Goal: Task Accomplishment & Management: Use online tool/utility

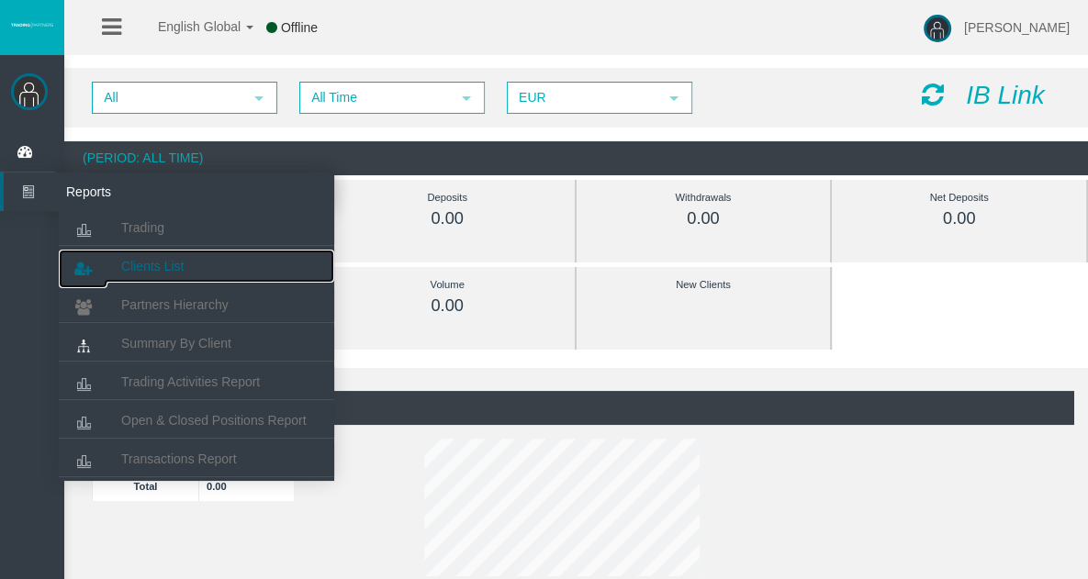
click at [184, 261] on span "Clients List" at bounding box center [152, 266] width 62 height 15
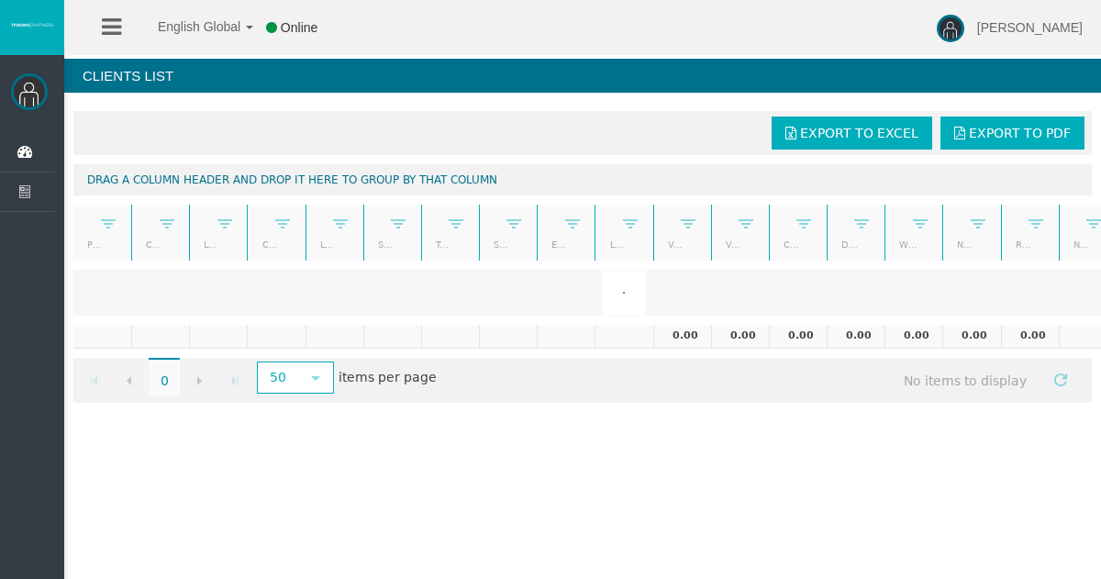
click at [30, 89] on img at bounding box center [29, 91] width 37 height 37
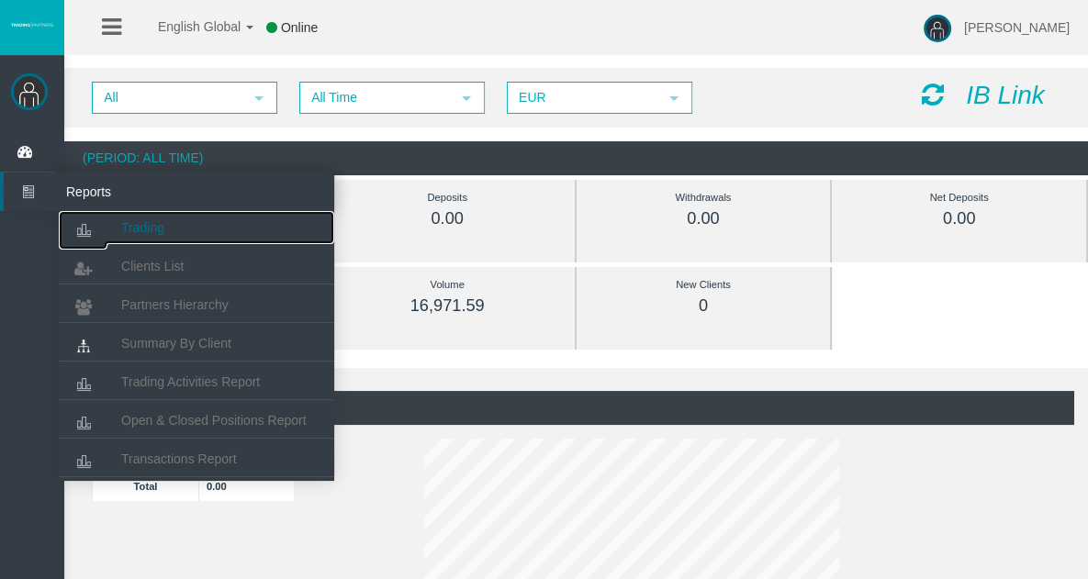
click at [124, 228] on span "Trading" at bounding box center [142, 227] width 43 height 15
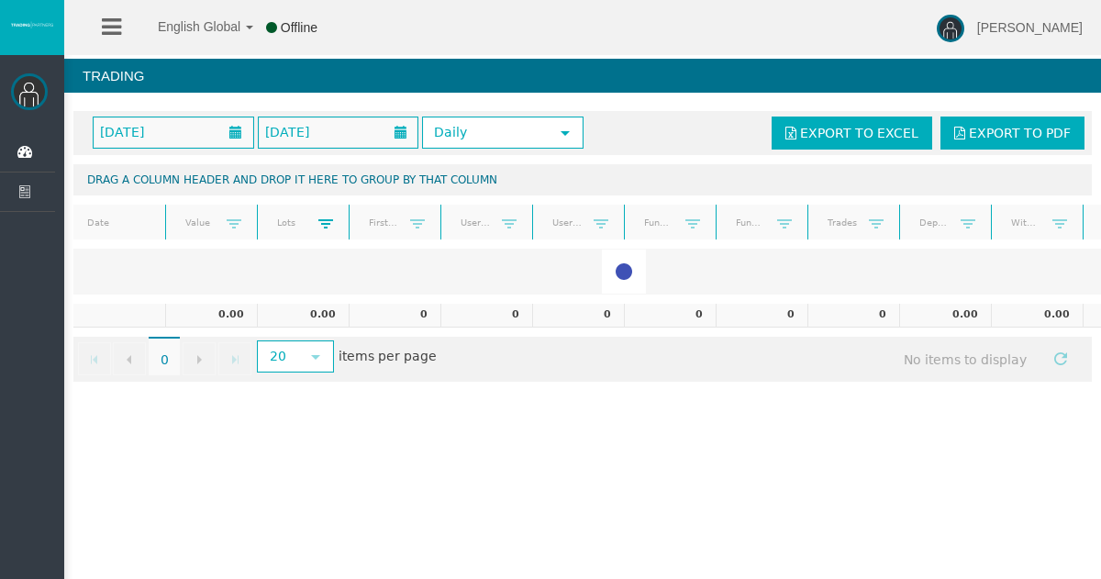
click at [327, 217] on span at bounding box center [325, 224] width 15 height 15
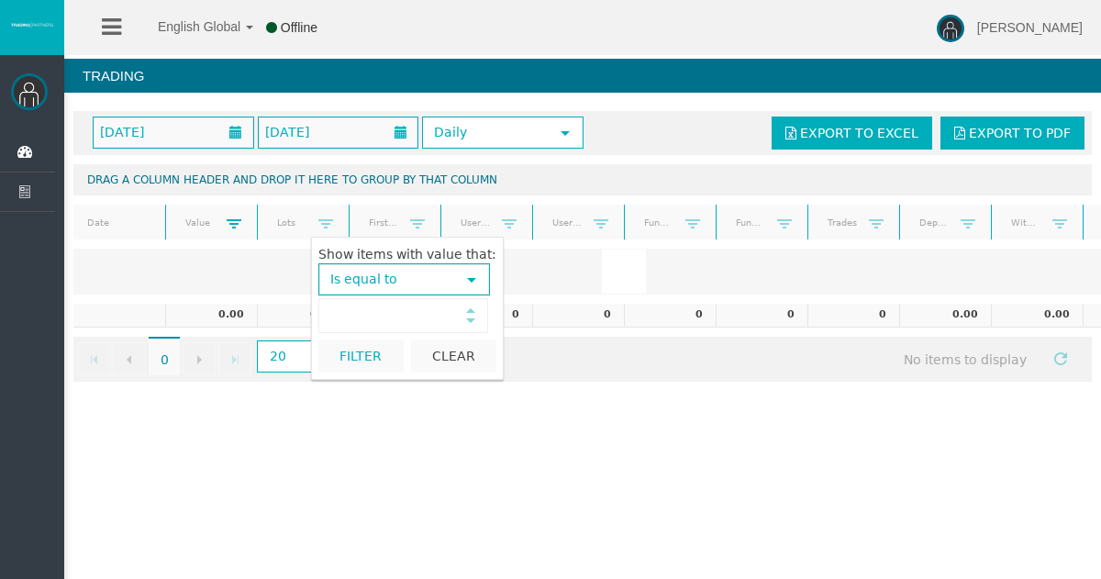
click at [228, 218] on span at bounding box center [234, 224] width 15 height 15
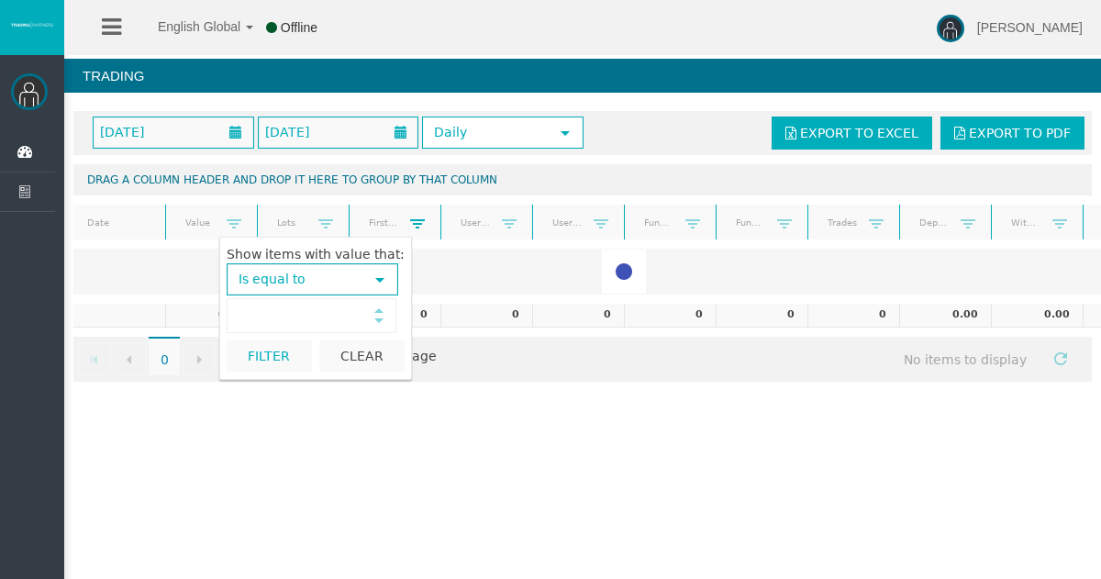
click at [423, 222] on span at bounding box center [417, 224] width 15 height 15
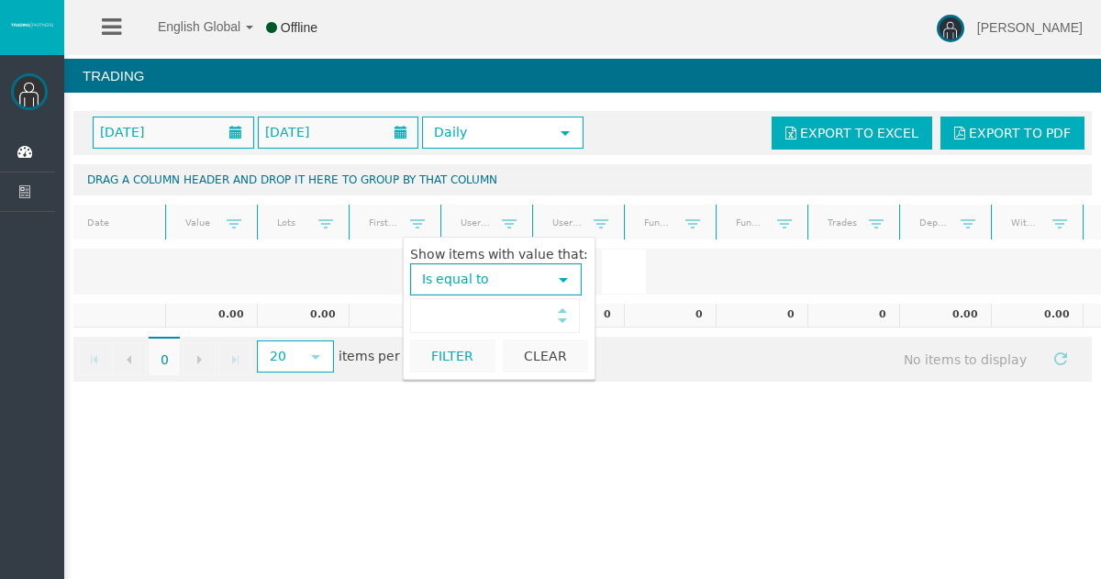
click at [491, 221] on link "Users traded" at bounding box center [475, 222] width 53 height 25
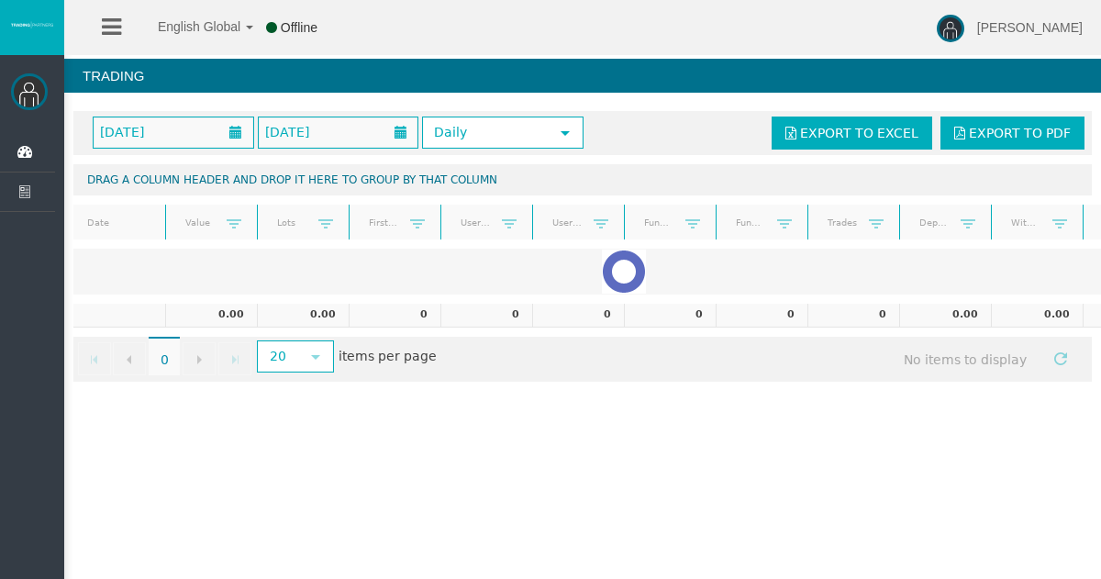
click at [500, 216] on link at bounding box center [510, 223] width 30 height 27
click at [598, 217] on span at bounding box center [601, 224] width 15 height 15
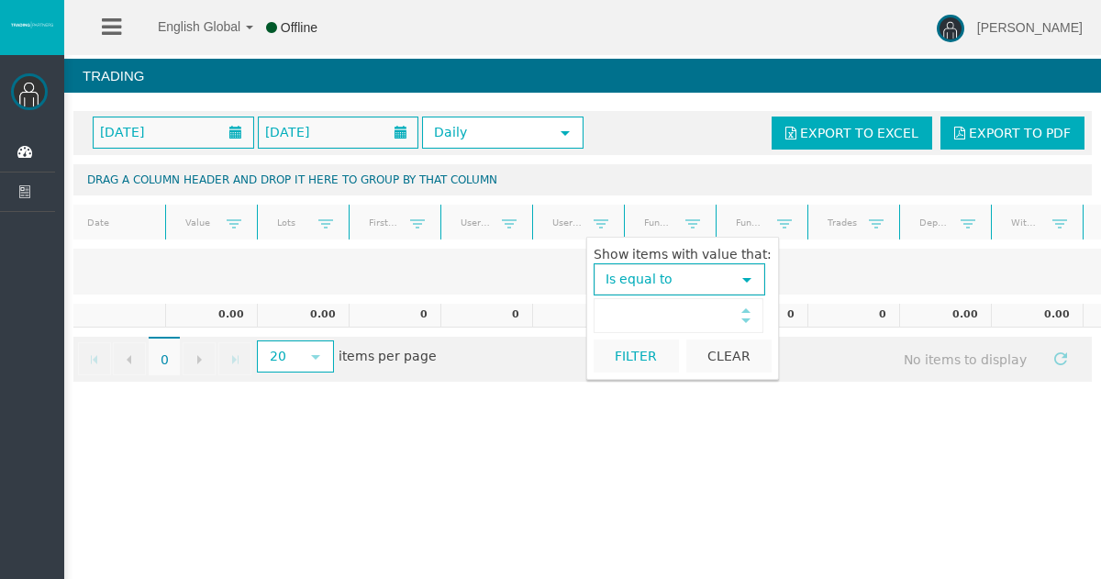
click at [680, 214] on link at bounding box center [693, 223] width 30 height 27
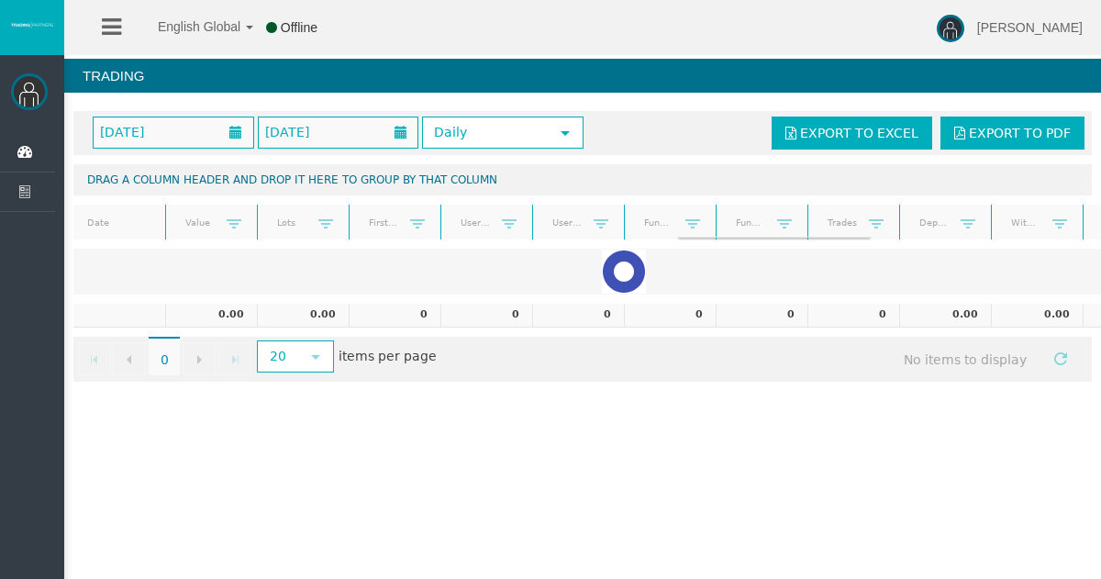
click at [759, 219] on link "Funded accouns(email)" at bounding box center [750, 222] width 53 height 25
click at [948, 215] on link "Deposits" at bounding box center [934, 222] width 53 height 25
click at [966, 217] on span at bounding box center [968, 224] width 15 height 15
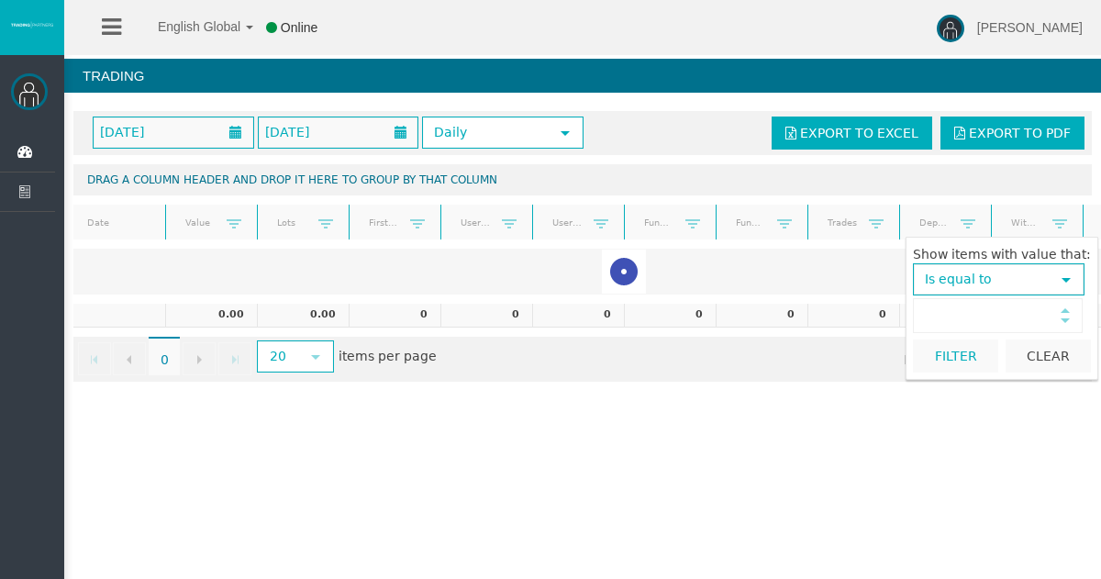
click at [966, 280] on span "Is equal to" at bounding box center [982, 279] width 135 height 28
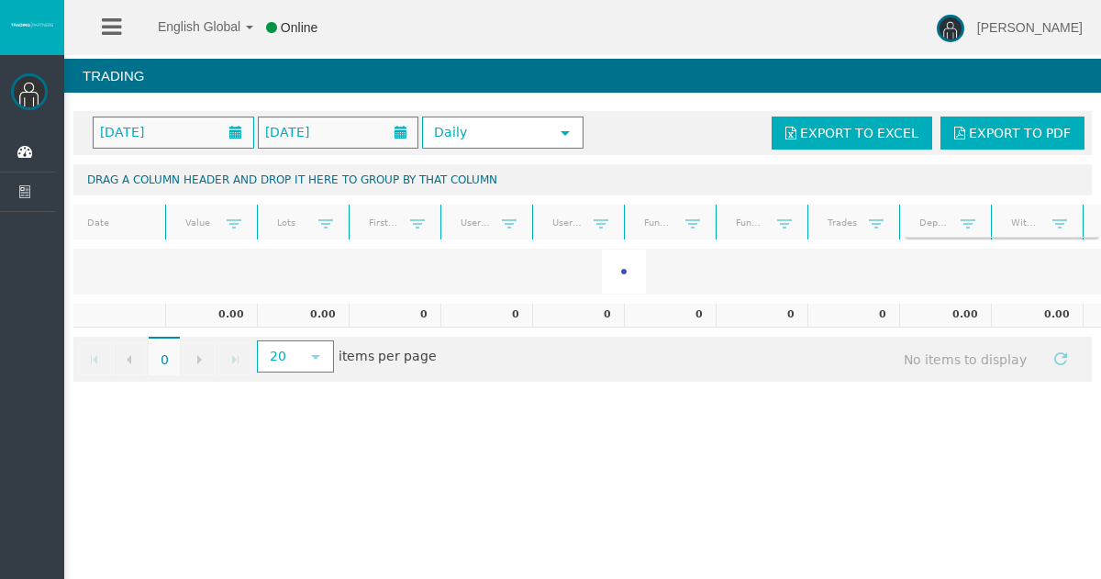
click at [946, 226] on link "Deposits" at bounding box center [934, 222] width 53 height 25
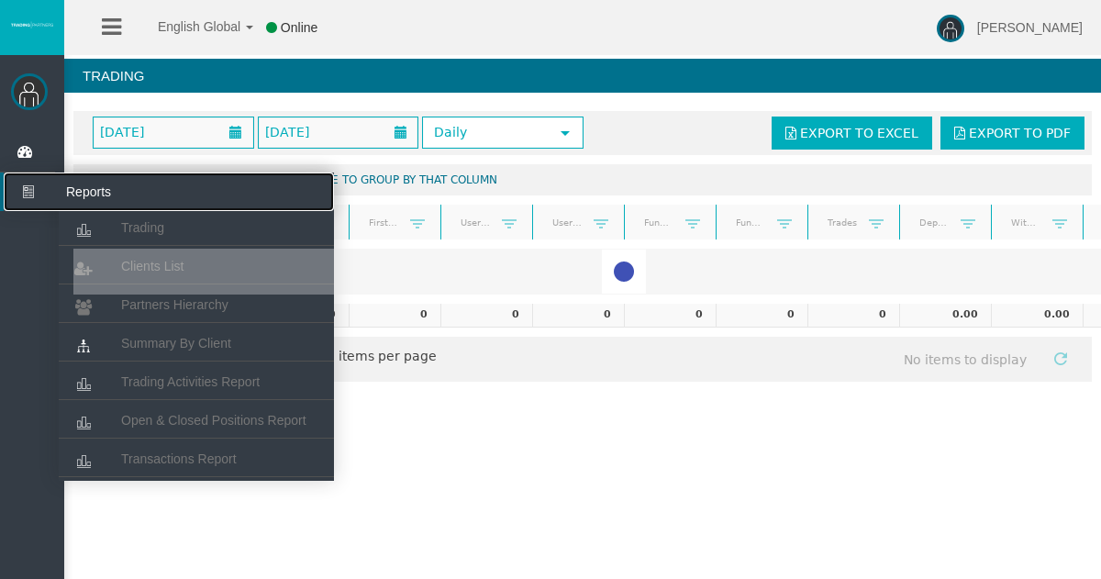
click at [28, 182] on icon at bounding box center [28, 192] width 49 height 39
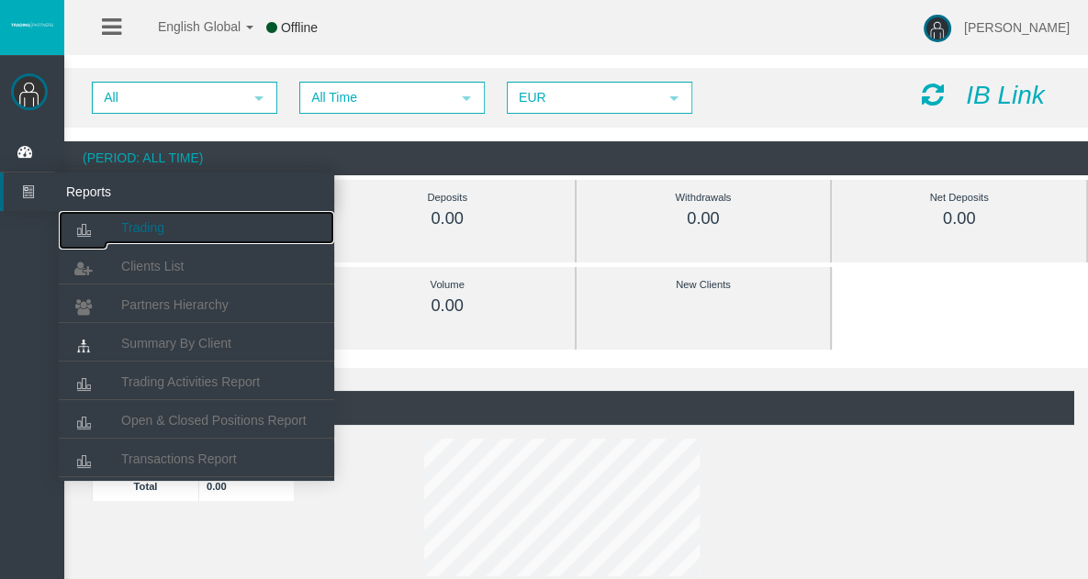
click at [140, 231] on span "Trading" at bounding box center [142, 227] width 43 height 15
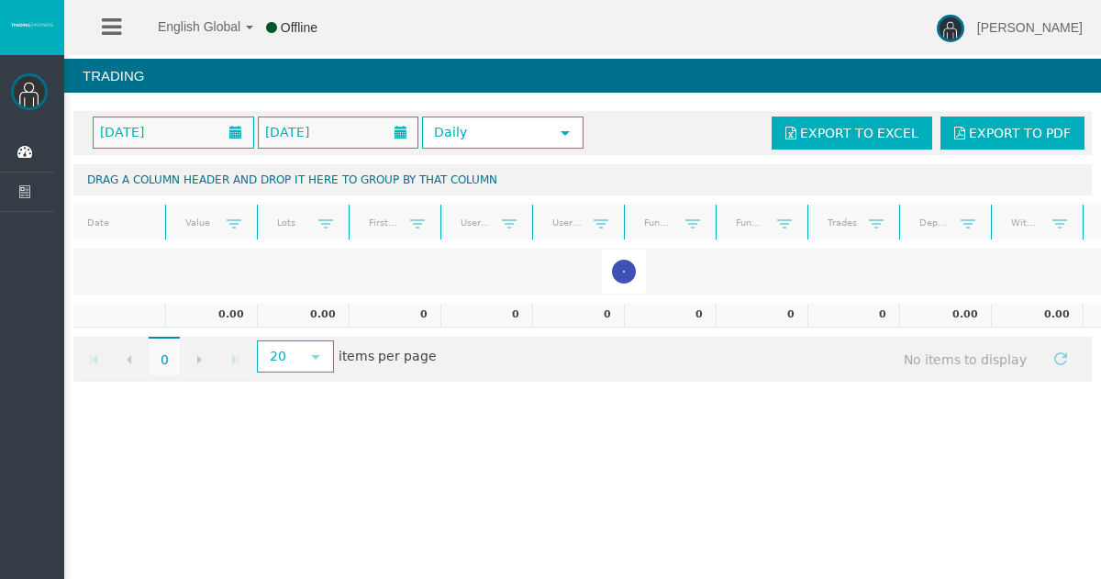
click at [40, 94] on img at bounding box center [29, 91] width 37 height 37
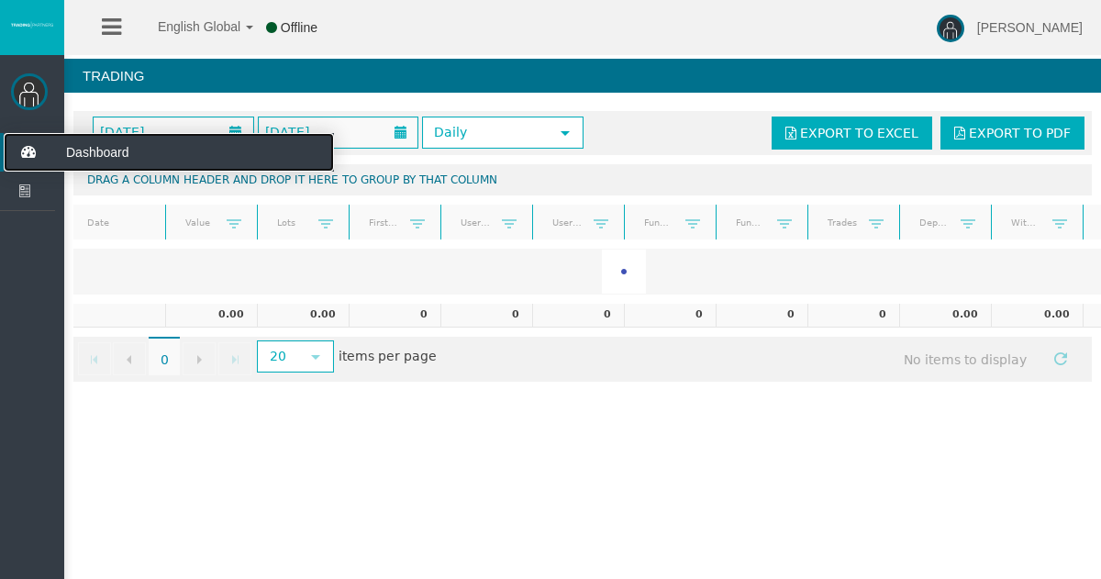
click at [132, 154] on span "Dashboard" at bounding box center [142, 152] width 180 height 39
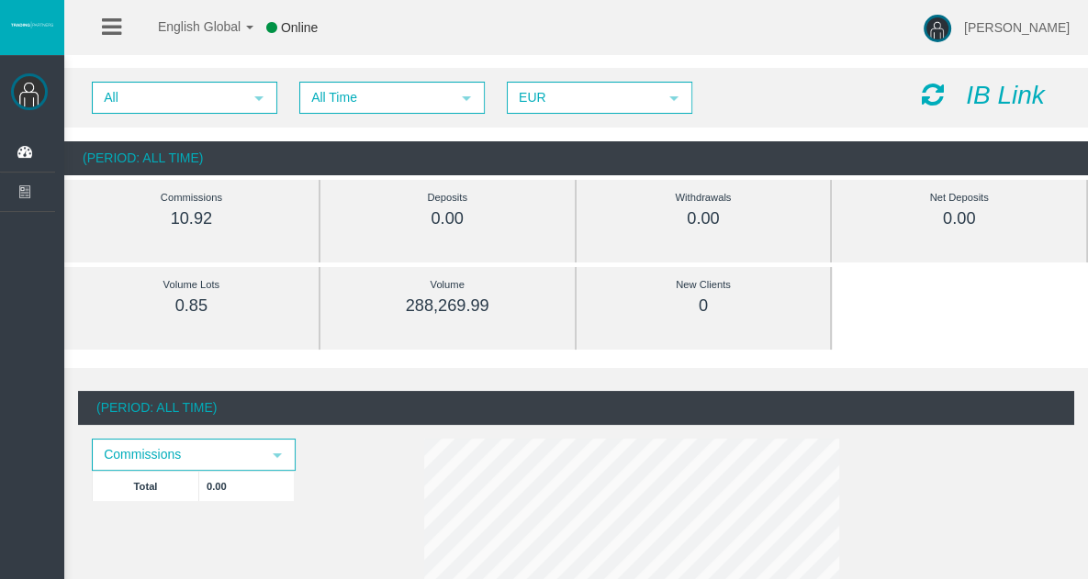
click at [217, 320] on div "Volume Lots 0.85" at bounding box center [191, 295] width 199 height 57
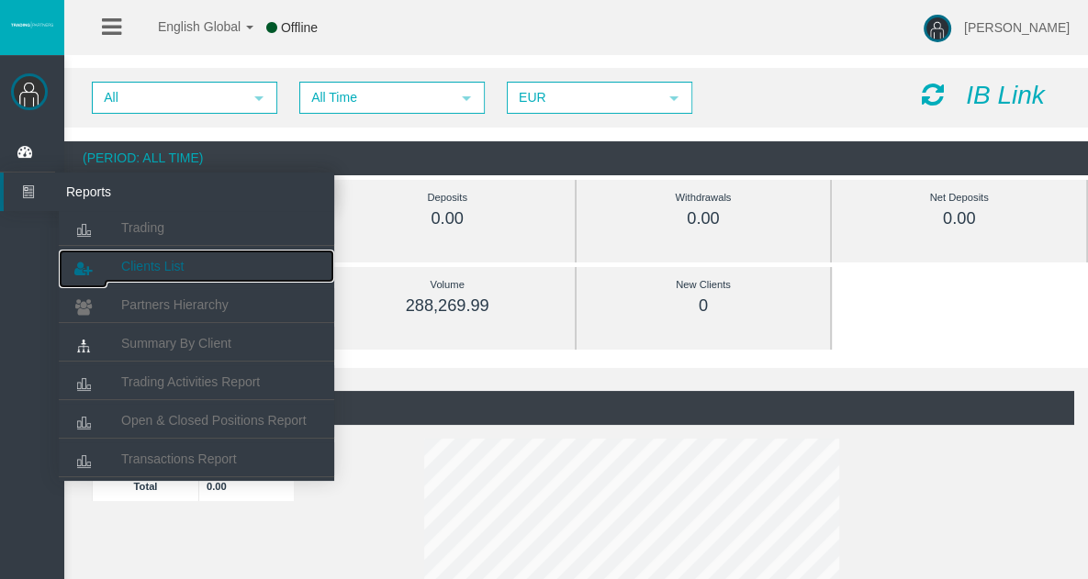
click at [155, 259] on span "Clients List" at bounding box center [152, 266] width 62 height 15
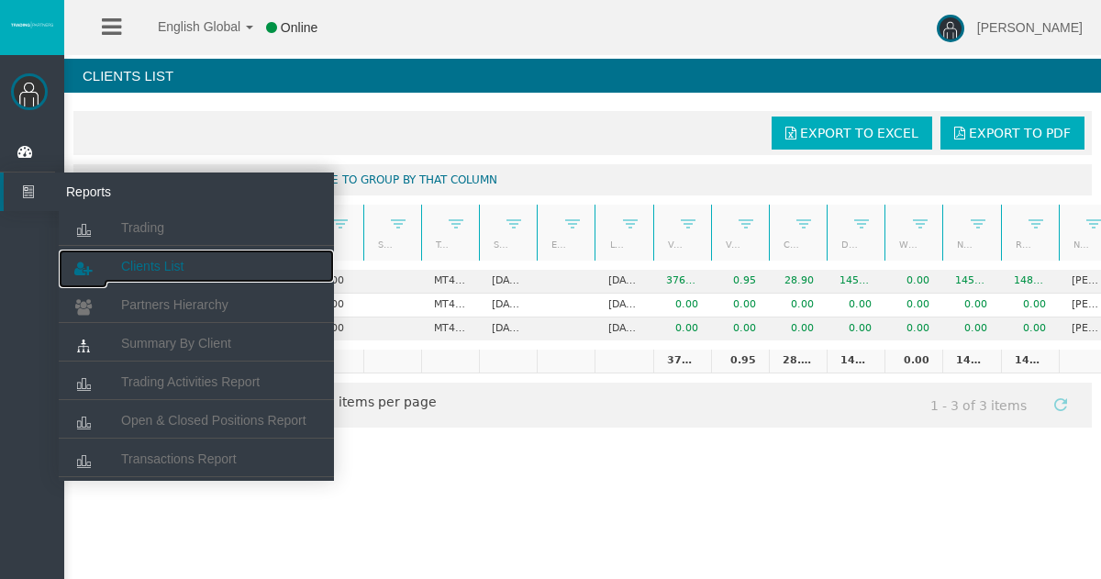
click at [137, 270] on span "Clients List" at bounding box center [152, 266] width 62 height 15
click at [148, 298] on span "Partners Hierarchy" at bounding box center [174, 304] width 107 height 15
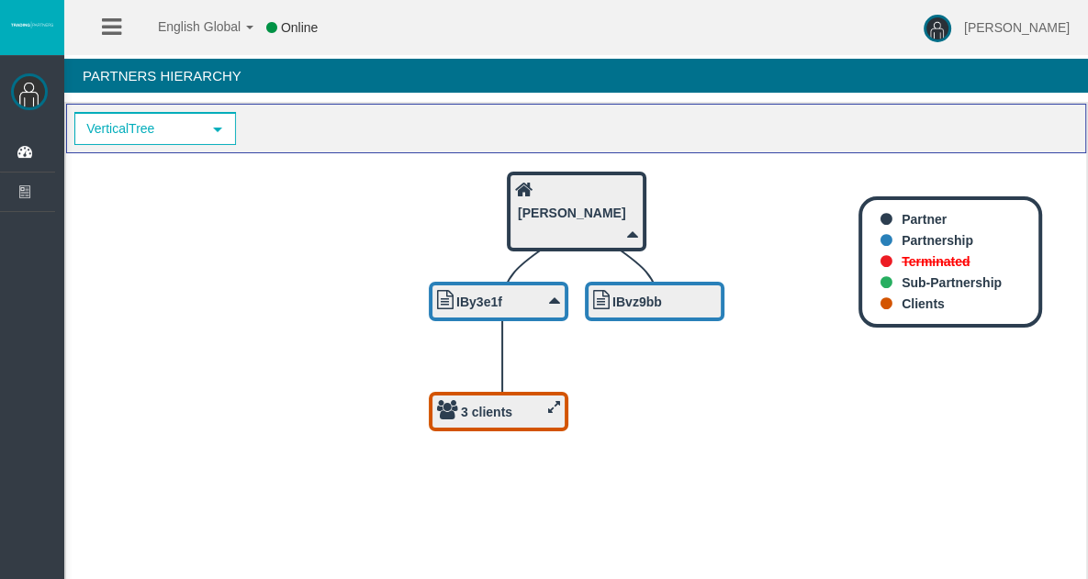
click at [505, 417] on b "3 clients" at bounding box center [486, 412] width 51 height 15
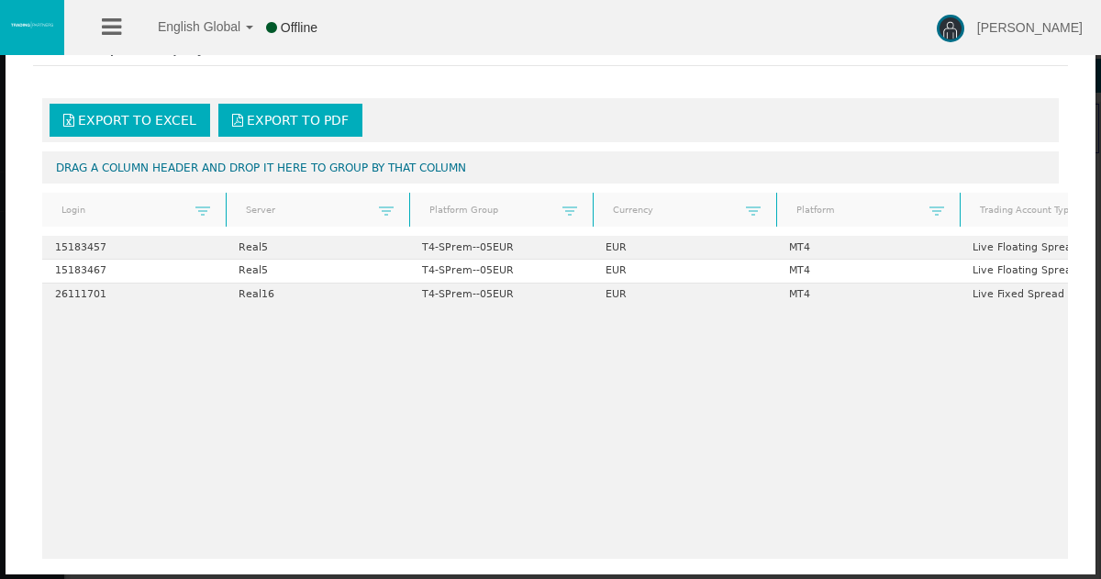
click at [362, 207] on link "Server" at bounding box center [306, 210] width 145 height 25
click at [389, 204] on span at bounding box center [386, 211] width 15 height 15
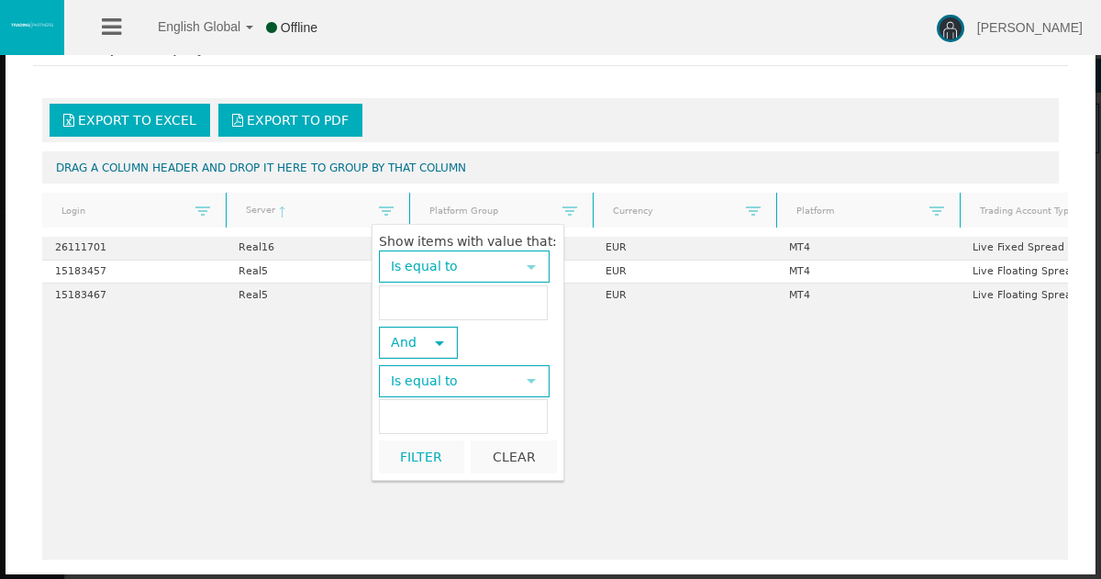
click at [440, 342] on span "select" at bounding box center [439, 343] width 15 height 15
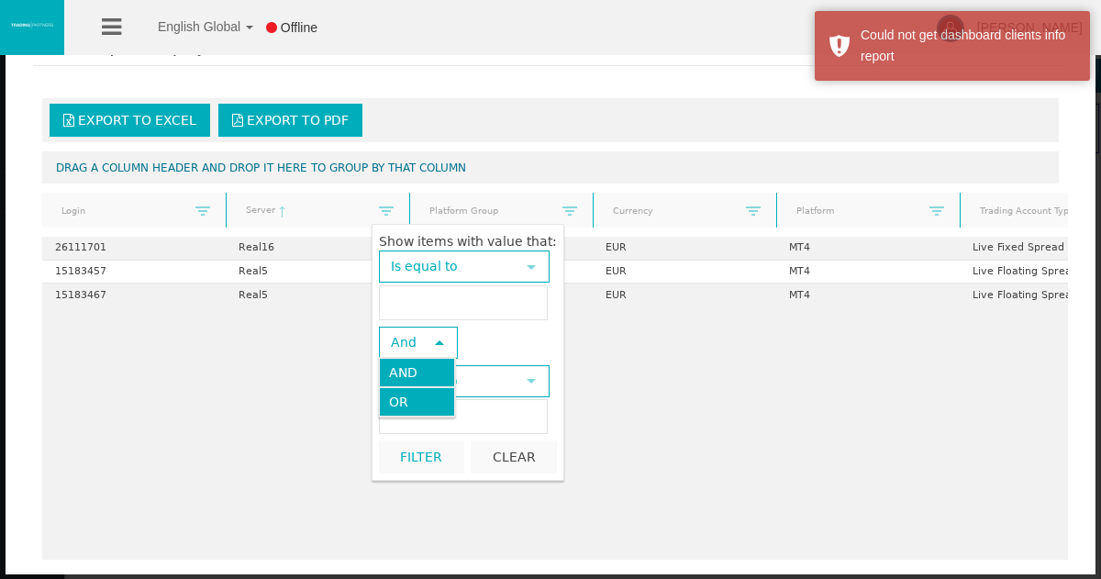
click at [427, 396] on li "Or" at bounding box center [416, 401] width 75 height 29
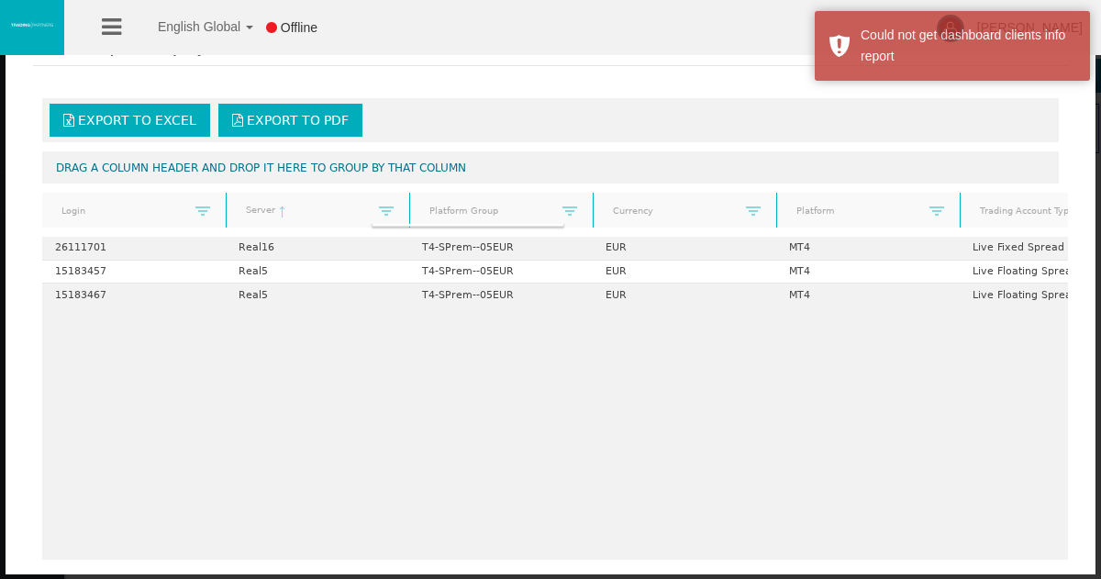
click at [310, 354] on div "26111701 Real16 T4-SPrem--05EUR EUR MT4 Live Fixed Spread 15183457 Real5 T4-SPr…" at bounding box center [592, 398] width 1101 height 323
click at [385, 207] on span at bounding box center [386, 211] width 15 height 15
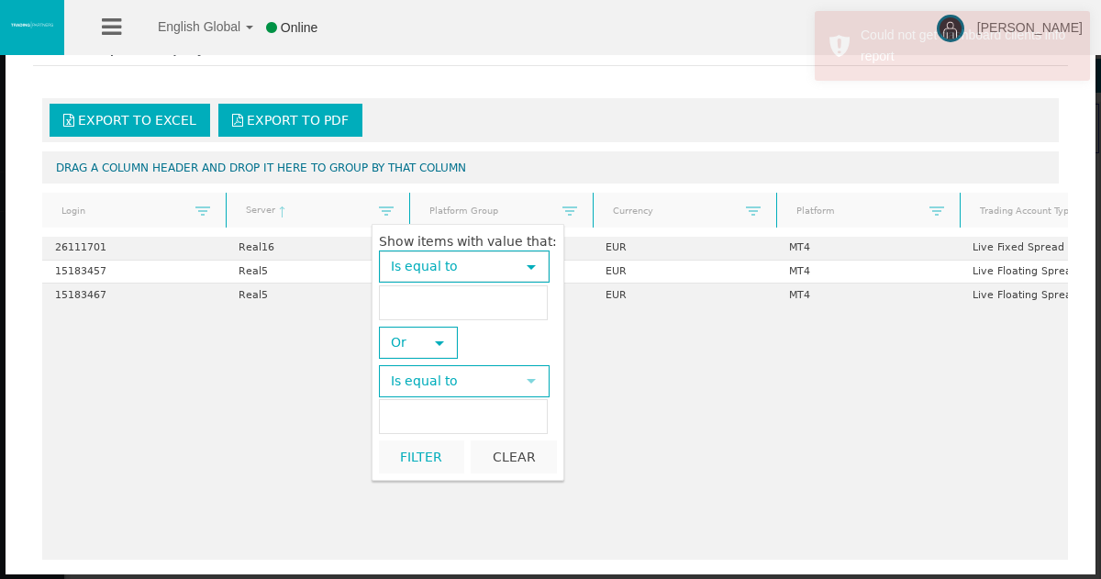
click at [439, 341] on span "select" at bounding box center [439, 343] width 15 height 15
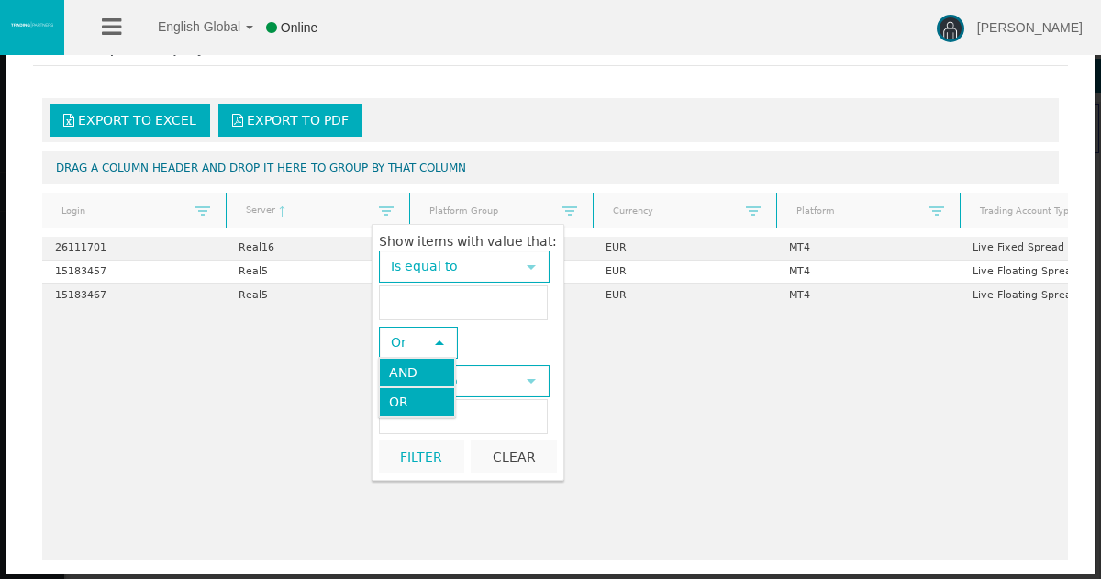
click at [426, 368] on li "And" at bounding box center [416, 372] width 75 height 29
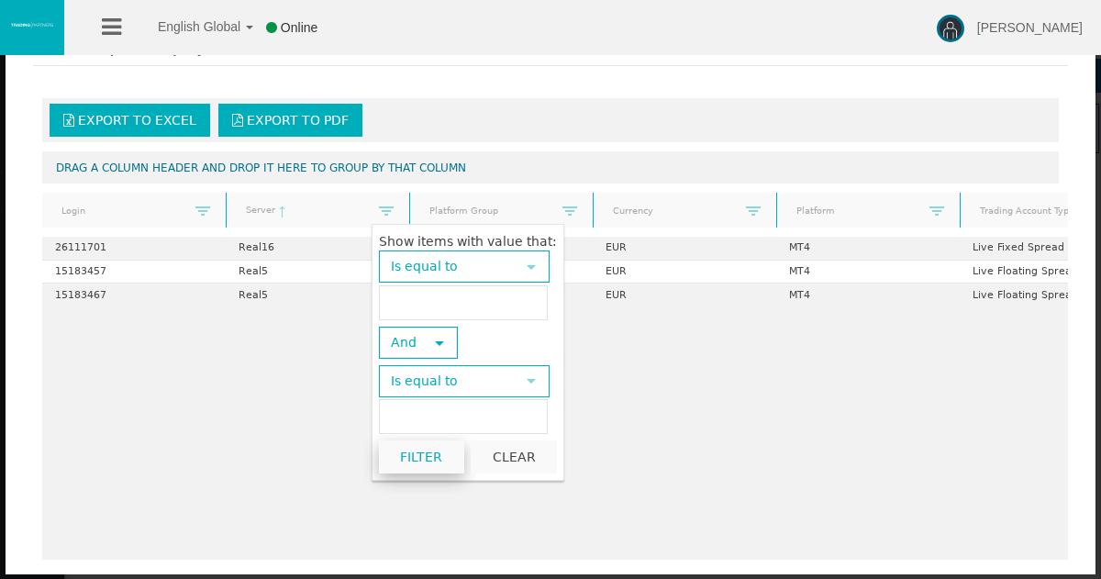
click at [409, 454] on button "Filter" at bounding box center [421, 457] width 85 height 33
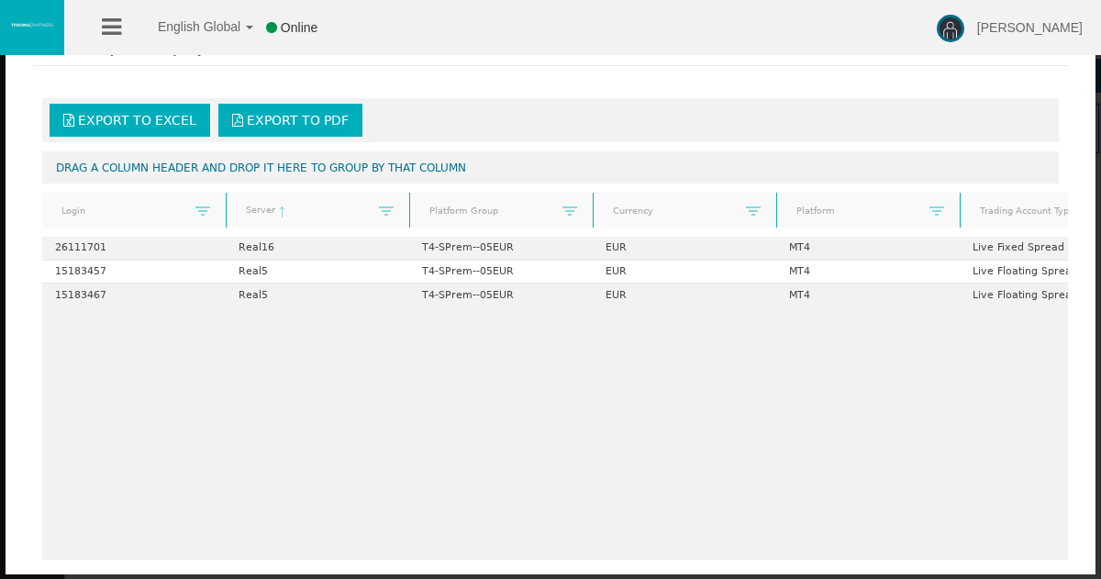
click at [110, 24] on icon at bounding box center [111, 27] width 19 height 23
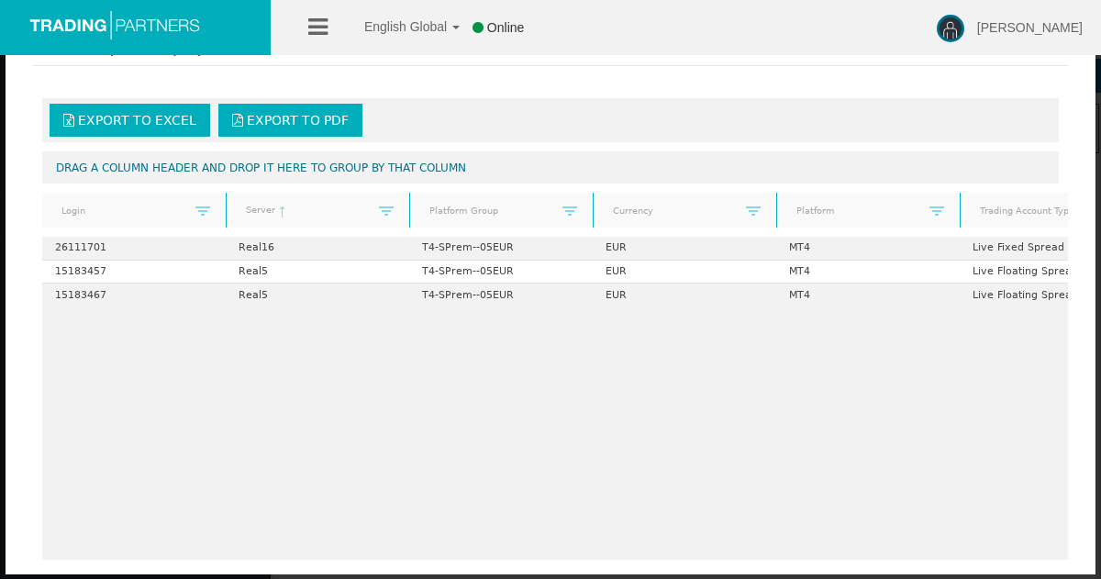
click at [110, 24] on img at bounding box center [115, 24] width 184 height 30
click at [38, 39] on div at bounding box center [135, 27] width 271 height 55
click at [329, 27] on li at bounding box center [318, 27] width 28 height 55
click at [319, 27] on icon at bounding box center [317, 27] width 19 height 23
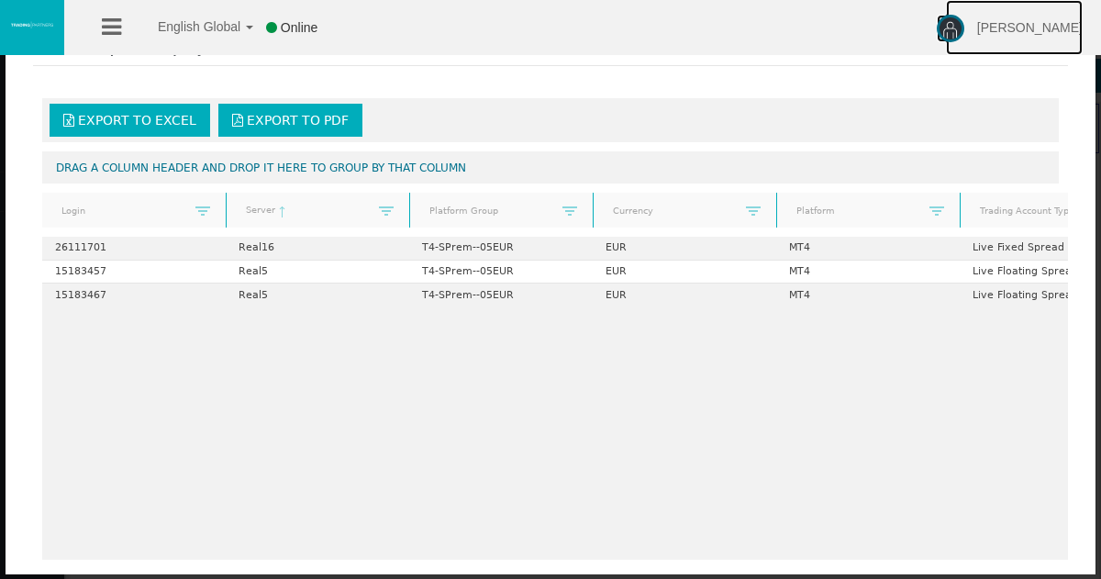
click at [1039, 35] on link "[PERSON_NAME]" at bounding box center [1014, 27] width 137 height 55
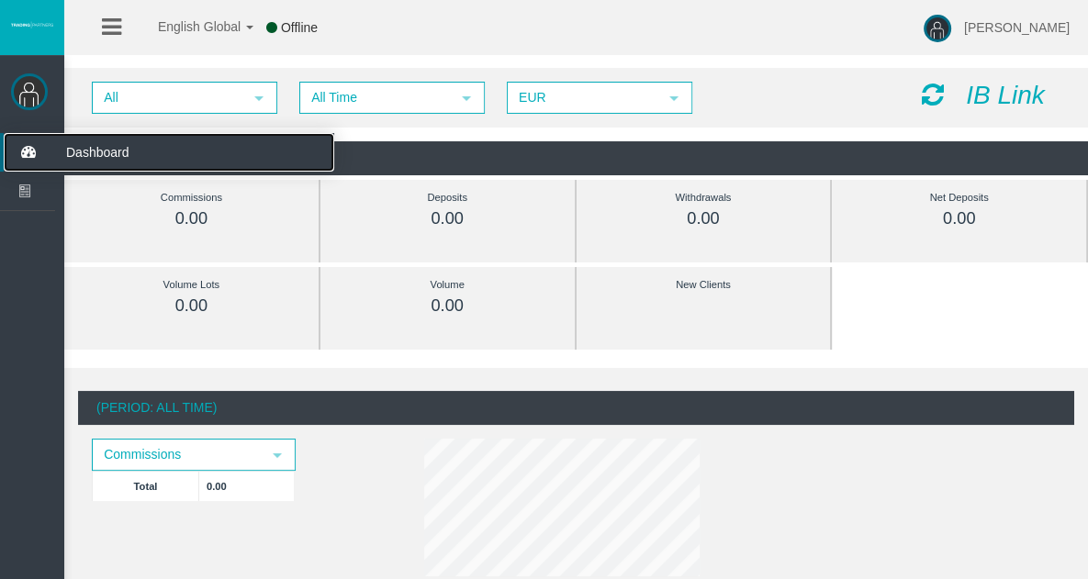
click at [20, 148] on icon at bounding box center [28, 152] width 49 height 39
click at [28, 157] on icon at bounding box center [28, 152] width 49 height 39
click at [147, 157] on span "Dashboard" at bounding box center [142, 152] width 180 height 39
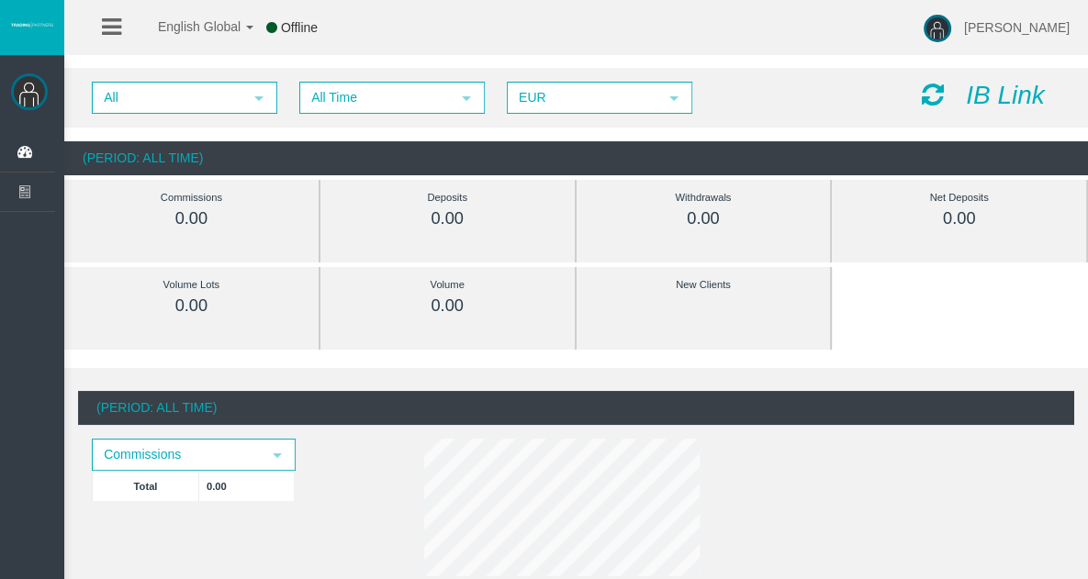
click at [24, 98] on img at bounding box center [29, 91] width 37 height 37
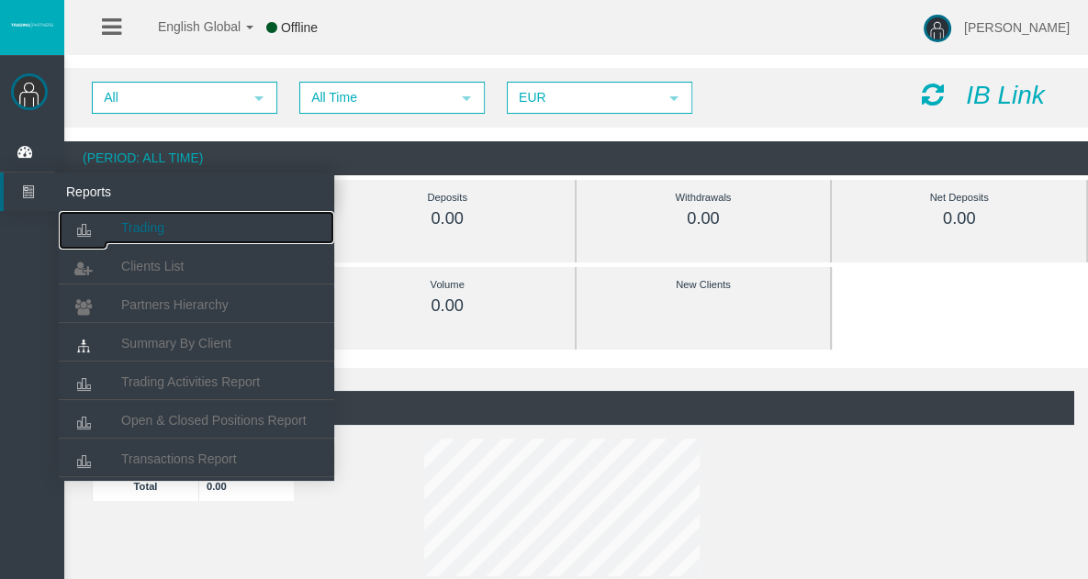
click at [133, 225] on span "Trading" at bounding box center [142, 227] width 43 height 15
click at [149, 228] on span "Trading" at bounding box center [142, 227] width 43 height 15
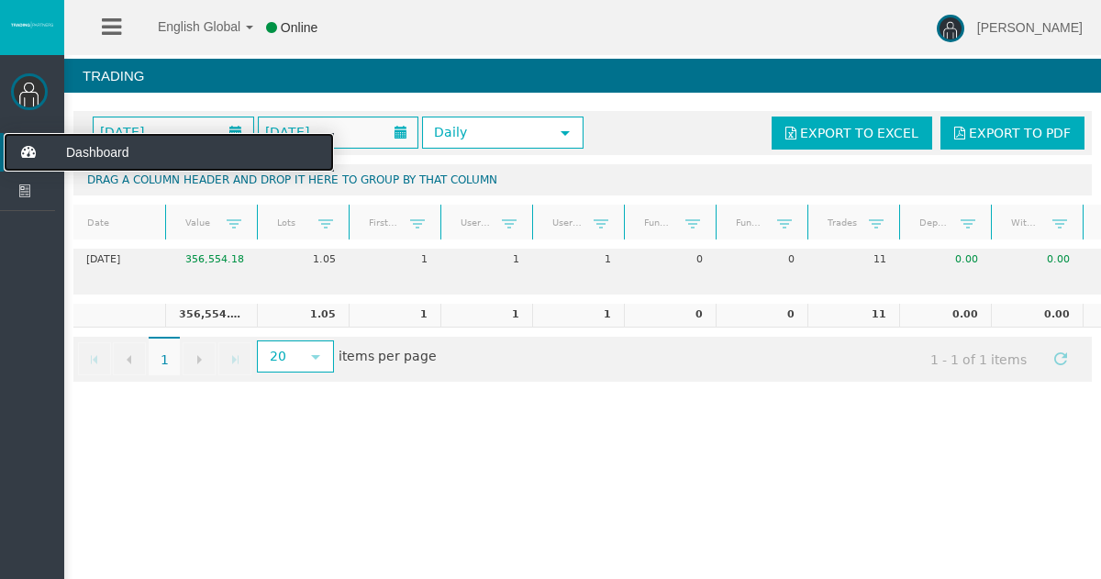
click at [108, 152] on span "Dashboard" at bounding box center [142, 152] width 180 height 39
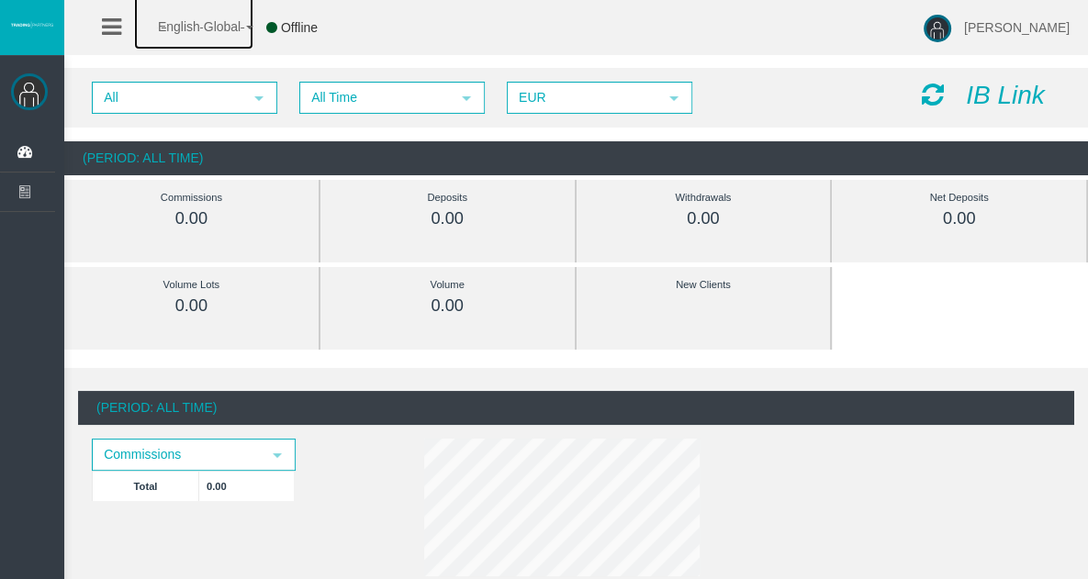
click at [220, 30] on span "English Global" at bounding box center [187, 26] width 106 height 15
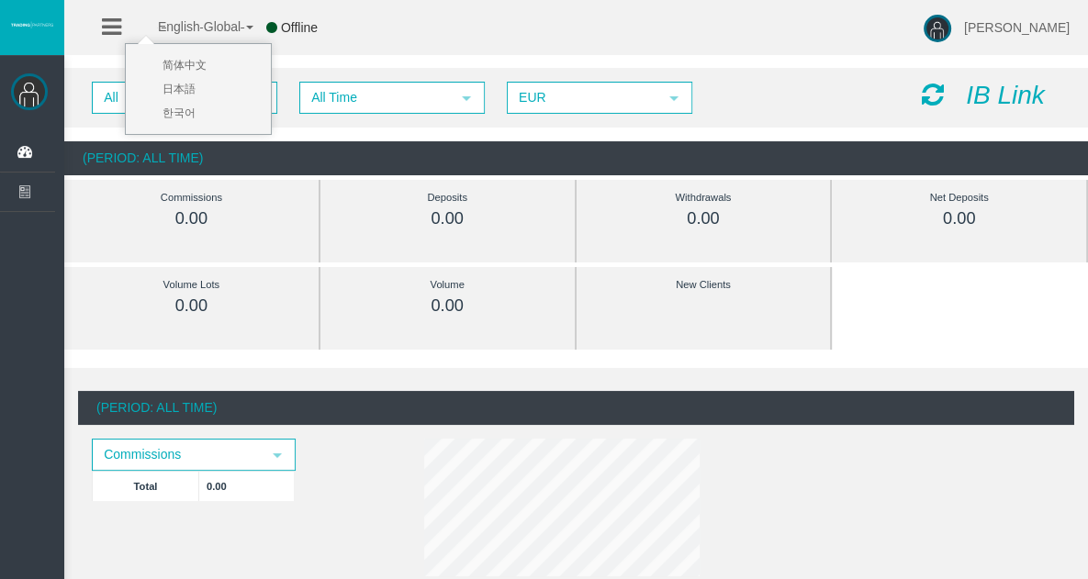
click at [220, 30] on span "English Global" at bounding box center [187, 26] width 106 height 15
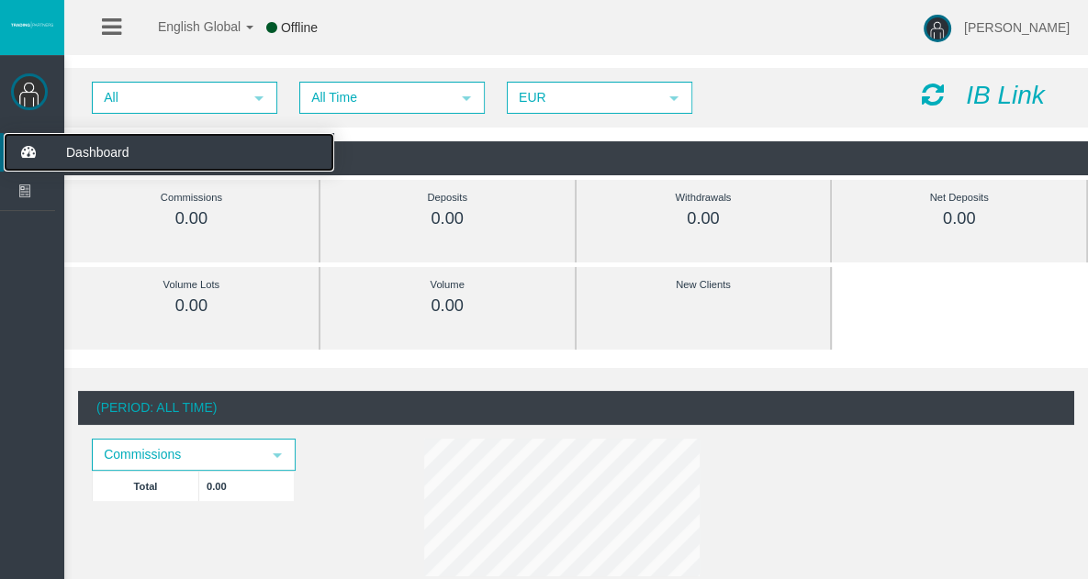
click at [132, 156] on span "Dashboard" at bounding box center [142, 152] width 180 height 39
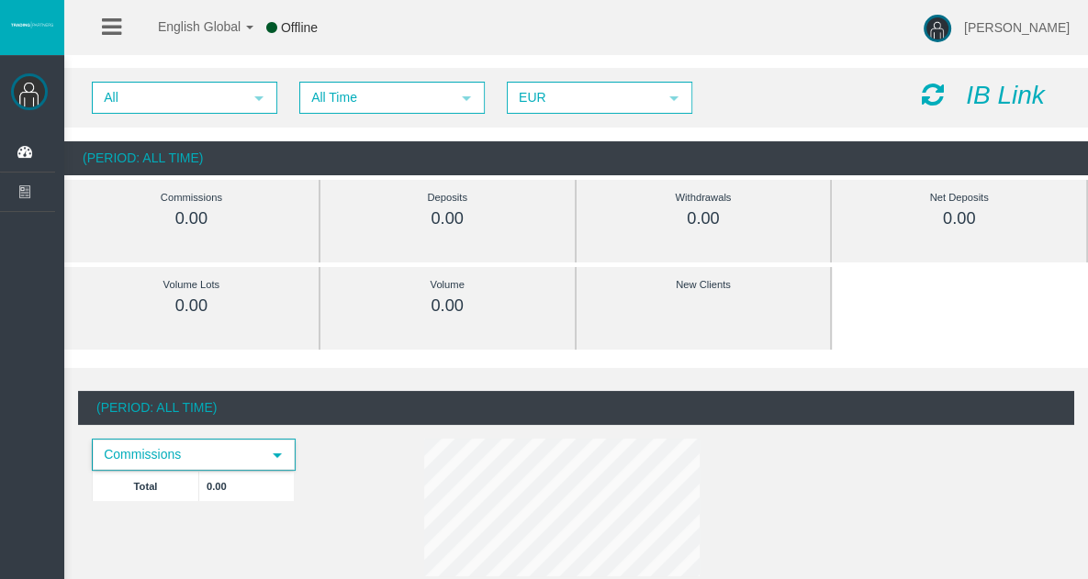
click at [271, 452] on span "select" at bounding box center [277, 455] width 15 height 15
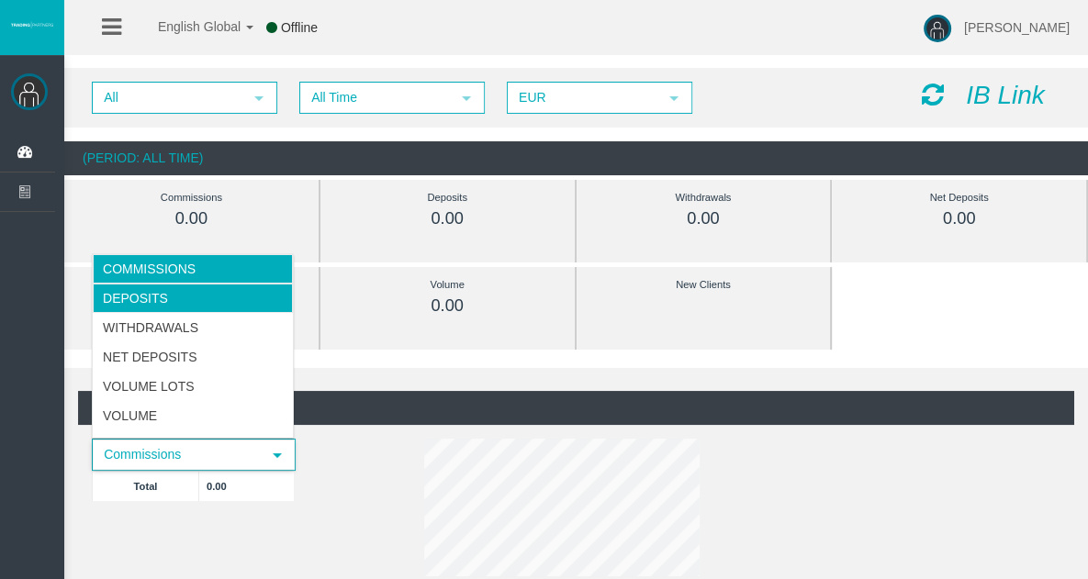
click at [181, 298] on li "Deposits" at bounding box center [193, 298] width 200 height 29
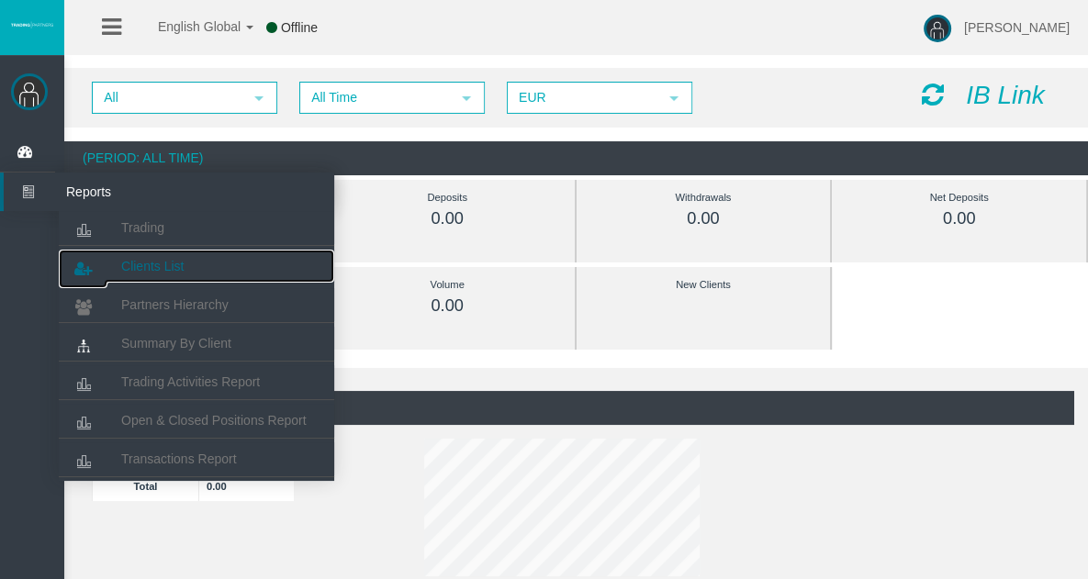
click at [172, 262] on span "Clients List" at bounding box center [152, 266] width 62 height 15
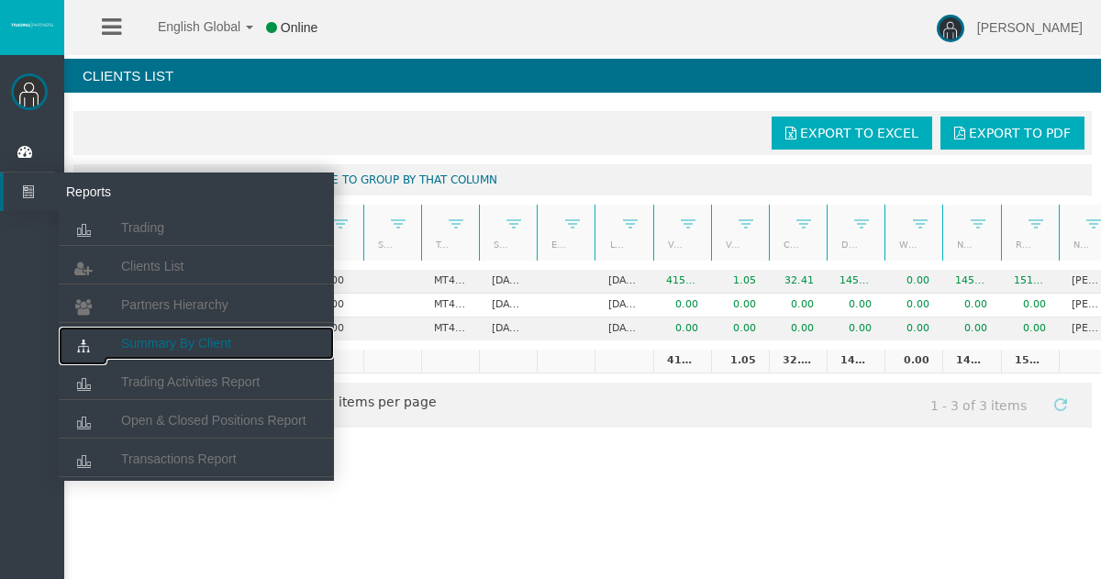
click at [172, 349] on span "Summary By Client" at bounding box center [176, 343] width 110 height 15
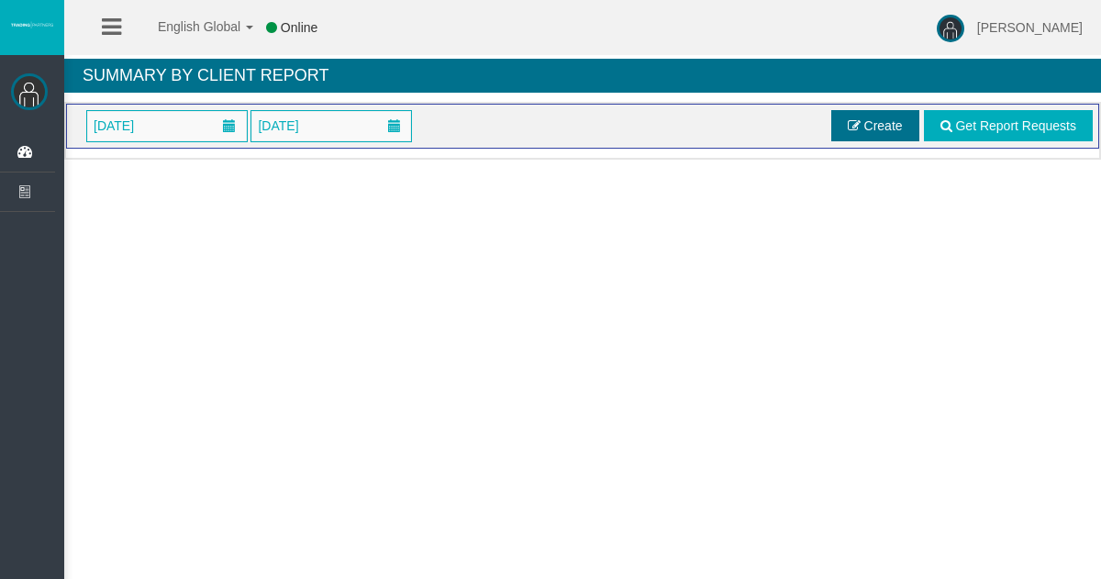
click at [871, 132] on link "Create" at bounding box center [876, 125] width 88 height 31
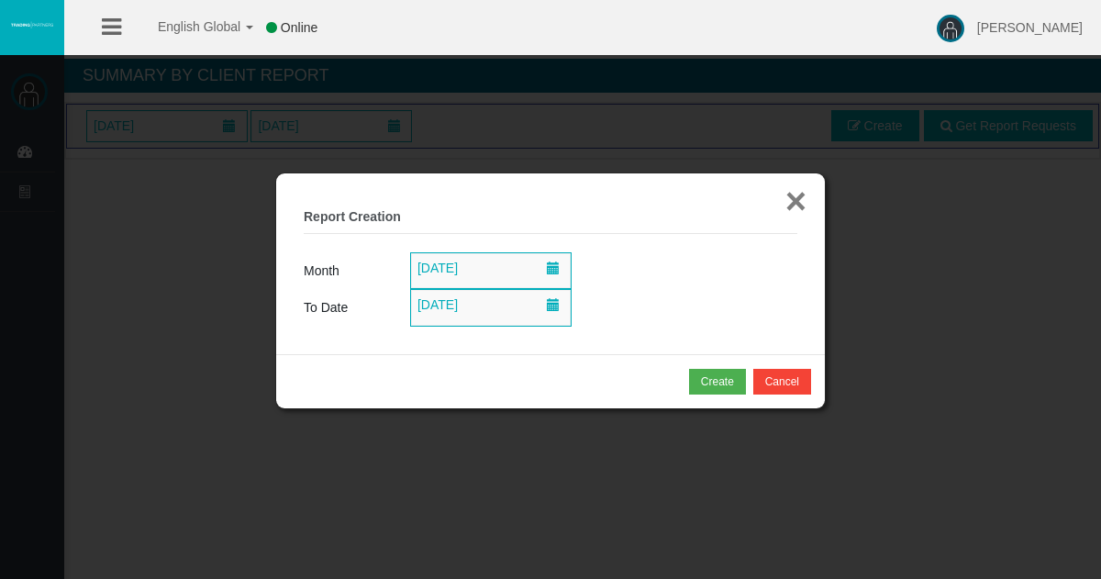
click at [792, 194] on button "×" at bounding box center [796, 201] width 21 height 37
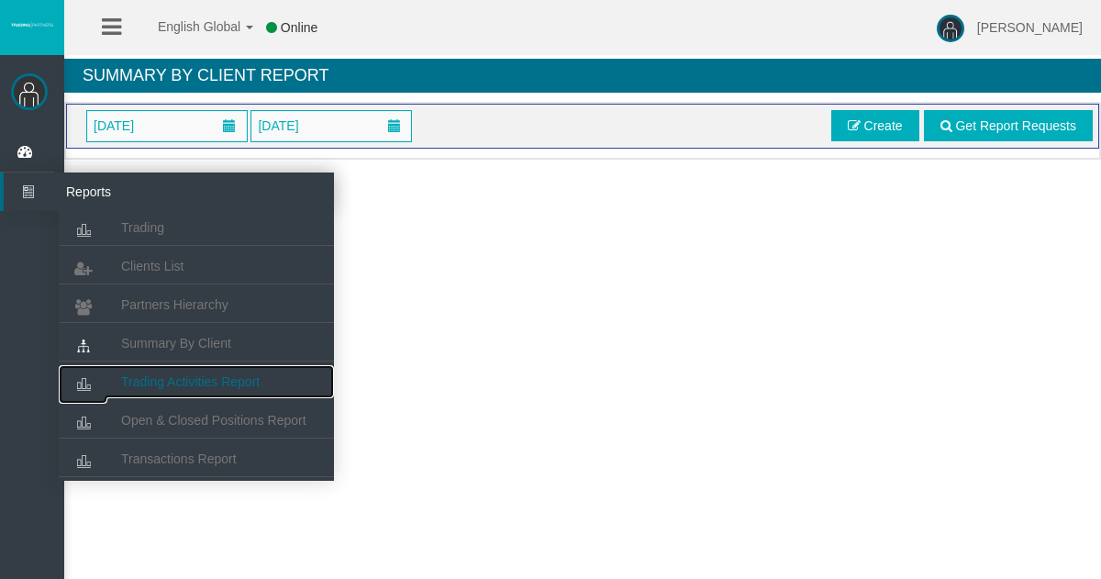
click at [151, 367] on link "Trading Activities Report" at bounding box center [196, 381] width 275 height 33
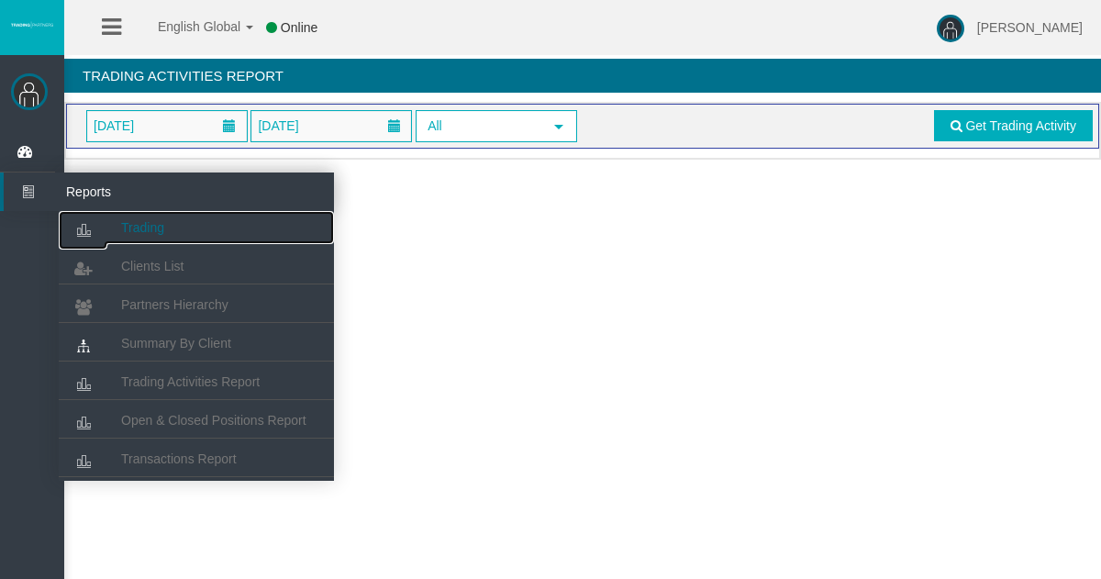
click at [130, 232] on span "Trading" at bounding box center [142, 227] width 43 height 15
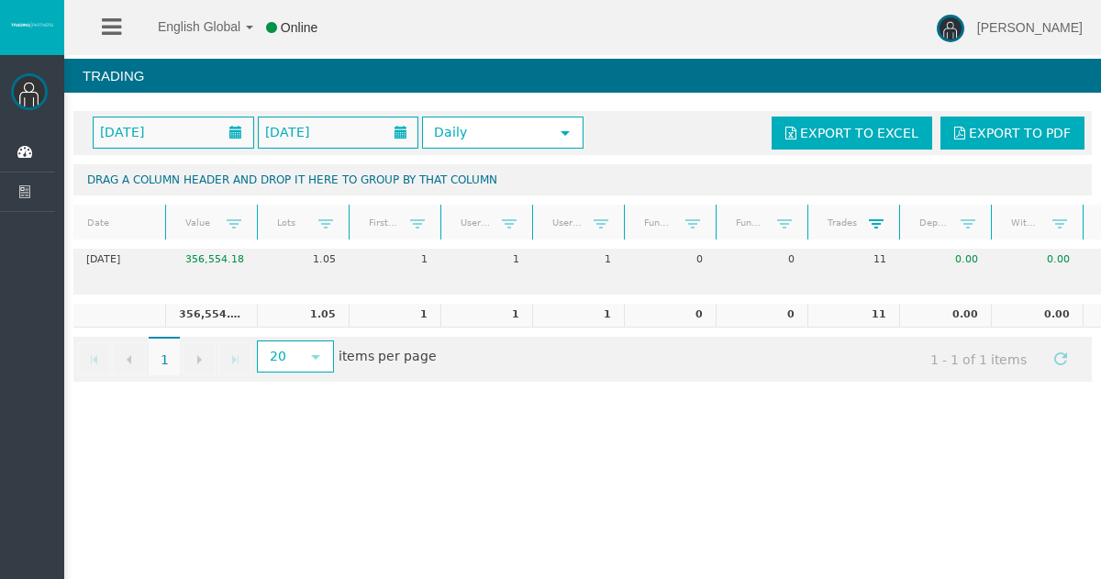
click at [871, 218] on span at bounding box center [876, 224] width 15 height 15
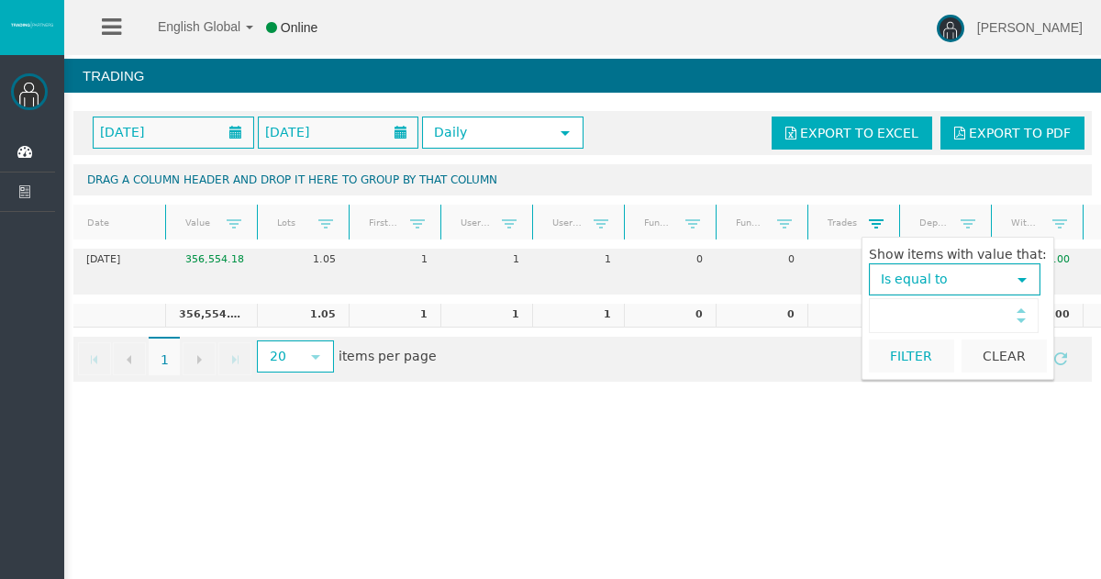
click at [871, 218] on span at bounding box center [876, 224] width 15 height 15
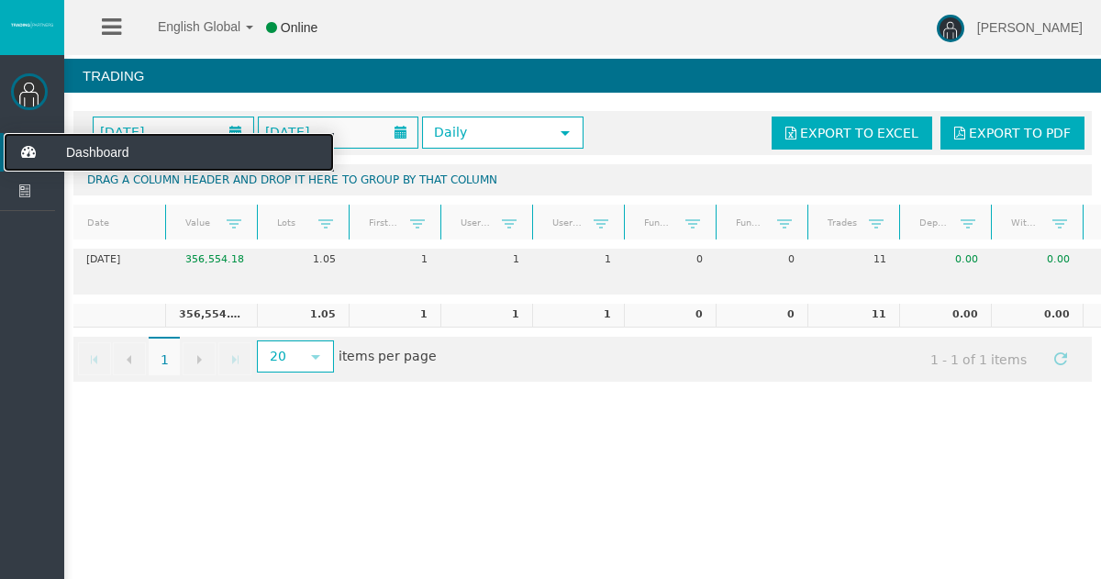
click at [32, 150] on icon at bounding box center [28, 152] width 49 height 39
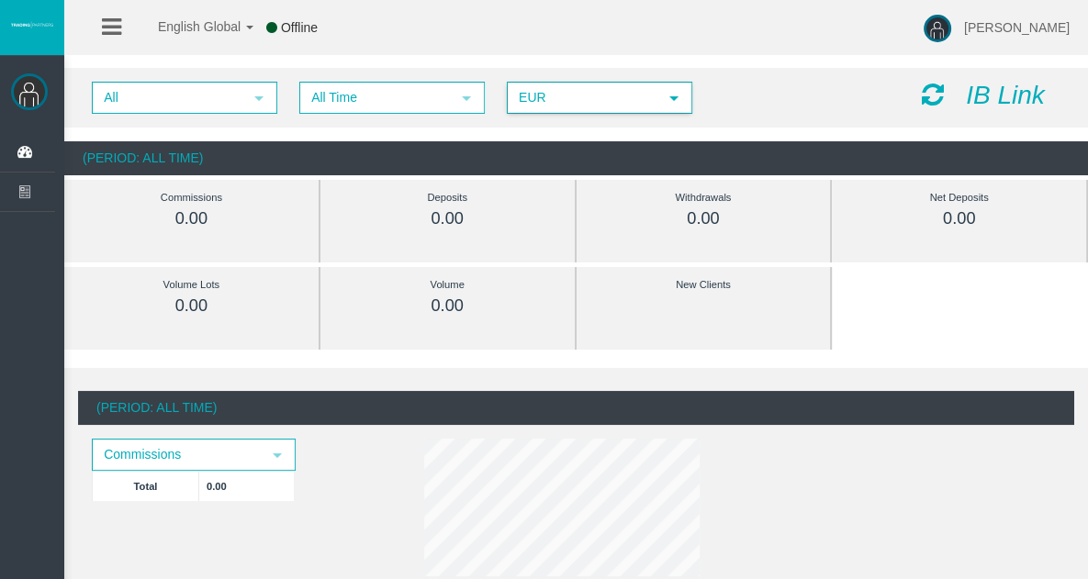
click at [683, 95] on span "select" at bounding box center [673, 98] width 33 height 28
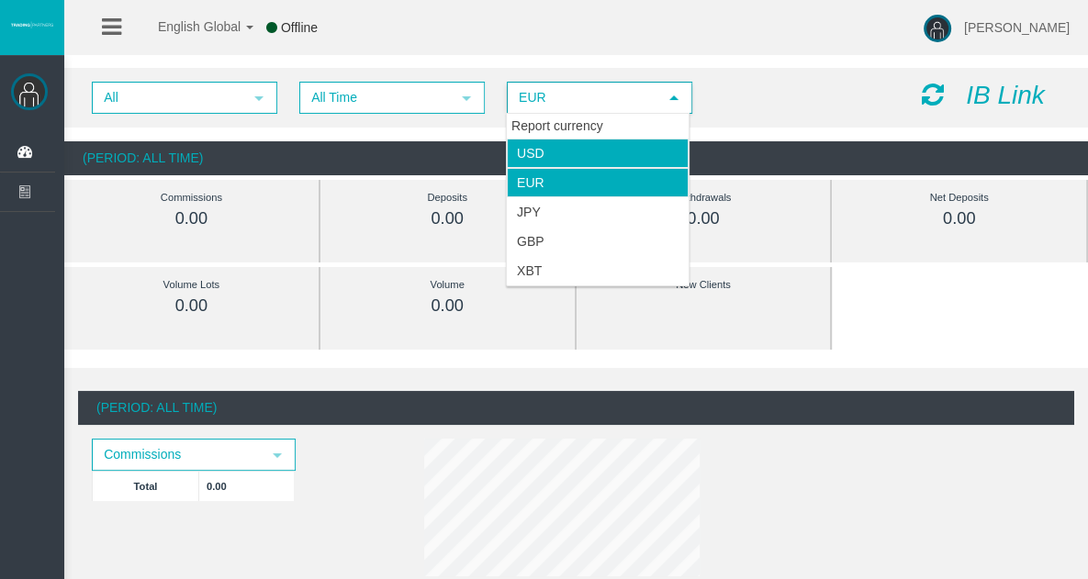
click at [627, 162] on li "USD" at bounding box center [598, 153] width 182 height 29
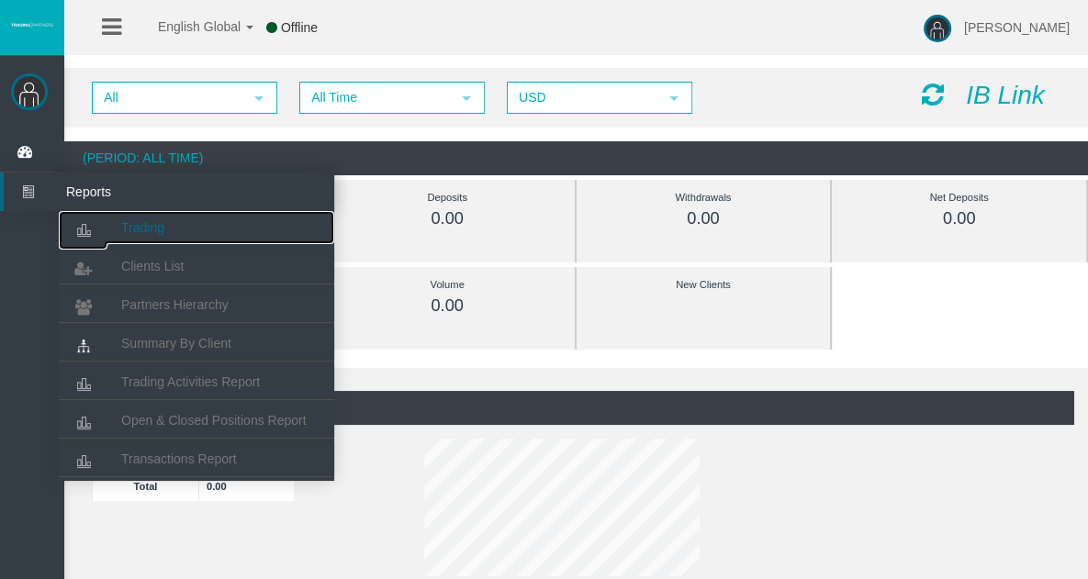
click at [144, 221] on span "Trading" at bounding box center [142, 227] width 43 height 15
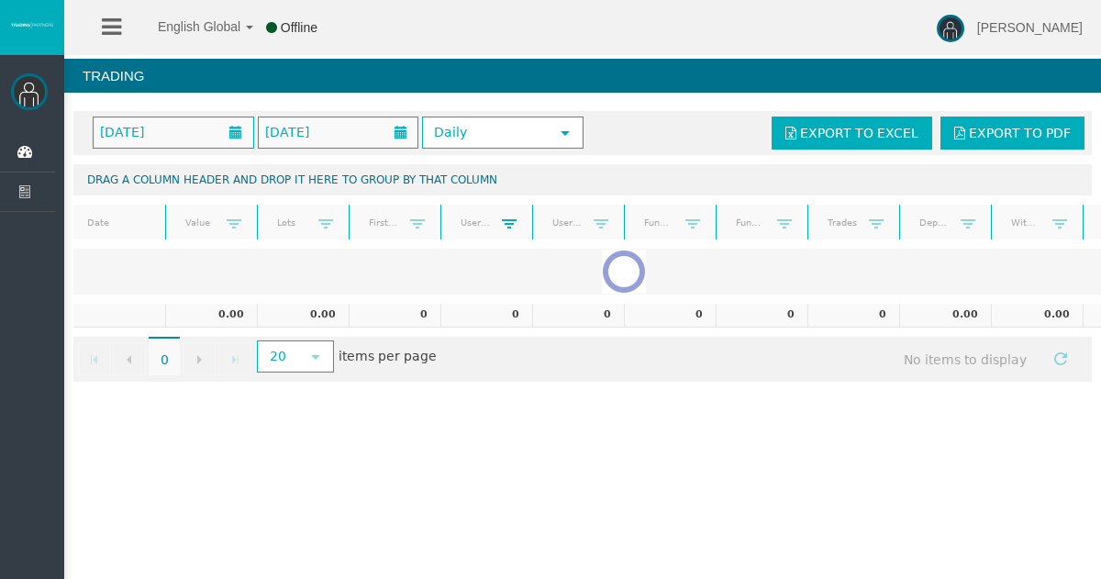
click at [509, 219] on span at bounding box center [509, 224] width 15 height 15
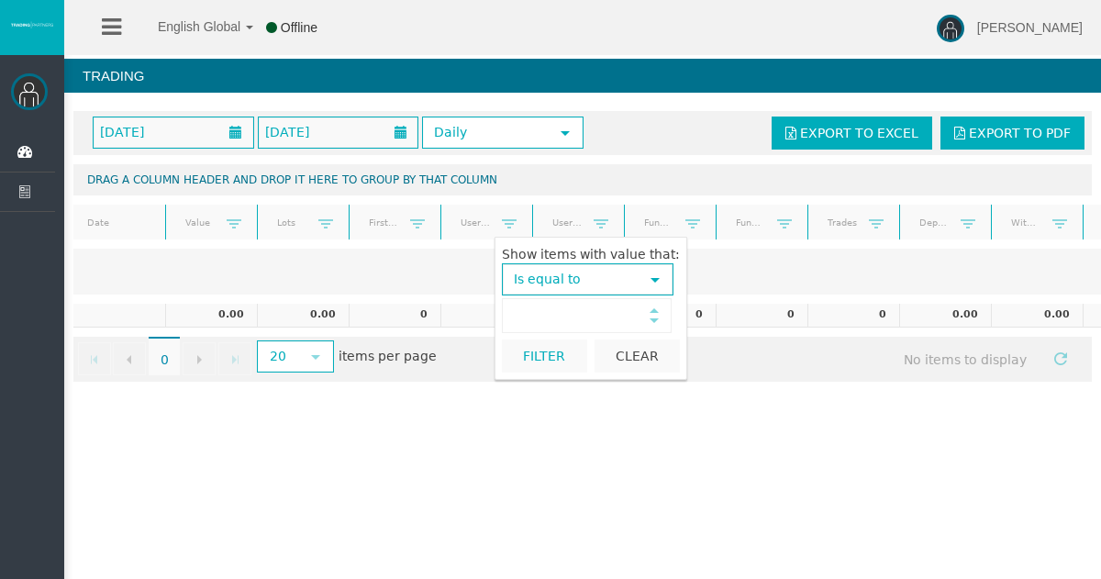
click at [430, 223] on link at bounding box center [418, 223] width 30 height 27
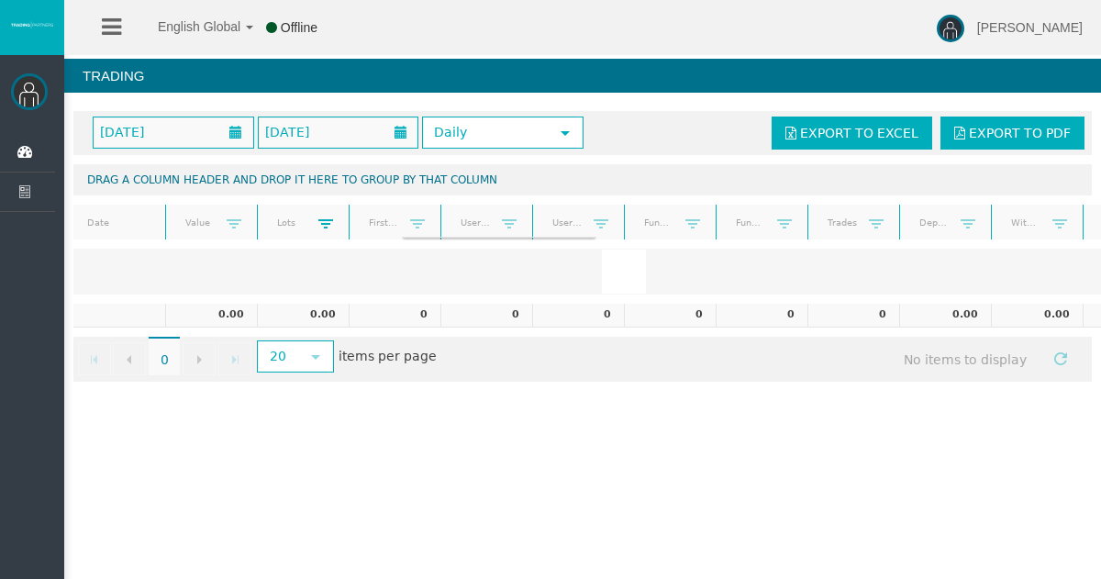
click at [330, 221] on span at bounding box center [325, 224] width 15 height 15
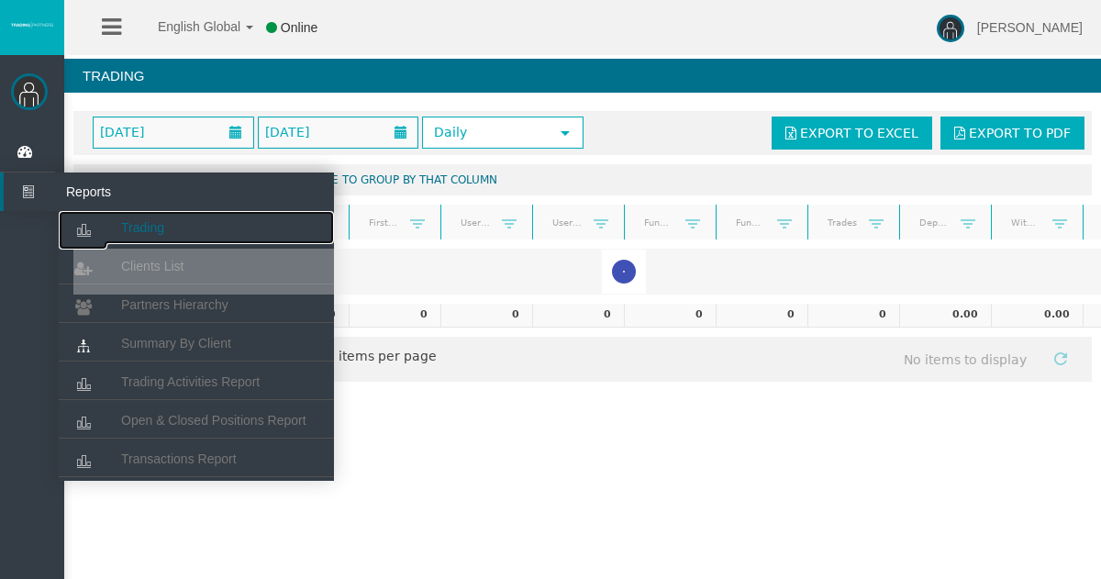
click at [154, 229] on span "Trading" at bounding box center [142, 227] width 43 height 15
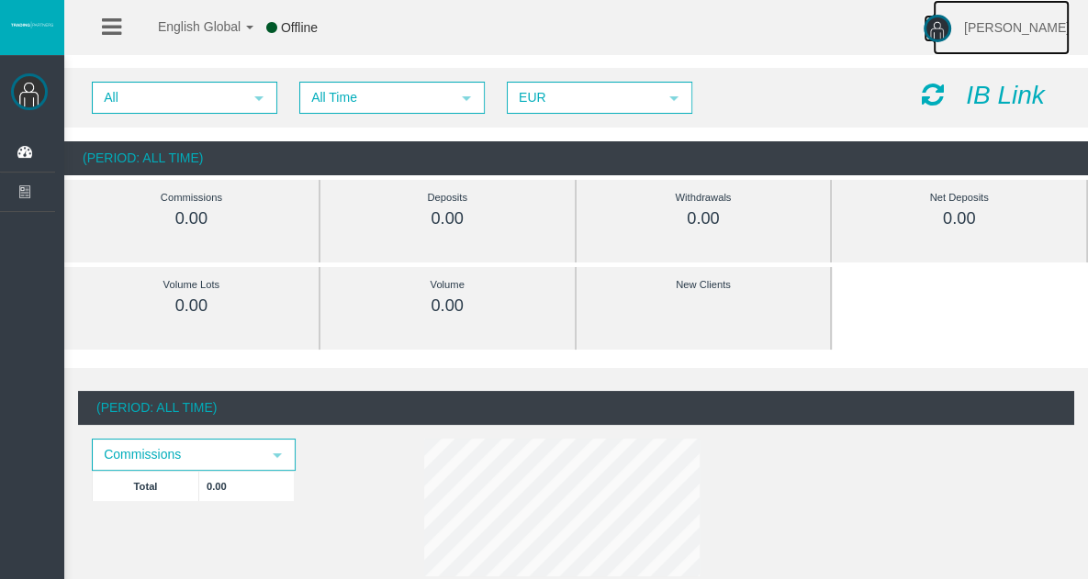
click at [1023, 28] on span "[PERSON_NAME]" at bounding box center [1017, 27] width 106 height 15
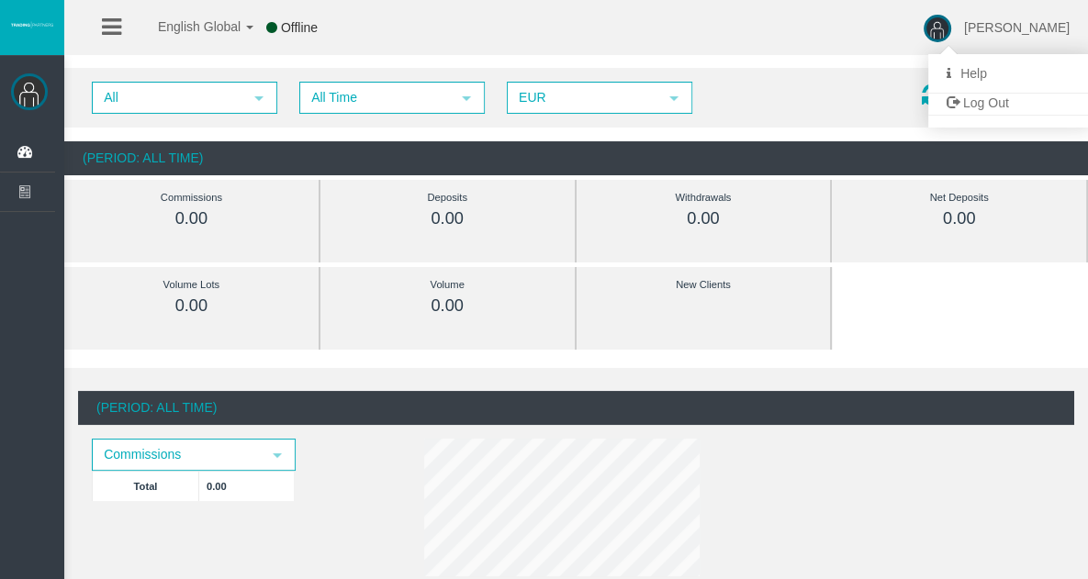
click at [601, 18] on div "English Global 简体中文 English Global 日本語 한국어 Offline Fadi Salloum Help Log Out" at bounding box center [544, 27] width 1088 height 55
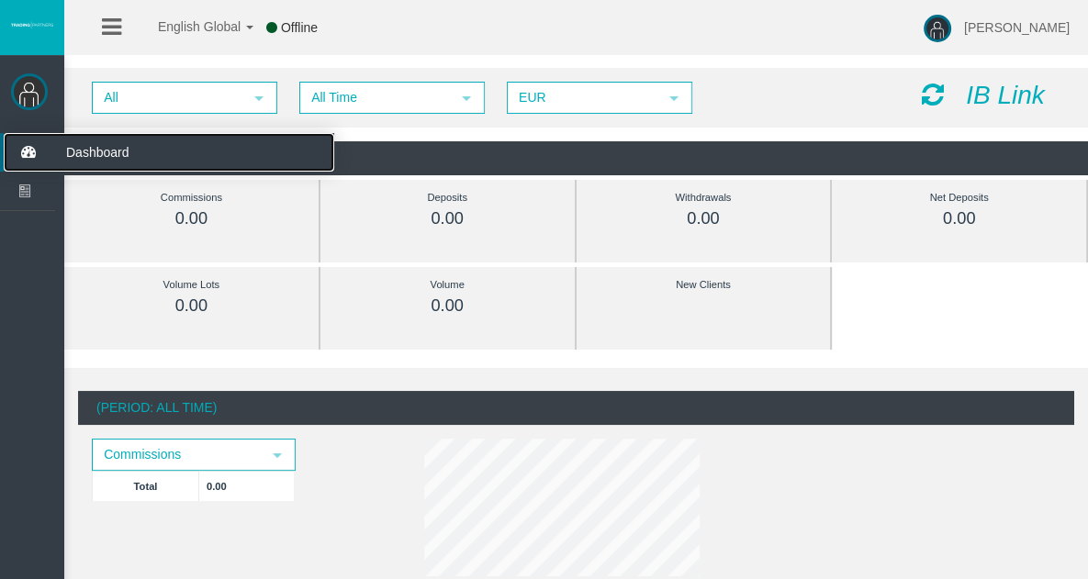
click at [117, 151] on span "Dashboard" at bounding box center [142, 152] width 180 height 39
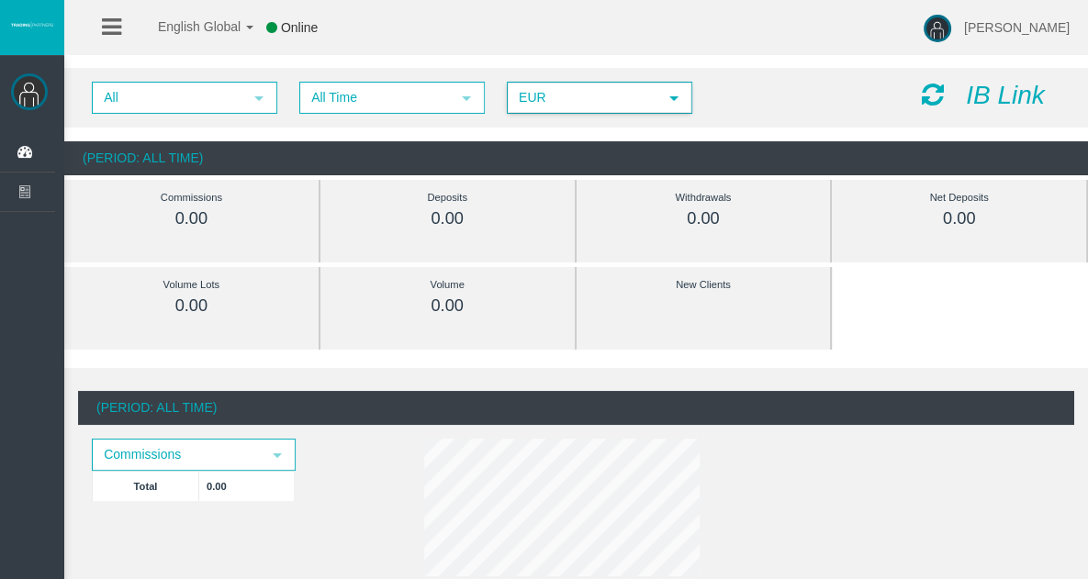
click at [618, 96] on span "EUR" at bounding box center [582, 98] width 149 height 28
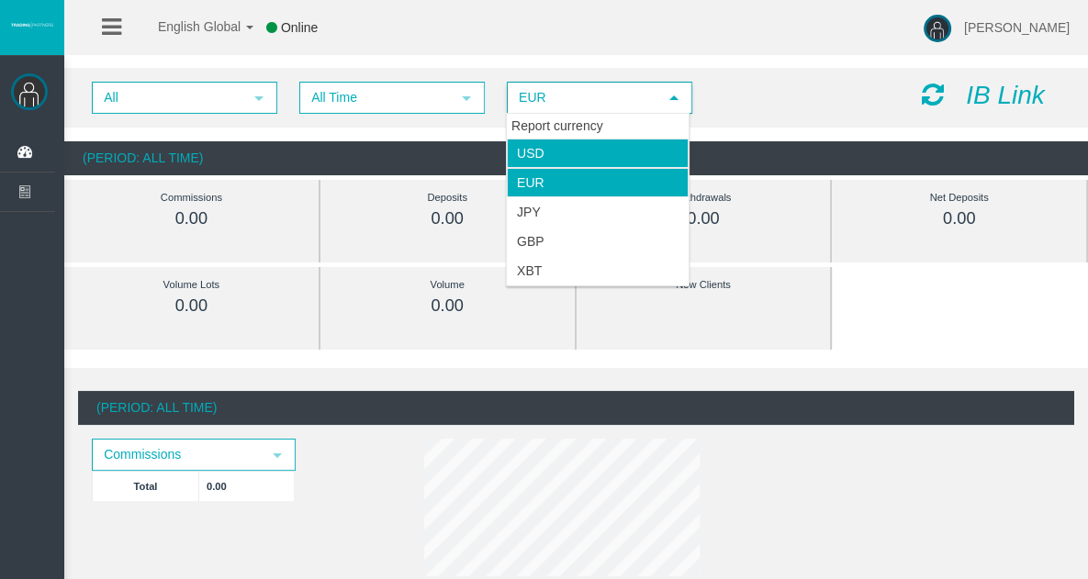
click at [584, 162] on li "USD" at bounding box center [598, 153] width 182 height 29
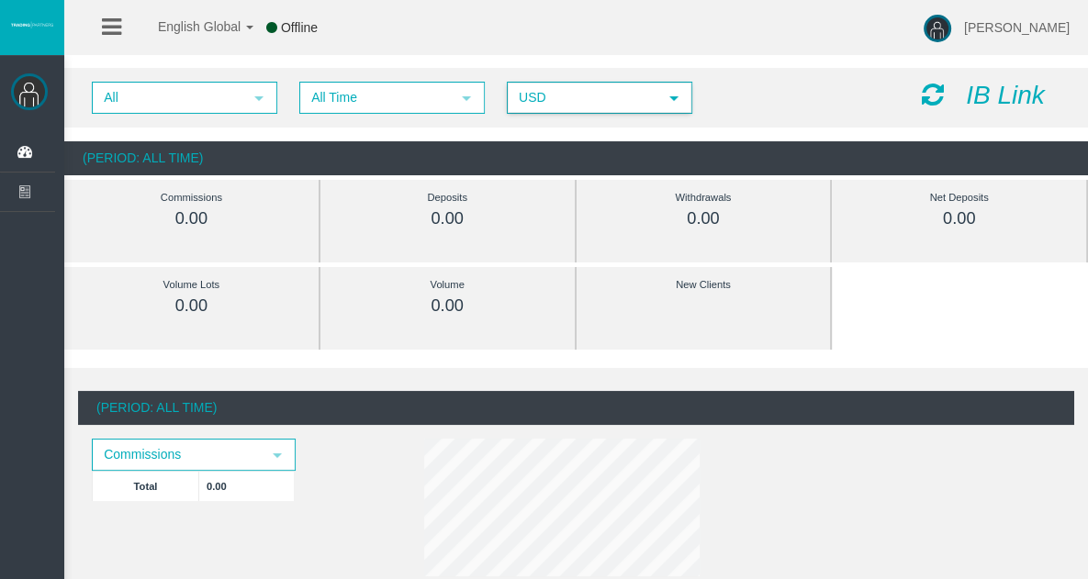
click at [514, 214] on div "0.00" at bounding box center [448, 218] width 172 height 21
drag, startPoint x: 804, startPoint y: 113, endPoint x: 863, endPoint y: 99, distance: 60.3
click at [804, 113] on div "All select All Time select 5 USD select USD" at bounding box center [493, 98] width 830 height 32
click at [932, 97] on icon at bounding box center [932, 95] width 22 height 26
click at [931, 94] on icon at bounding box center [932, 95] width 22 height 26
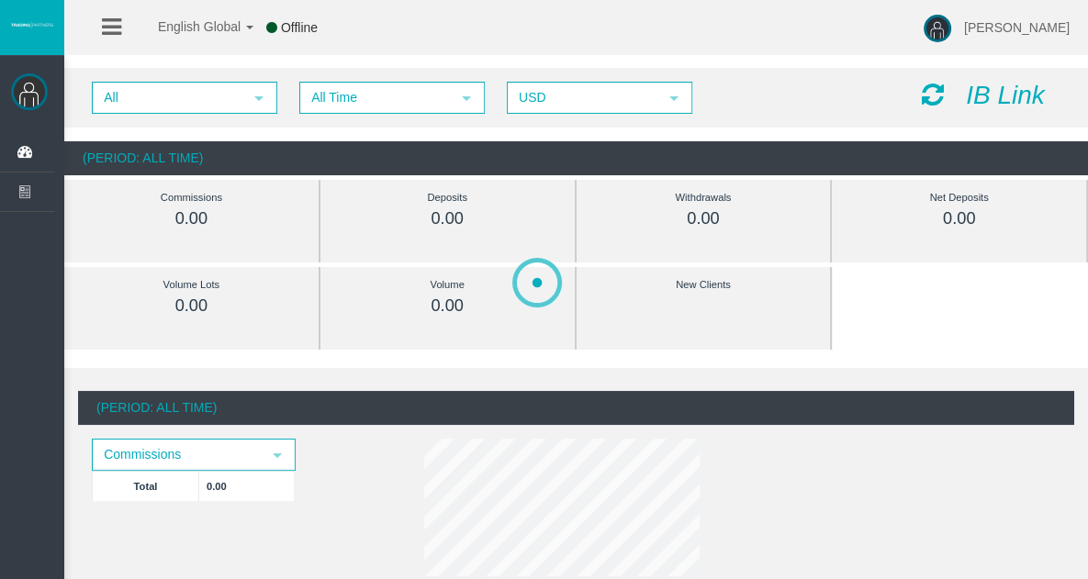
click at [1008, 96] on icon "IB Link" at bounding box center [1005, 95] width 79 height 28
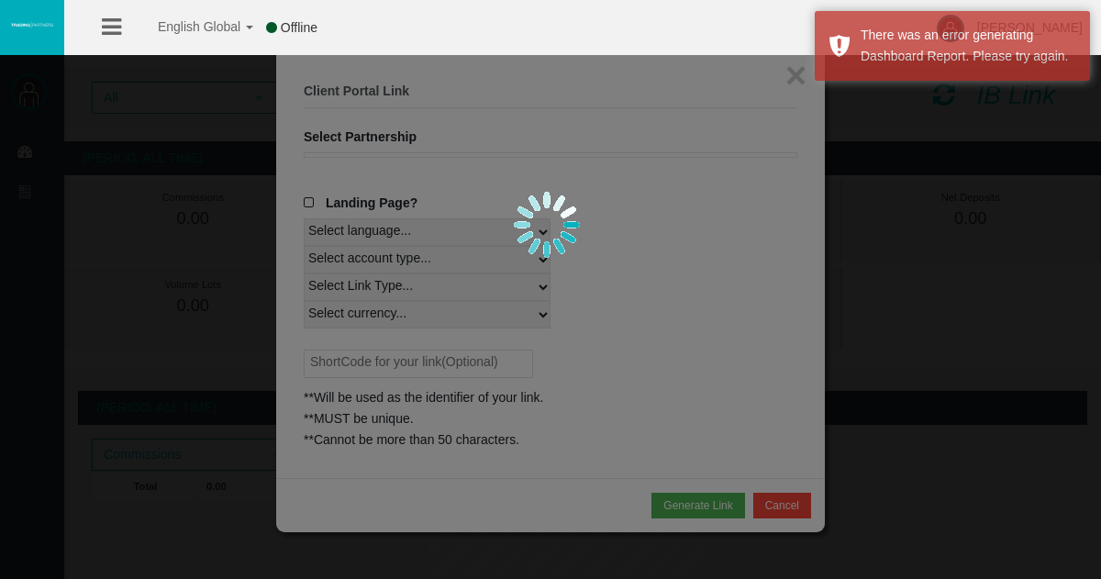
click at [306, 204] on div at bounding box center [550, 289] width 1101 height 579
click at [670, 258] on div at bounding box center [550, 289] width 1101 height 579
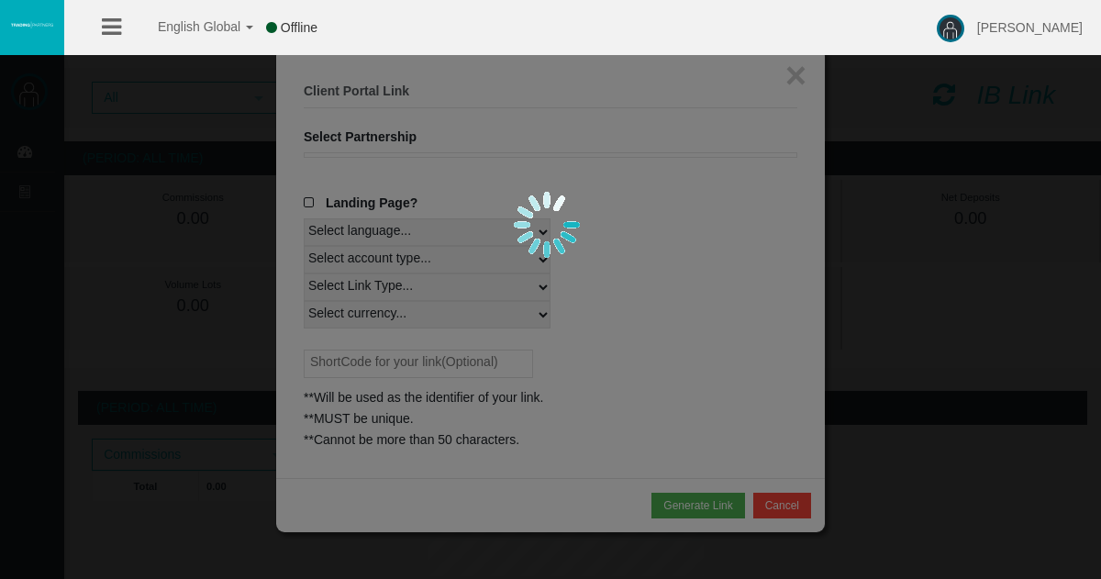
click at [312, 199] on div at bounding box center [550, 289] width 1101 height 579
click at [374, 33] on div "English Global 简体中文 English Global 日本語 한국어 Offline Fadi Salloum Help Log Out" at bounding box center [550, 27] width 1101 height 55
click at [641, 32] on div "English Global 简体中文 English Global 日本語 한국어 Offline Fadi Salloum Help Log Out" at bounding box center [550, 27] width 1101 height 55
click at [641, 32] on div "English Global 简体中文 English Global 日本語 한국어 Online Fadi Salloum Help Log Out" at bounding box center [550, 27] width 1101 height 55
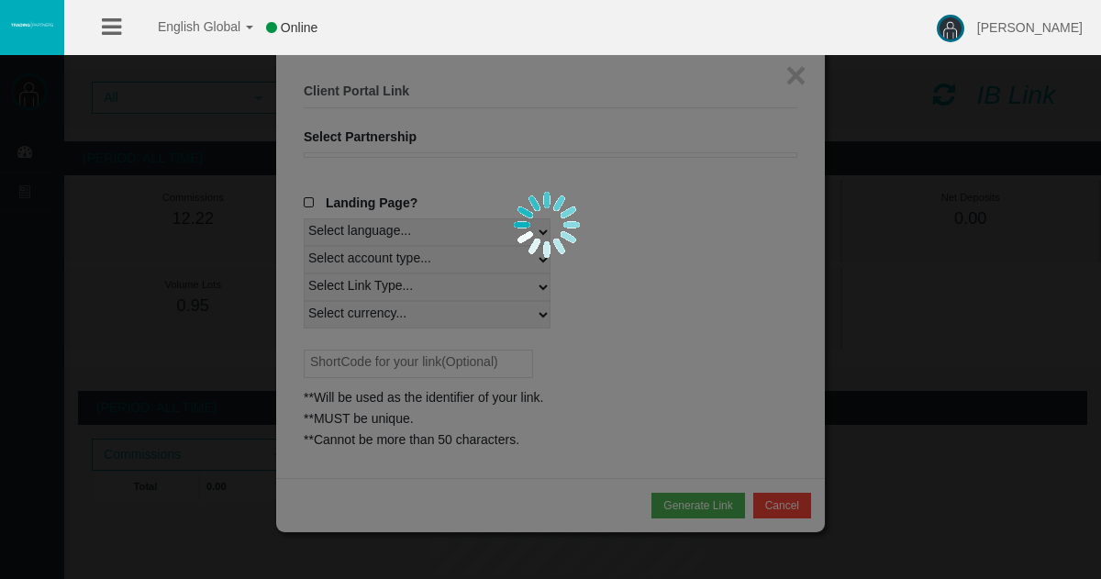
click at [310, 195] on div at bounding box center [550, 289] width 1101 height 579
click at [310, 196] on div at bounding box center [550, 289] width 1101 height 579
click at [285, 27] on span "Online" at bounding box center [299, 27] width 37 height 15
click at [605, 212] on div at bounding box center [550, 289] width 1101 height 579
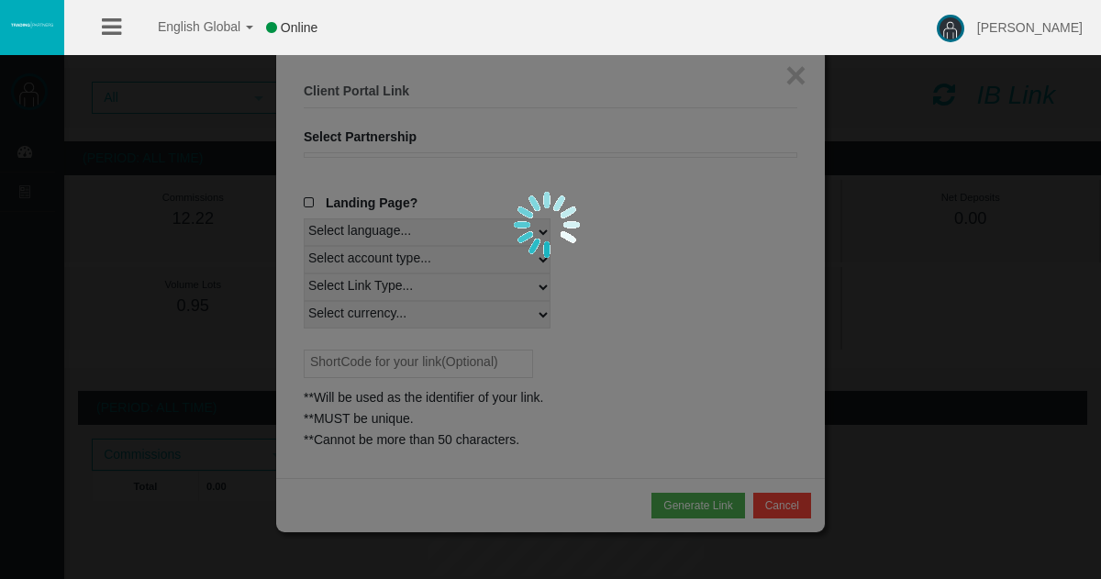
click at [683, 504] on div at bounding box center [550, 289] width 1101 height 579
click at [797, 74] on div at bounding box center [550, 289] width 1101 height 579
click at [112, 27] on icon at bounding box center [111, 27] width 19 height 23
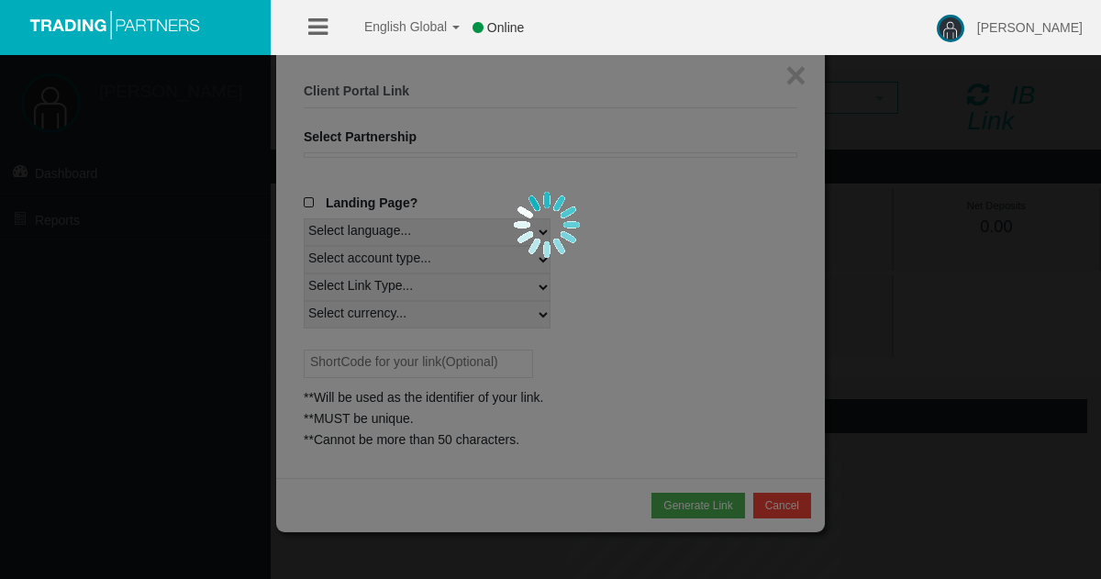
click at [317, 23] on icon at bounding box center [317, 27] width 19 height 23
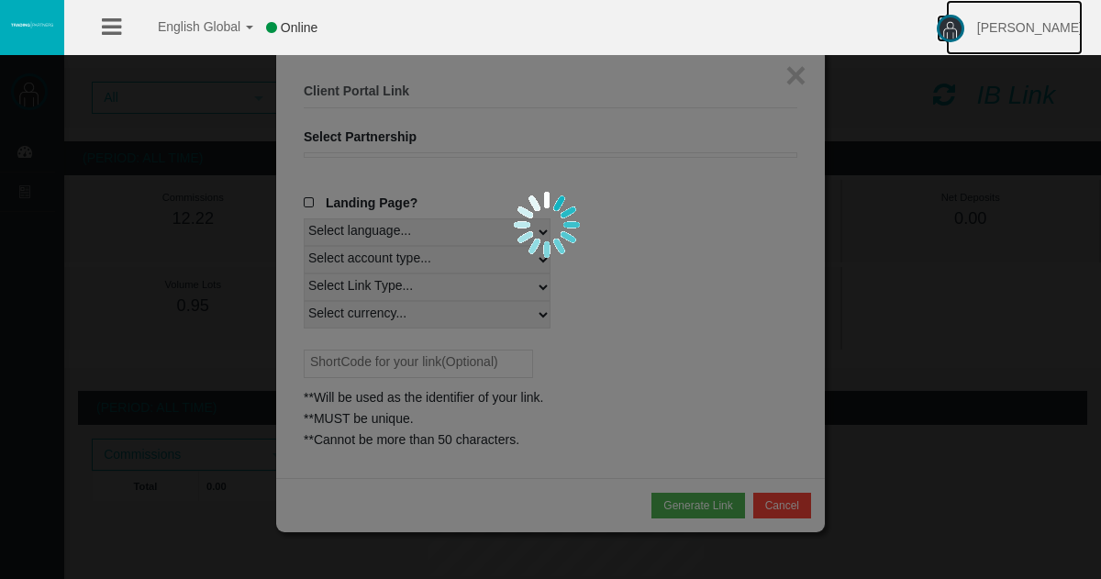
click at [1058, 19] on link "[PERSON_NAME]" at bounding box center [1014, 27] width 137 height 55
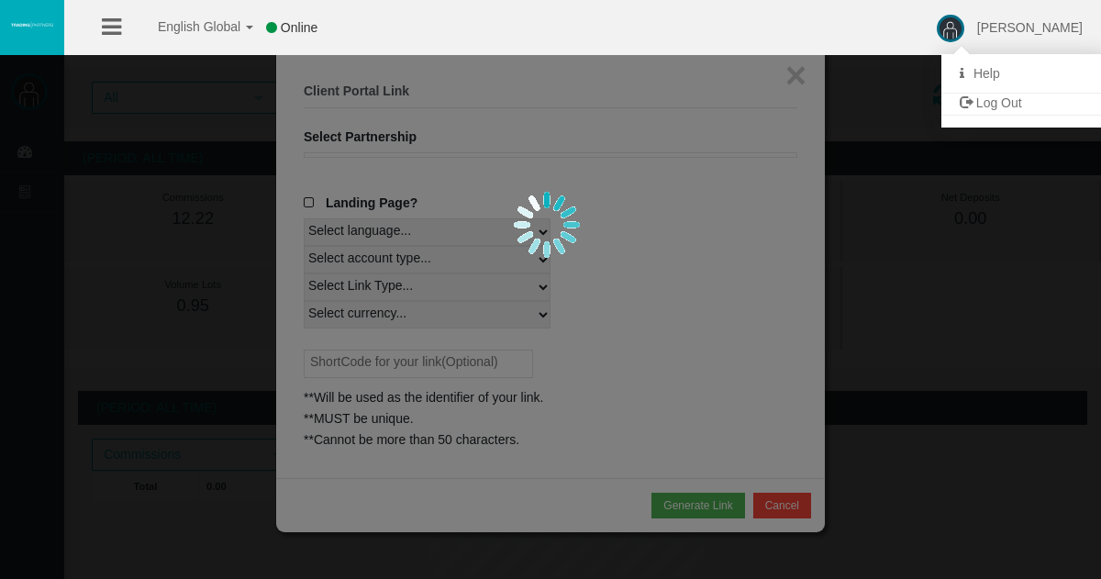
click at [657, 240] on div at bounding box center [550, 289] width 1101 height 579
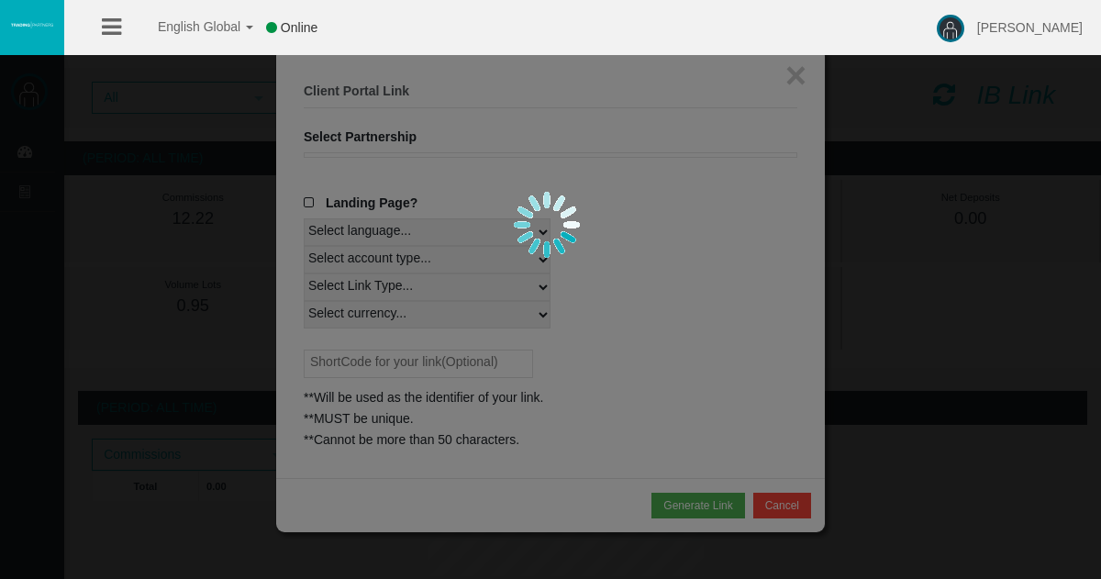
click at [657, 237] on div at bounding box center [550, 289] width 1101 height 579
drag, startPoint x: 965, startPoint y: 118, endPoint x: 937, endPoint y: 103, distance: 31.6
click at [965, 118] on div at bounding box center [550, 289] width 1101 height 579
click at [802, 70] on div at bounding box center [550, 289] width 1101 height 579
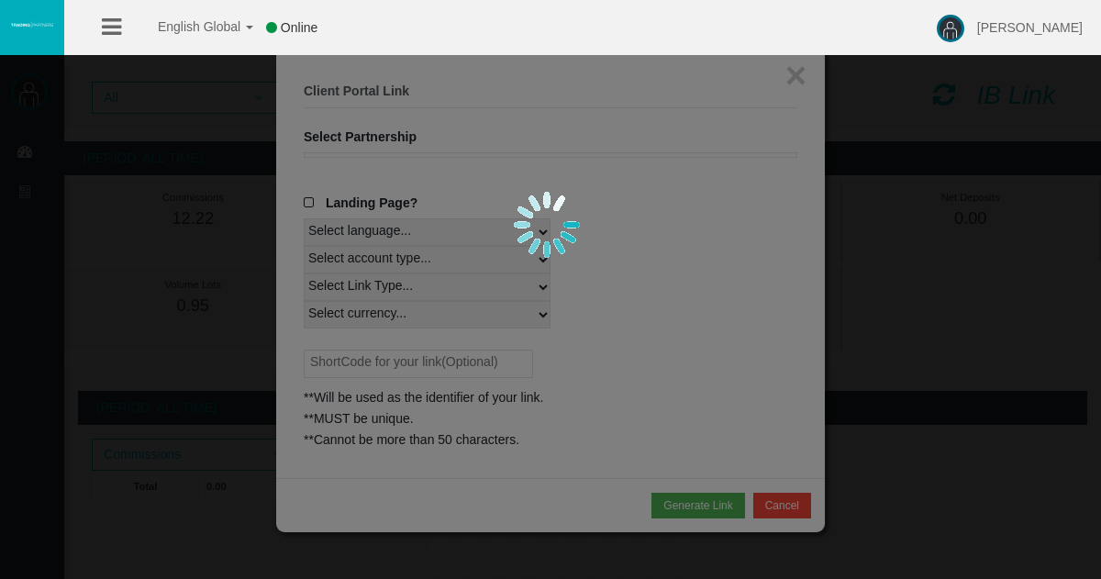
click at [802, 70] on div at bounding box center [550, 289] width 1101 height 579
click at [639, 139] on div at bounding box center [550, 289] width 1101 height 579
drag, startPoint x: 639, startPoint y: 139, endPoint x: 358, endPoint y: 38, distance: 298.4
click at [639, 139] on div at bounding box center [550, 289] width 1101 height 579
click at [301, 25] on span "Online" at bounding box center [299, 27] width 37 height 15
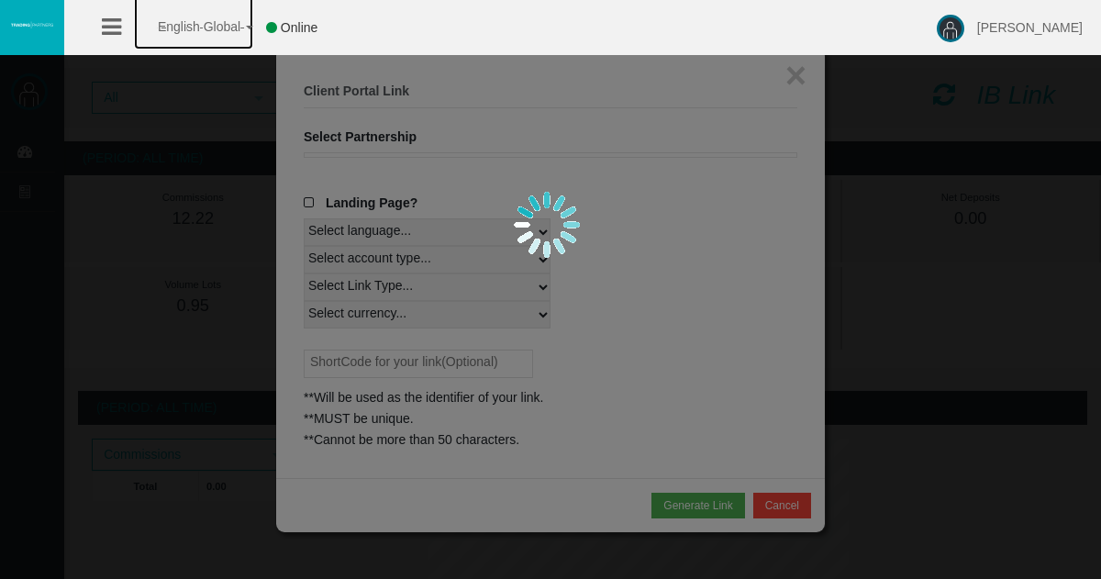
click at [234, 26] on span "English Global" at bounding box center [187, 26] width 106 height 15
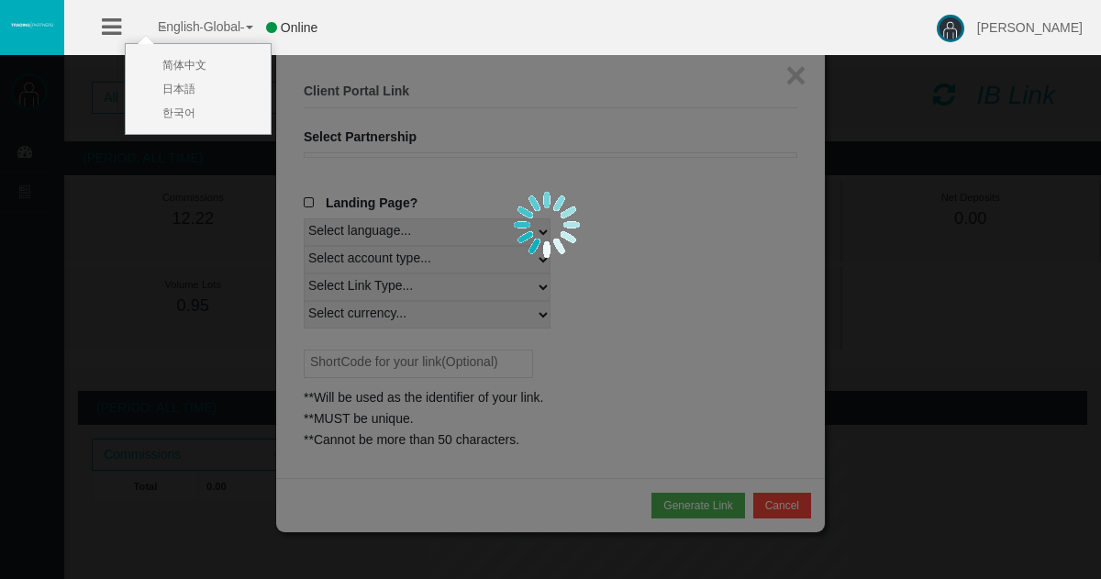
click at [234, 26] on span "English Global" at bounding box center [187, 26] width 106 height 15
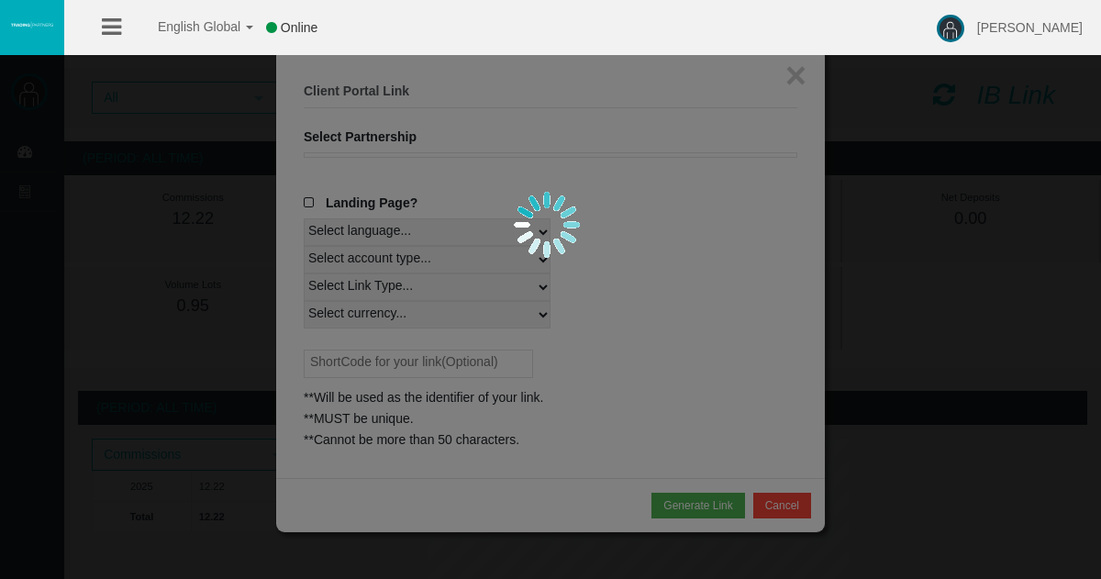
click at [691, 261] on div at bounding box center [550, 289] width 1101 height 579
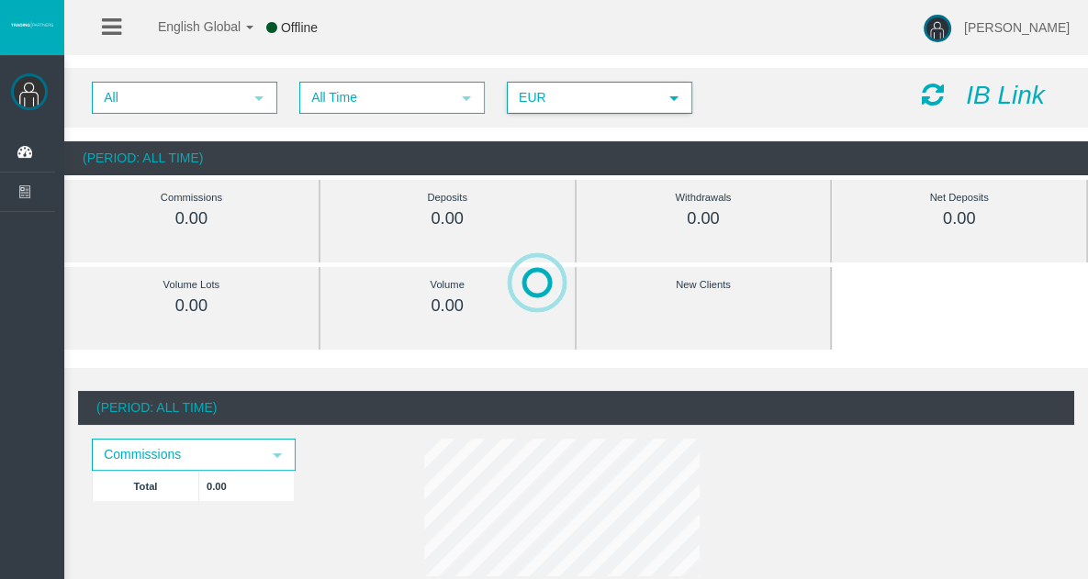
click at [637, 88] on span "EUR" at bounding box center [582, 98] width 149 height 28
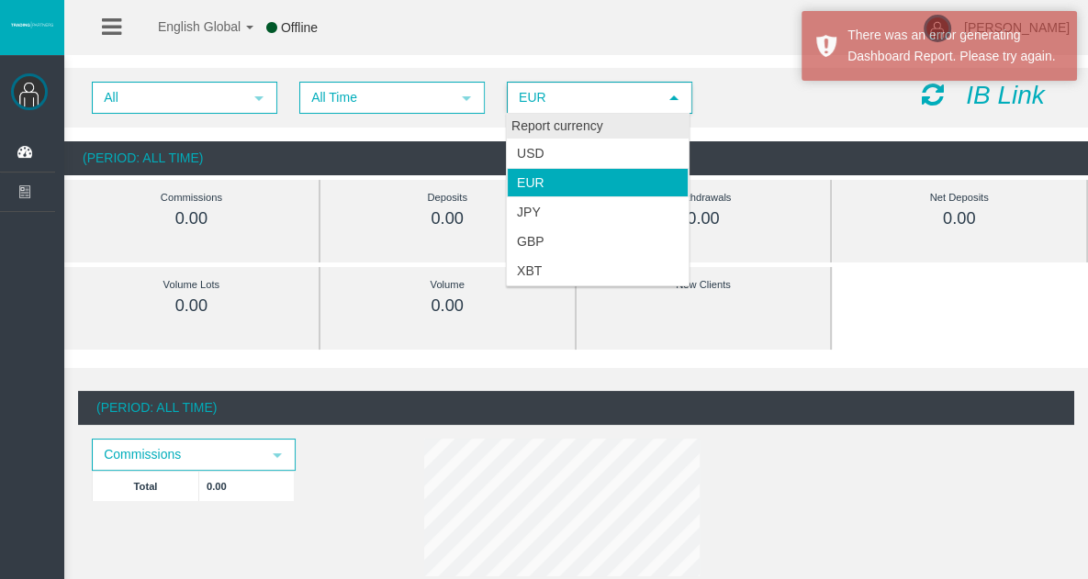
click at [620, 127] on div "Report currency" at bounding box center [598, 126] width 182 height 25
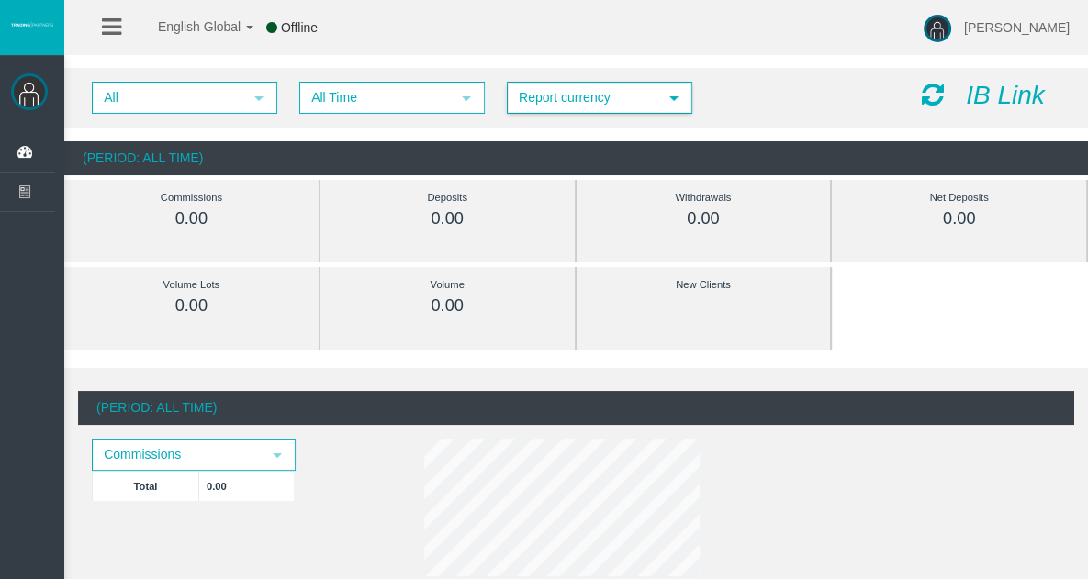
click at [663, 101] on span "select" at bounding box center [673, 98] width 33 height 28
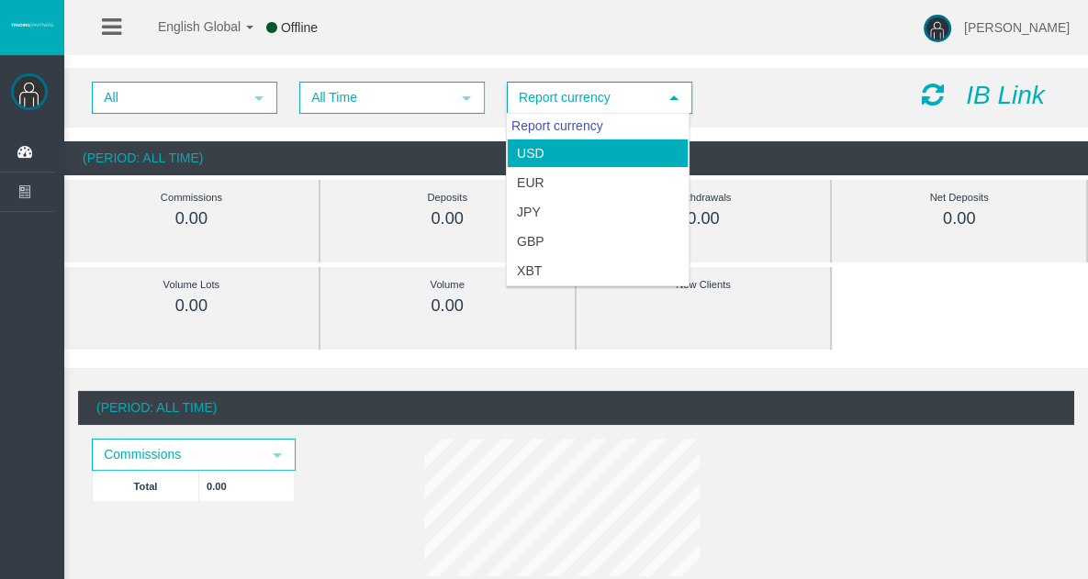
click at [632, 151] on li "USD" at bounding box center [598, 153] width 182 height 29
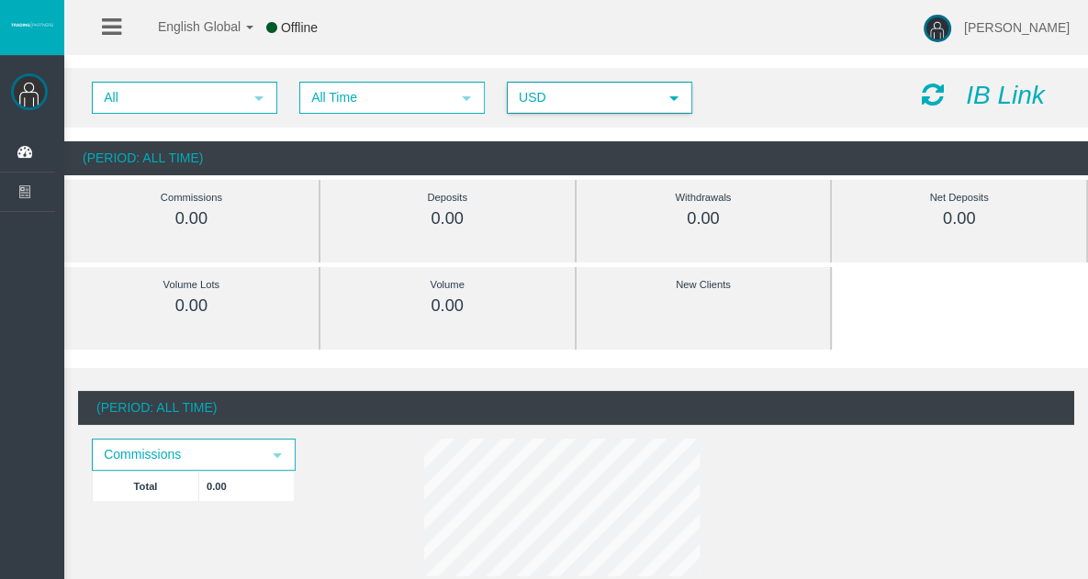
click at [934, 97] on icon at bounding box center [932, 95] width 22 height 26
click at [657, 95] on span "select" at bounding box center [673, 98] width 33 height 28
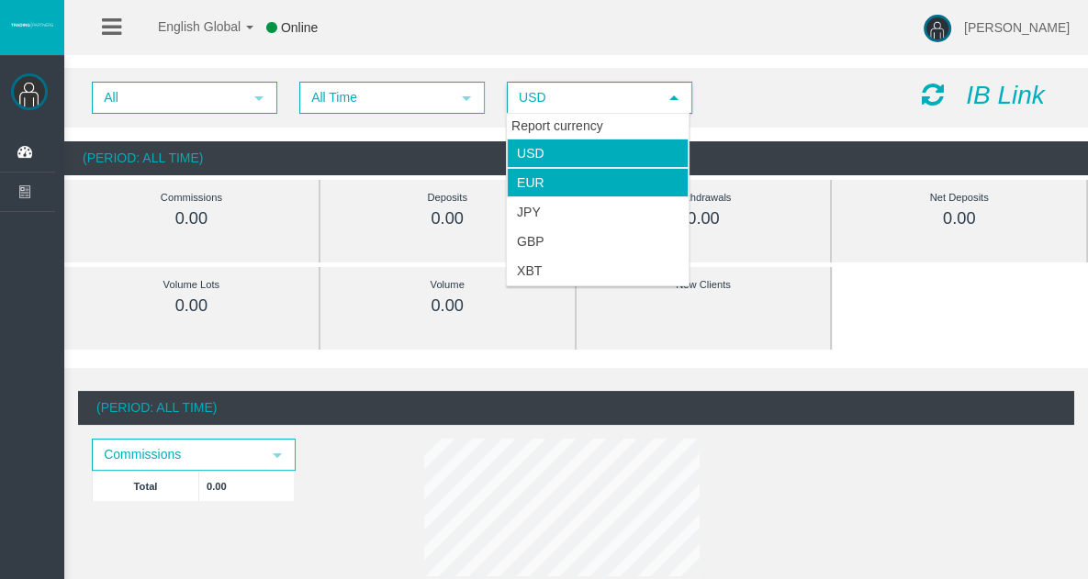
click at [613, 177] on li "EUR" at bounding box center [598, 182] width 182 height 29
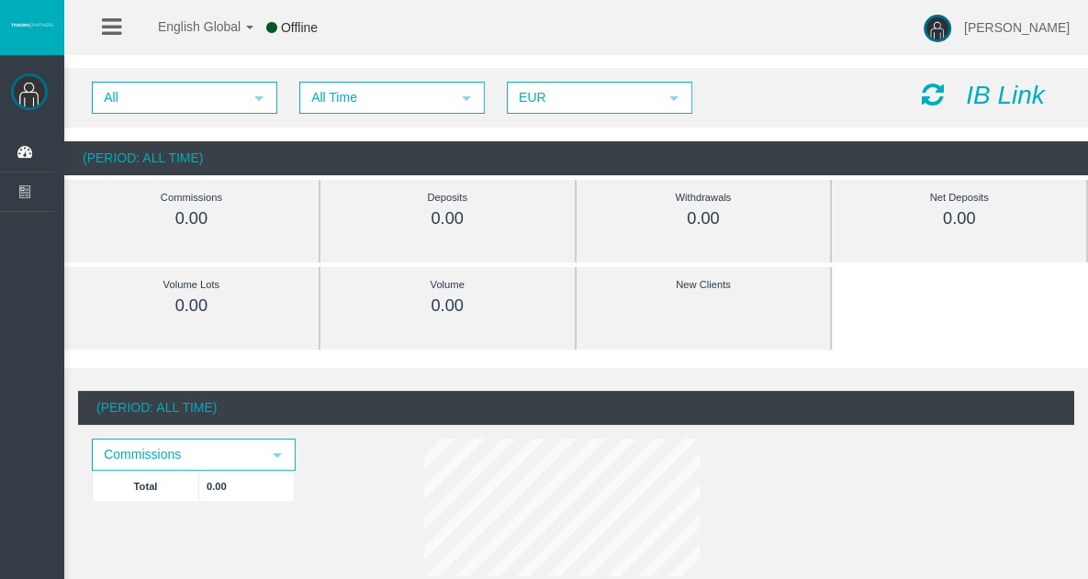
click at [933, 92] on icon at bounding box center [932, 95] width 22 height 26
click at [670, 91] on span "select" at bounding box center [673, 98] width 15 height 15
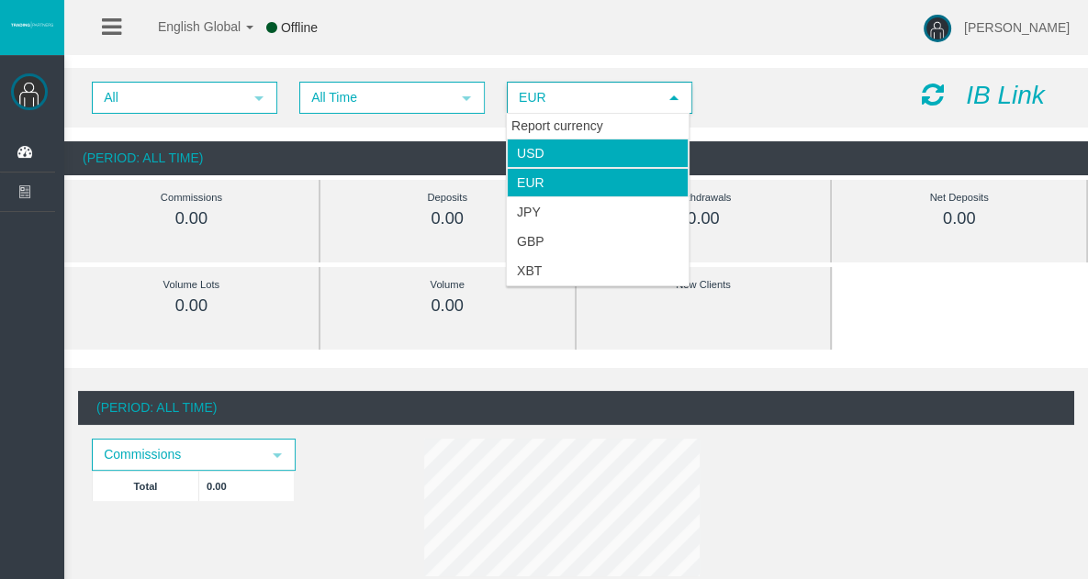
click at [627, 155] on li "USD" at bounding box center [598, 153] width 182 height 29
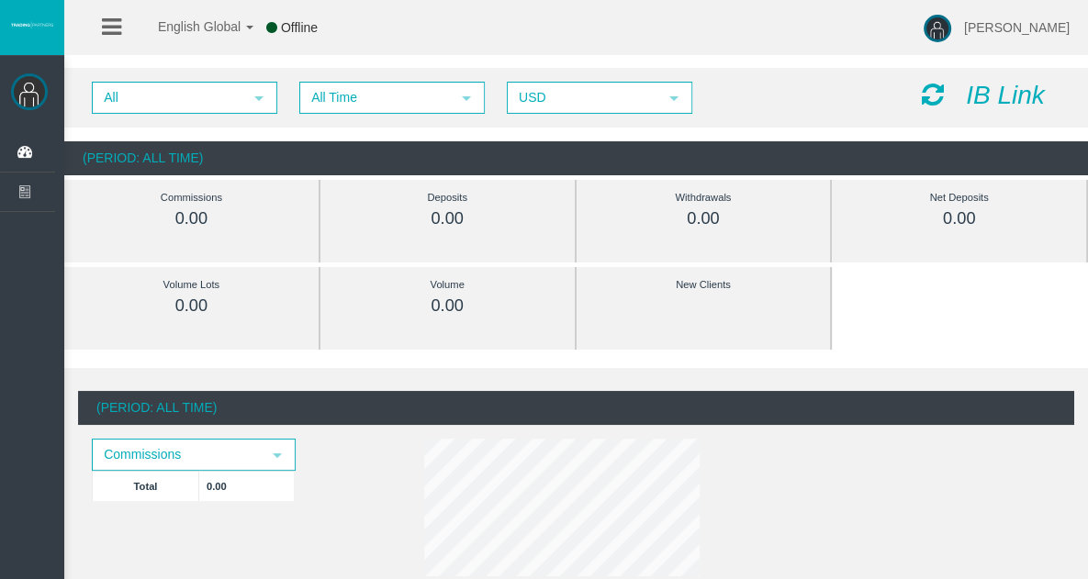
click at [932, 94] on icon at bounding box center [932, 95] width 22 height 26
click at [283, 455] on span "select" at bounding box center [277, 455] width 15 height 15
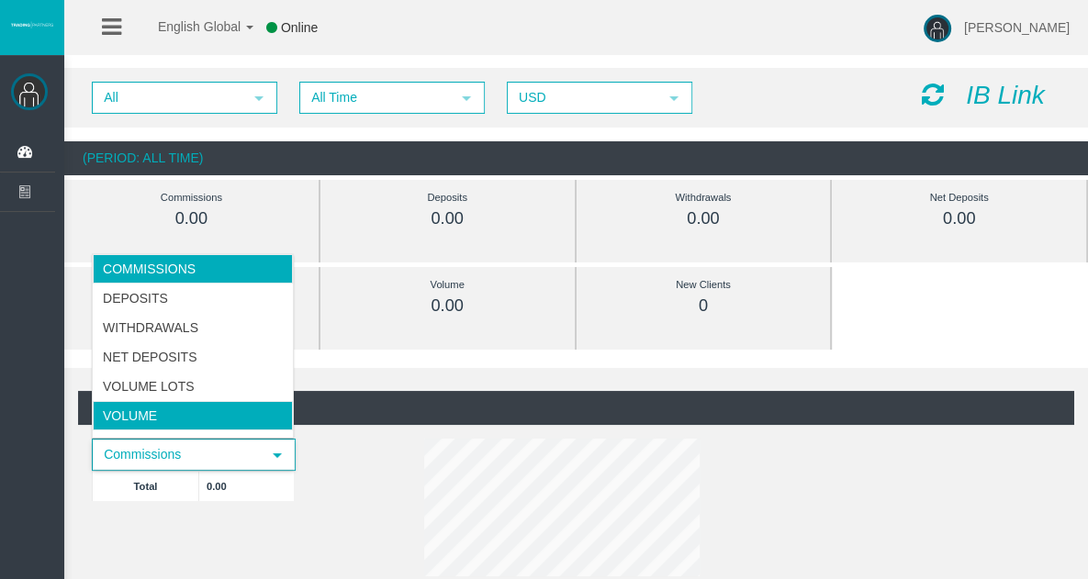
click at [165, 412] on li "Volume" at bounding box center [193, 415] width 200 height 29
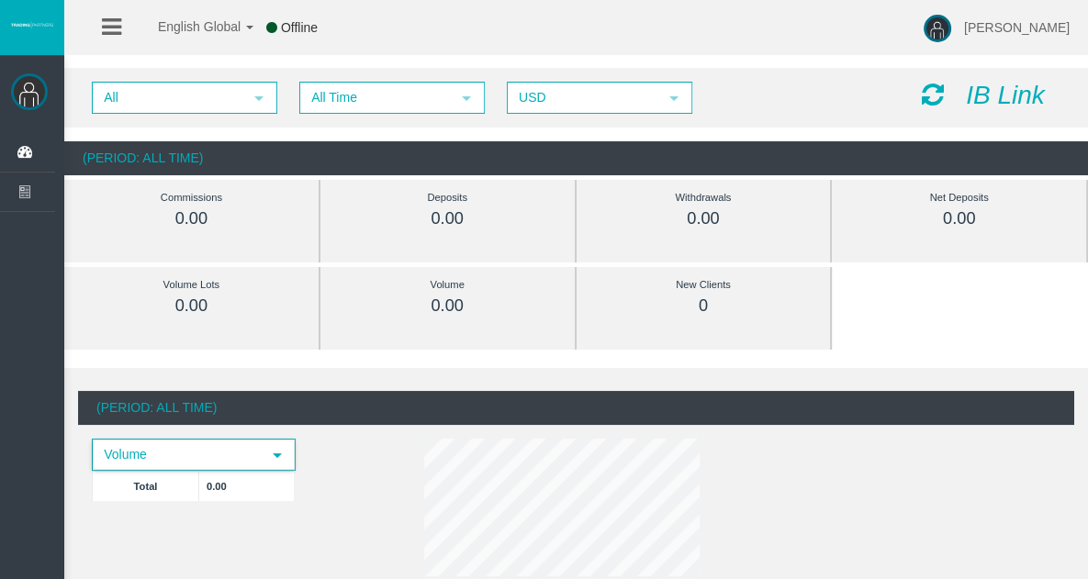
click at [270, 452] on span "select" at bounding box center [277, 455] width 15 height 15
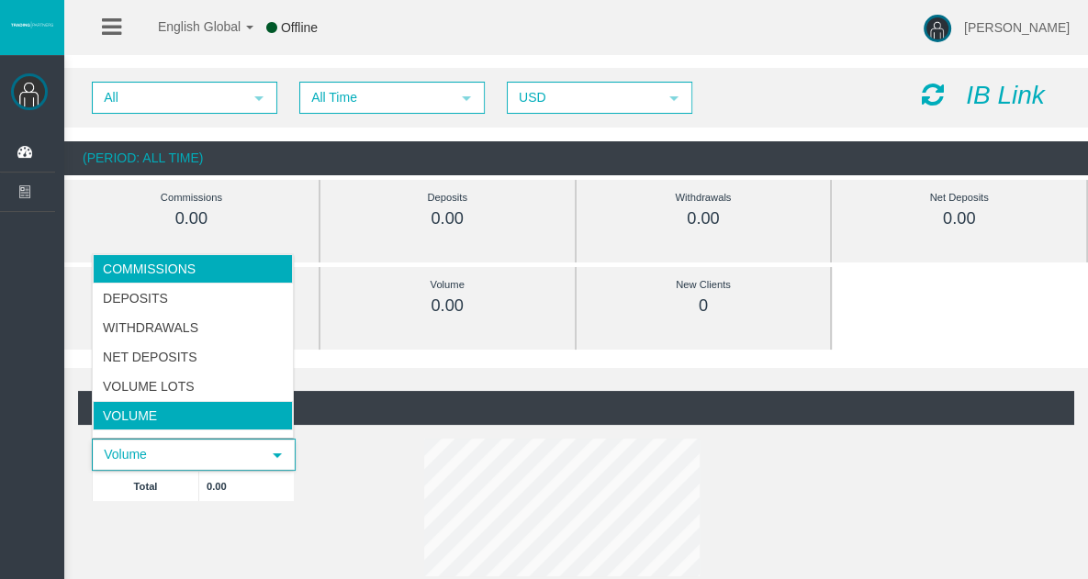
click at [202, 273] on li "Commissions" at bounding box center [193, 268] width 200 height 29
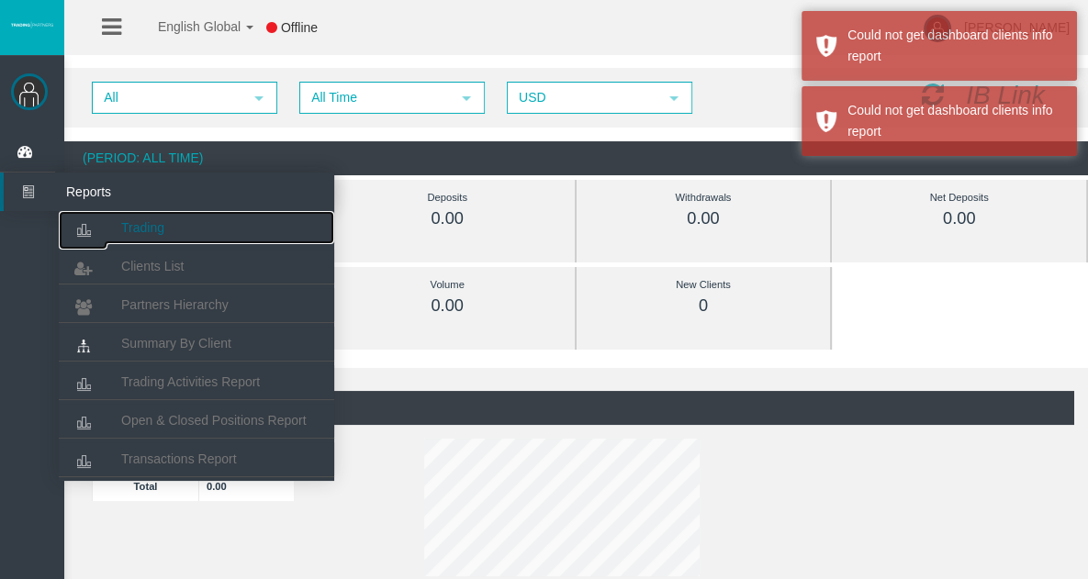
click at [140, 225] on span "Trading" at bounding box center [142, 227] width 43 height 15
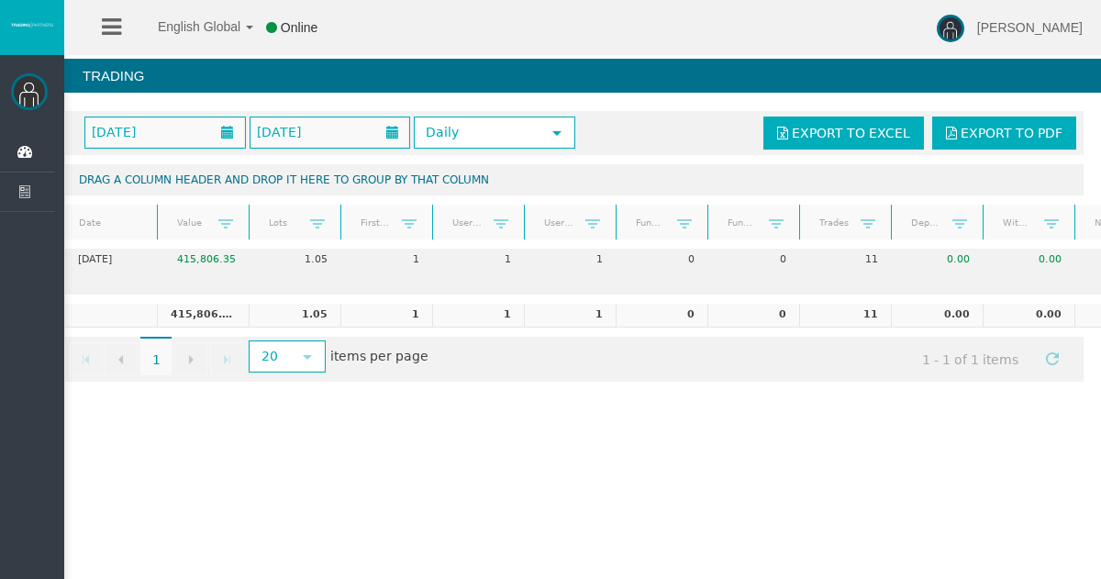
scroll to position [0, 110]
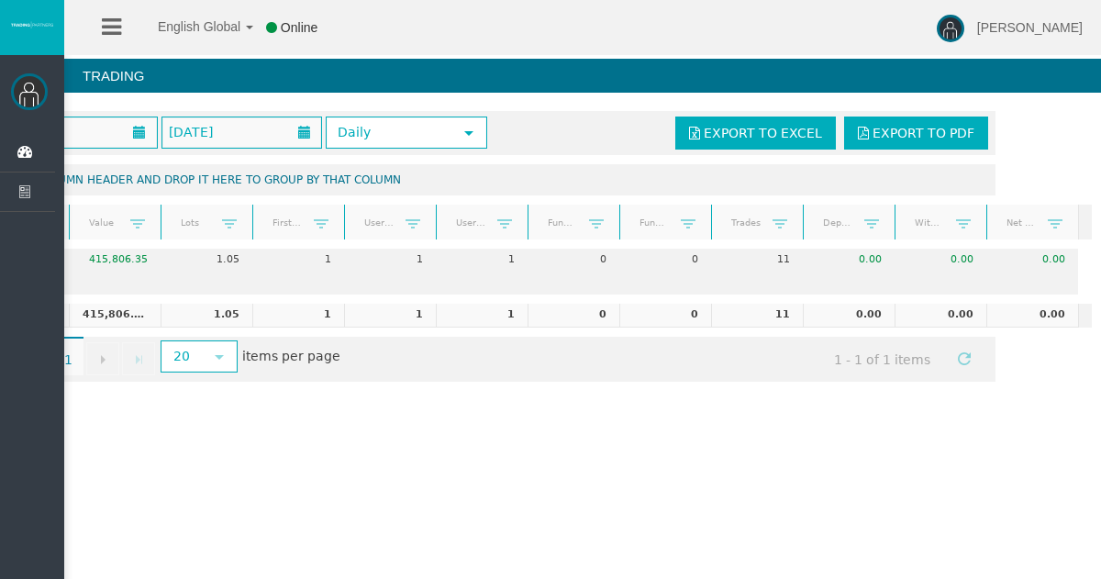
click at [1041, 226] on link at bounding box center [1056, 223] width 30 height 27
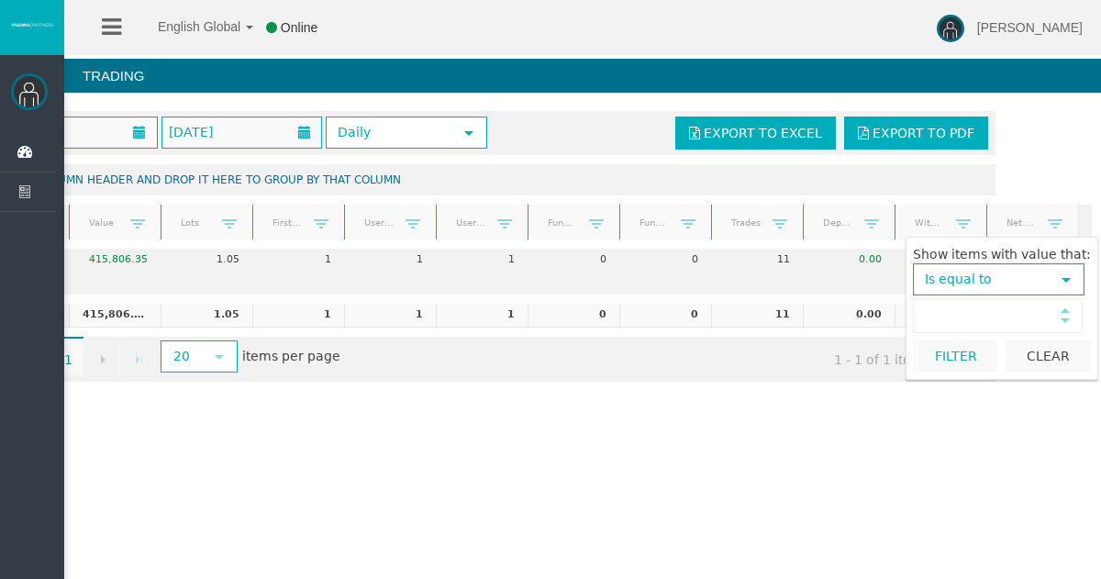
click at [1059, 274] on span "select" at bounding box center [1066, 280] width 15 height 15
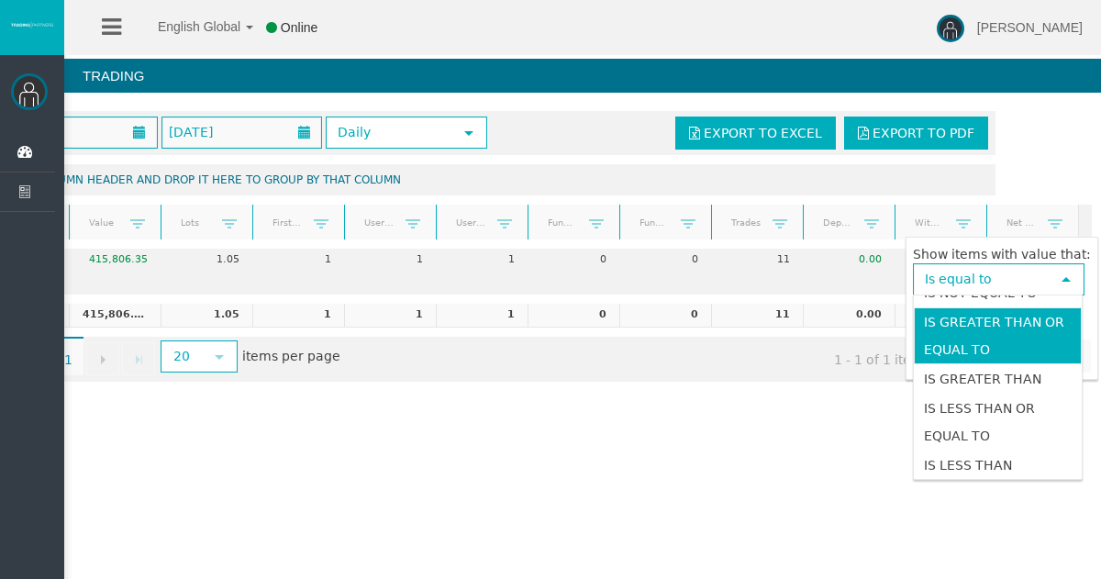
scroll to position [0, 0]
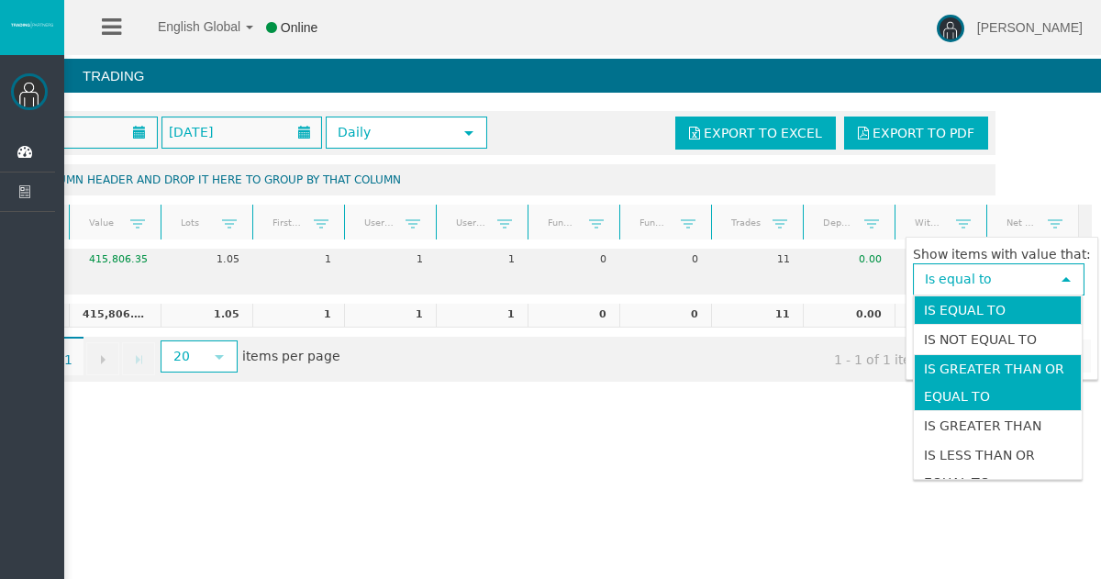
click at [995, 392] on li "Is greater than or equal to" at bounding box center [998, 382] width 168 height 57
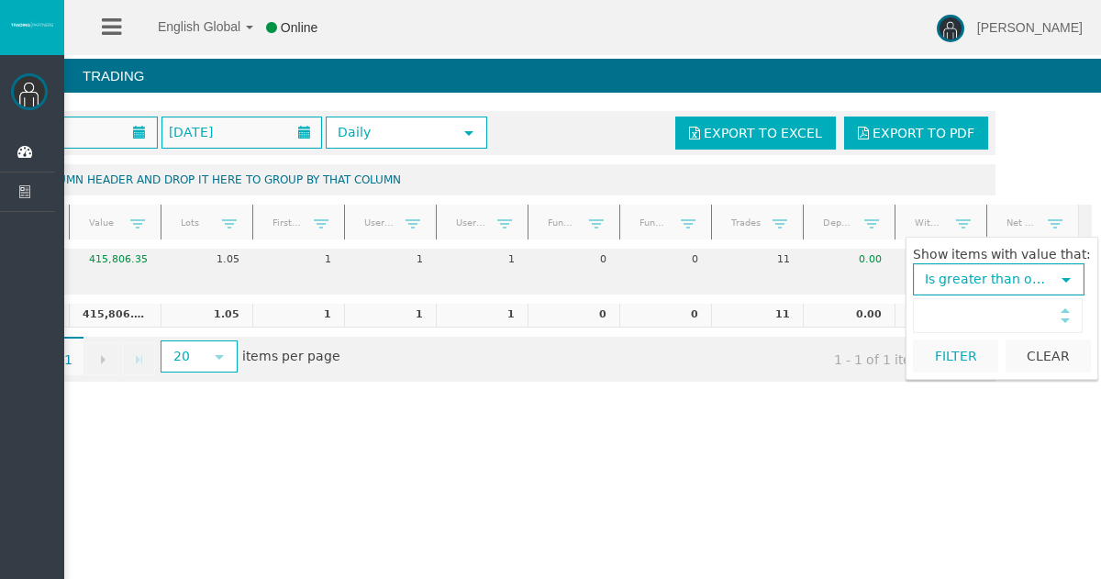
click at [1069, 274] on span "select" at bounding box center [1066, 280] width 15 height 15
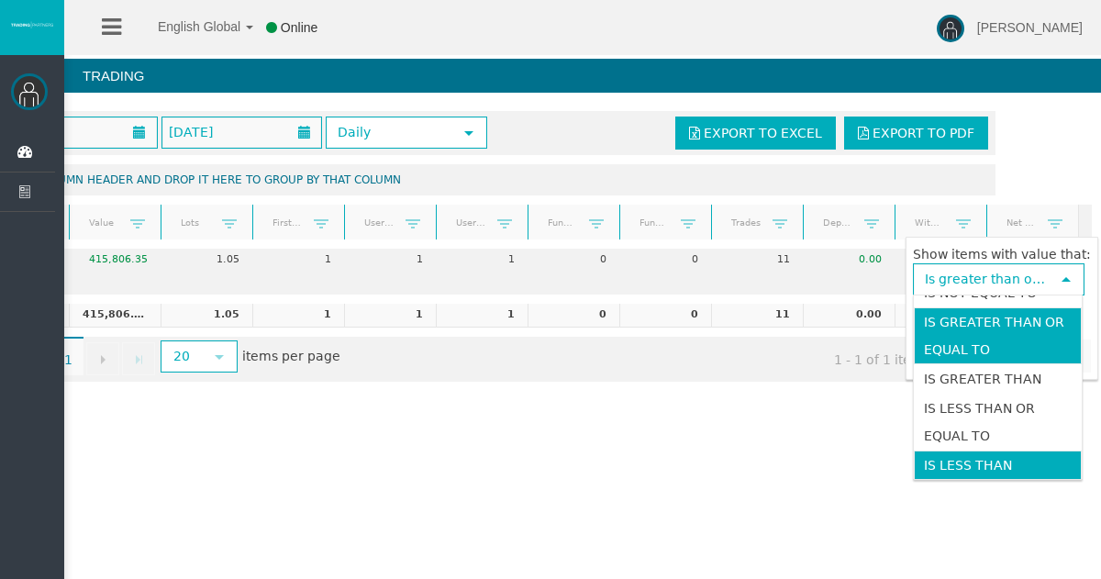
click at [980, 463] on li "Is less than" at bounding box center [998, 465] width 168 height 29
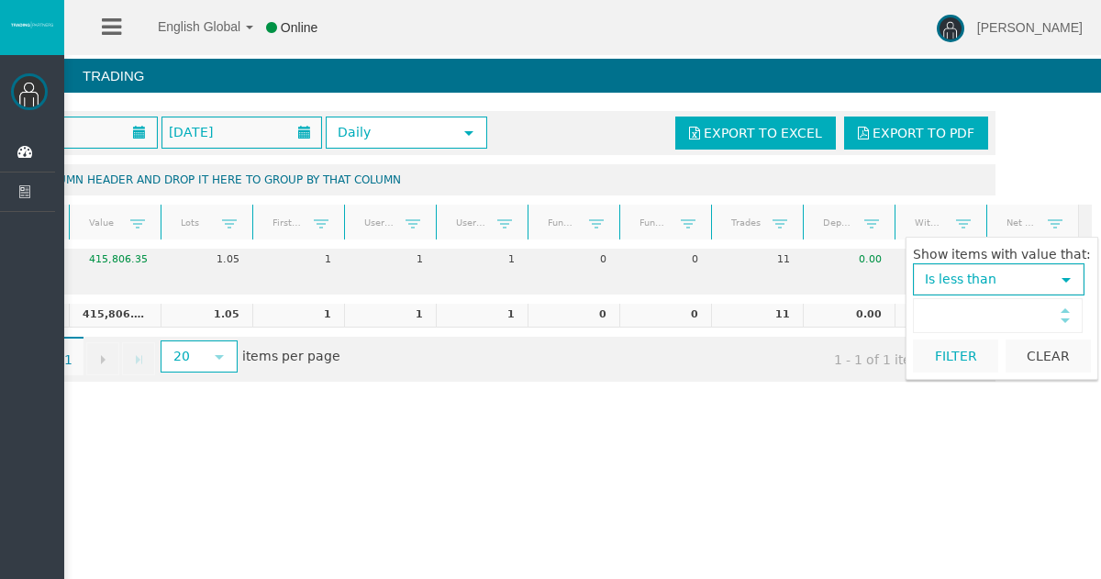
click at [1066, 280] on span "select" at bounding box center [1066, 280] width 15 height 15
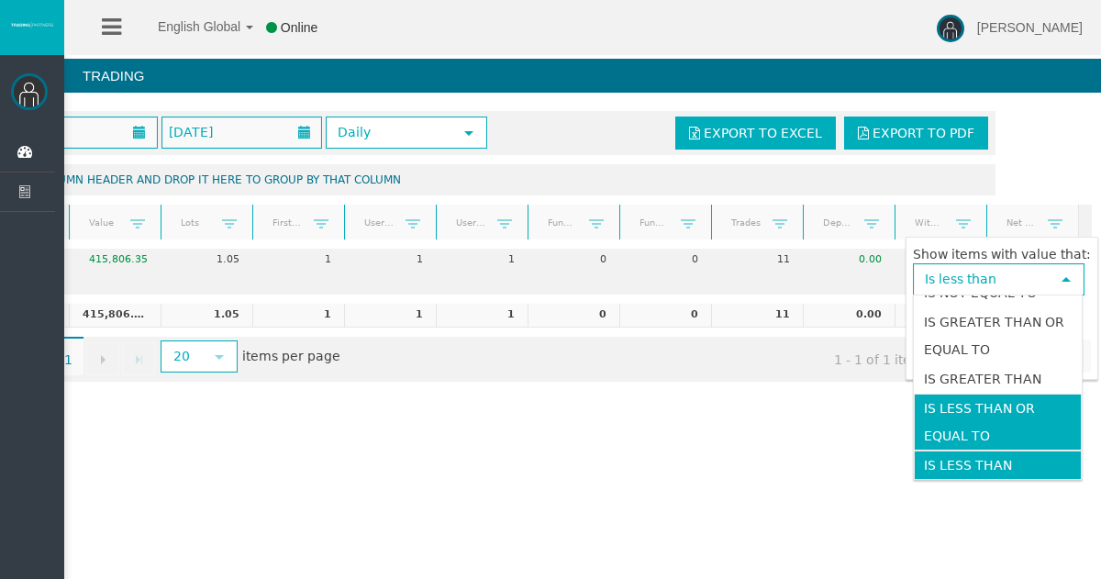
click at [995, 428] on li "Is less than or equal to" at bounding box center [998, 422] width 168 height 57
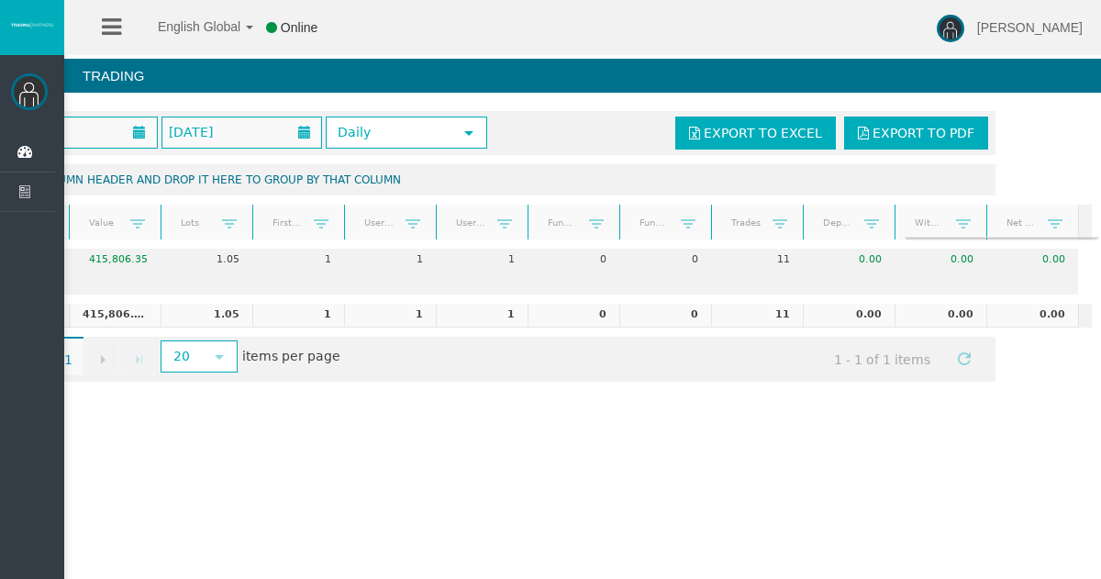
click at [956, 450] on div "English Global 简体中文 English Global 日本語 한국어 Online [PERSON_NAME] Help Log Out [P…" at bounding box center [550, 289] width 1101 height 579
click at [1050, 230] on link at bounding box center [1056, 223] width 30 height 27
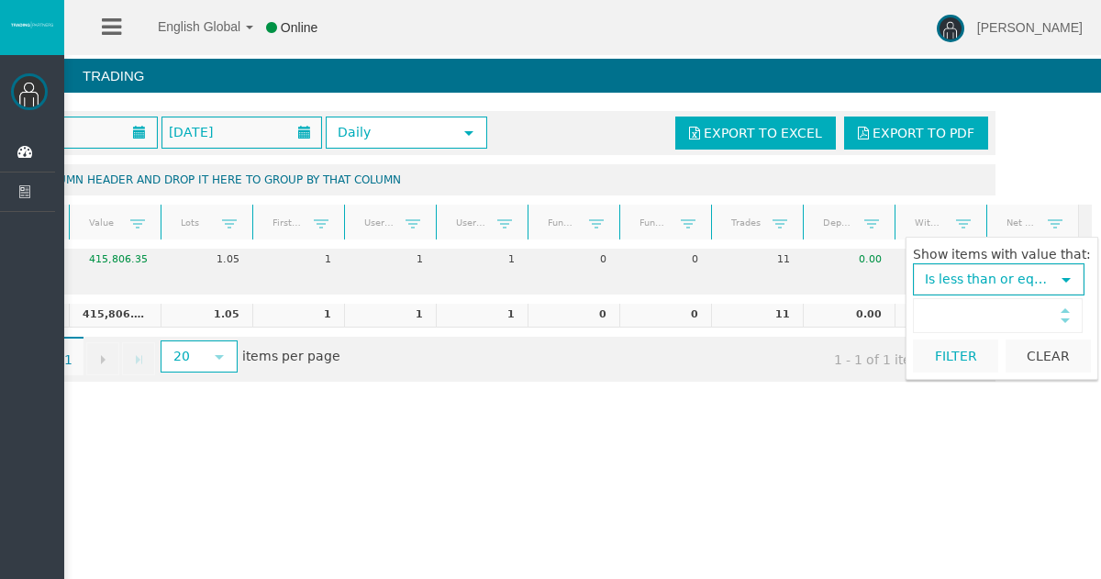
click at [1068, 274] on span "select" at bounding box center [1066, 280] width 15 height 15
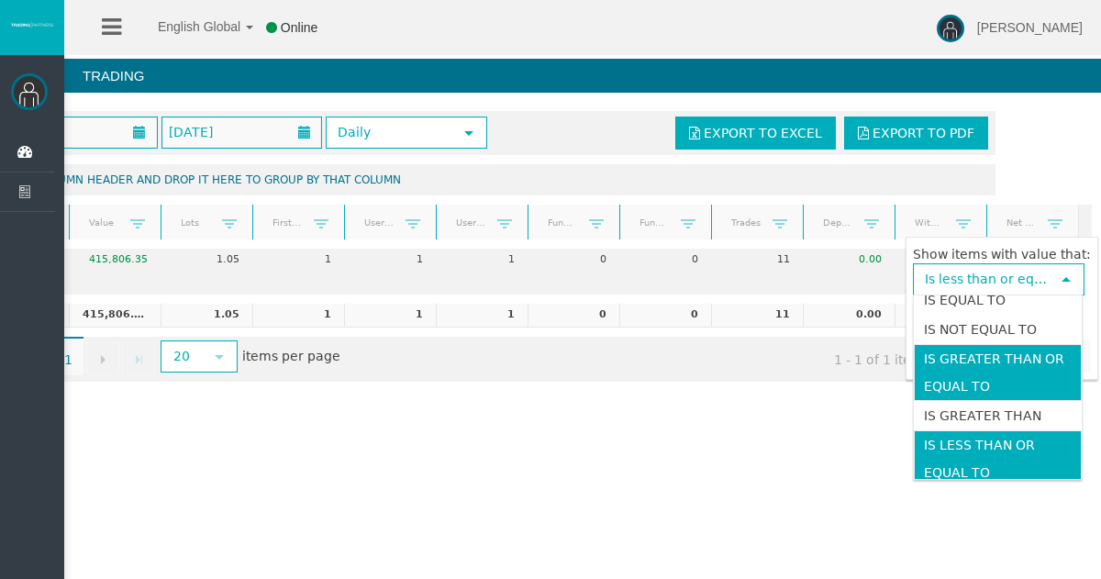
scroll to position [0, 0]
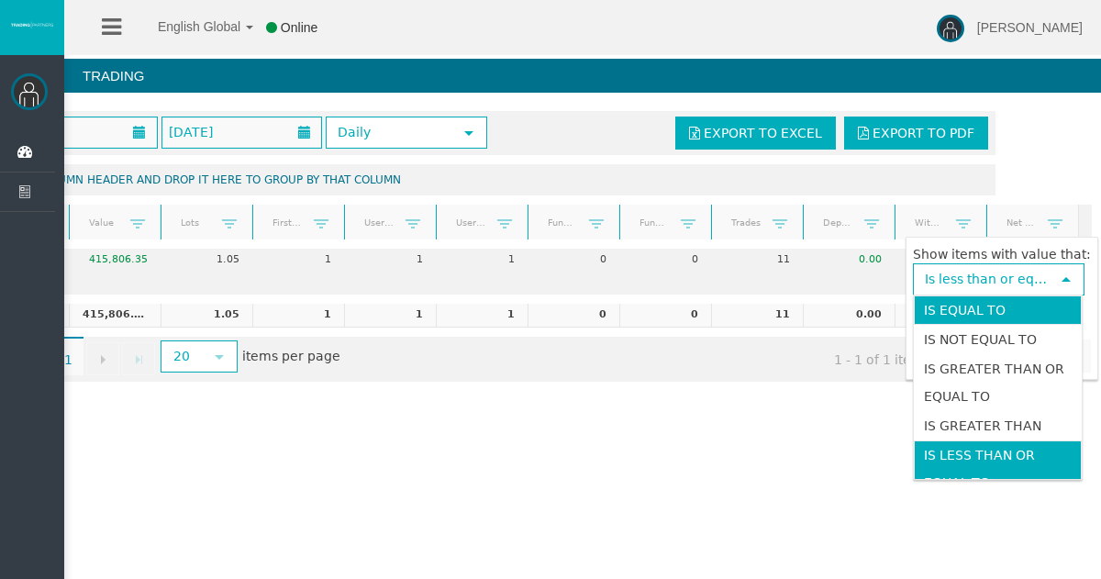
click at [974, 302] on li "Is equal to" at bounding box center [998, 310] width 168 height 29
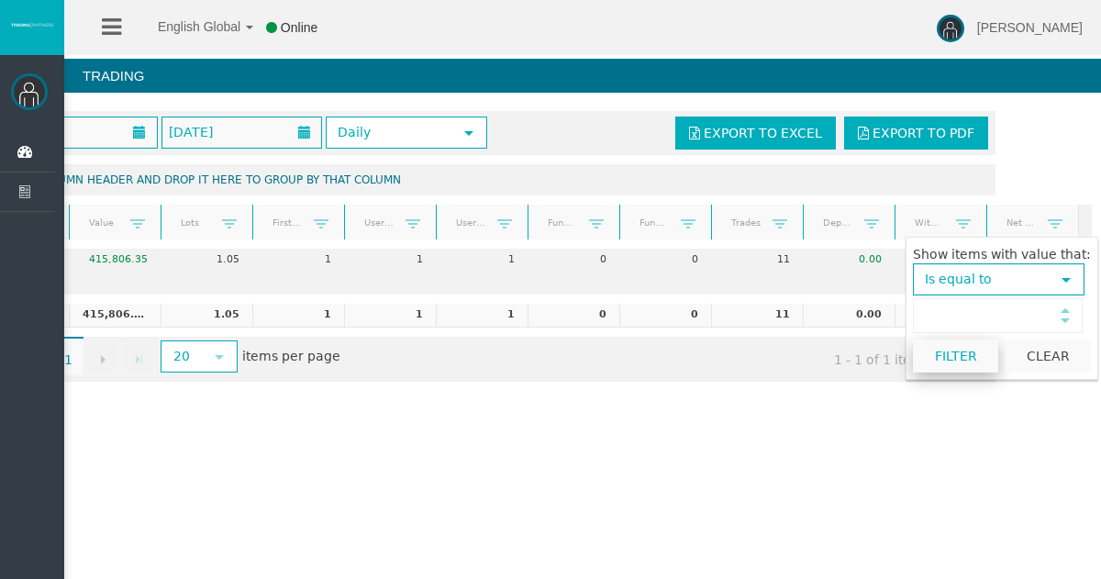
click at [967, 360] on button "Filter" at bounding box center [955, 356] width 85 height 33
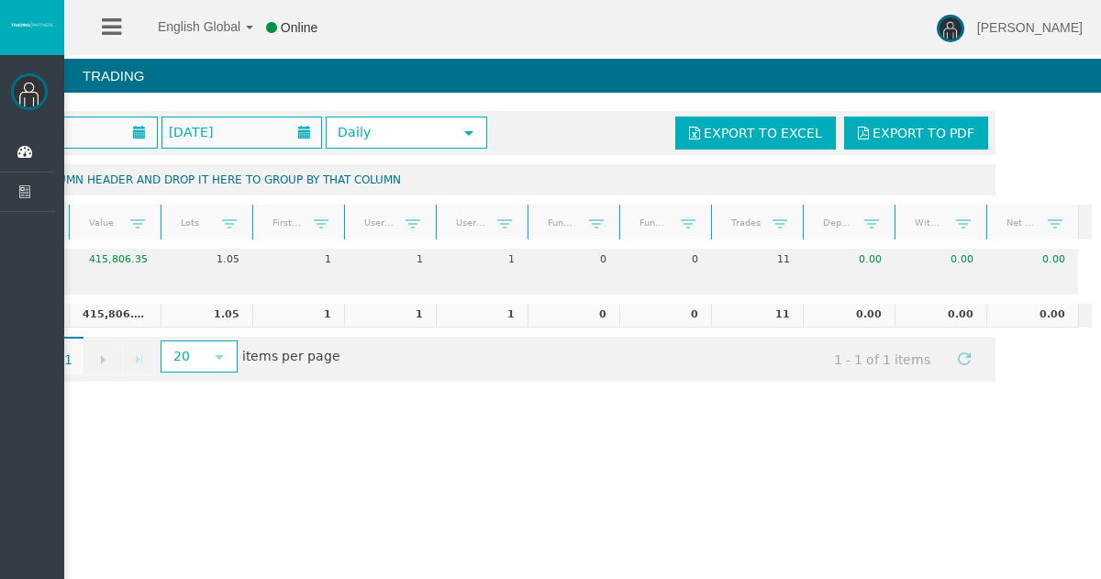
scroll to position [0, 110]
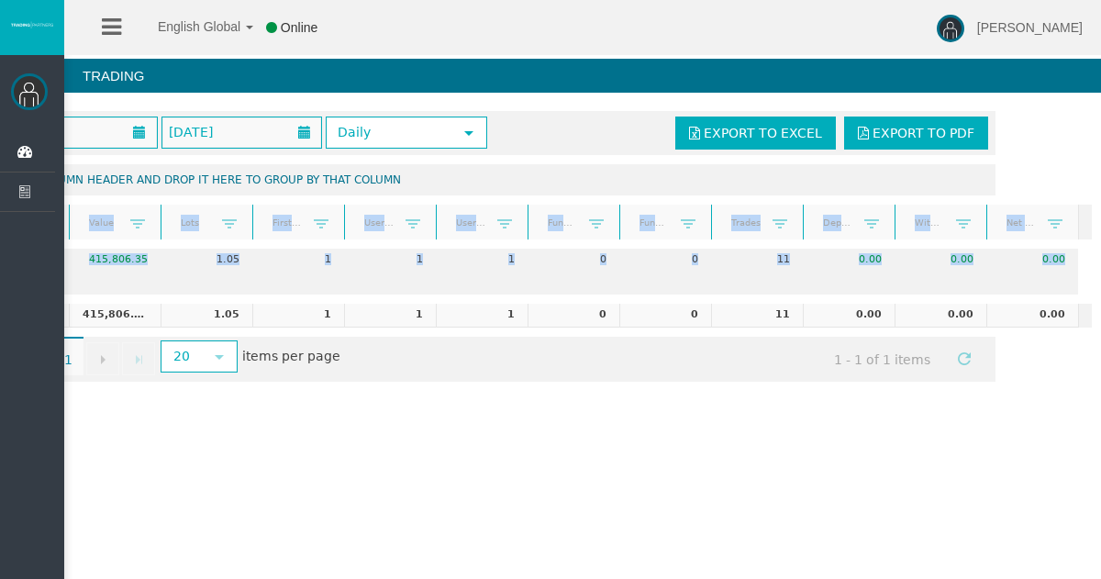
drag, startPoint x: 1076, startPoint y: 218, endPoint x: 1070, endPoint y: 299, distance: 81.9
click at [1070, 299] on div "[DATE] [DATE] Daily select Export to Excel Export to PDF Drag a column header a…" at bounding box center [582, 246] width 1037 height 289
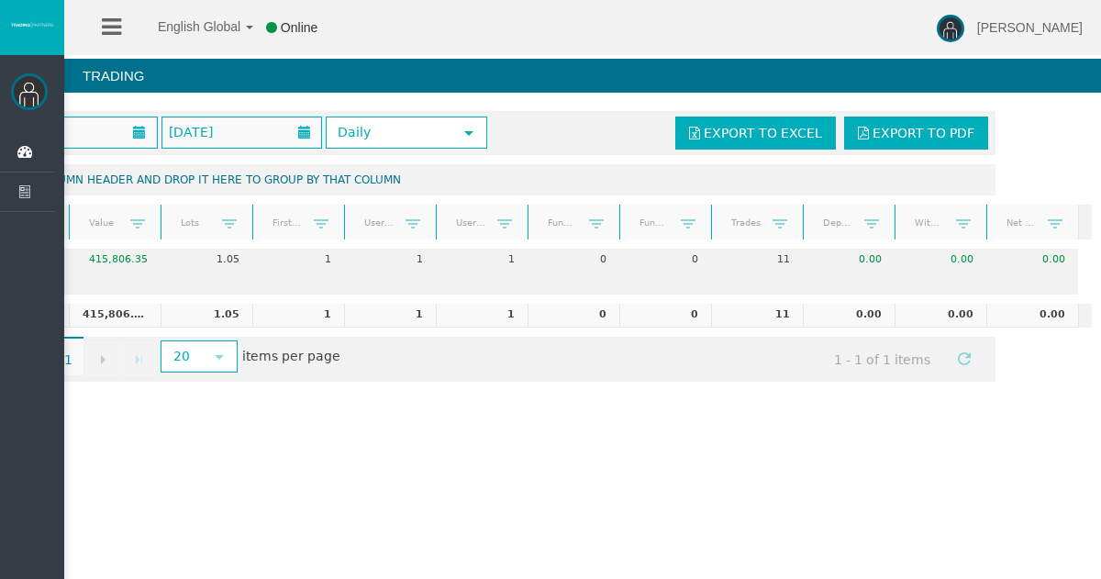
click at [997, 432] on div "English Global 简体中文 English Global 日本語 한국어 Online [PERSON_NAME] Help Log Out [P…" at bounding box center [550, 289] width 1101 height 579
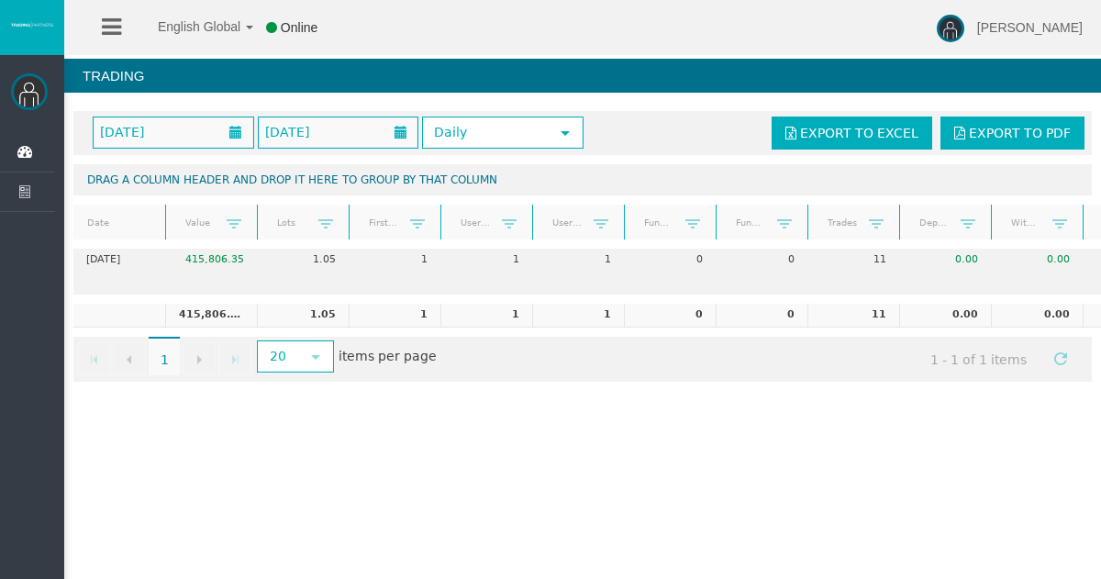
scroll to position [0, 0]
click at [226, 224] on link at bounding box center [234, 223] width 30 height 27
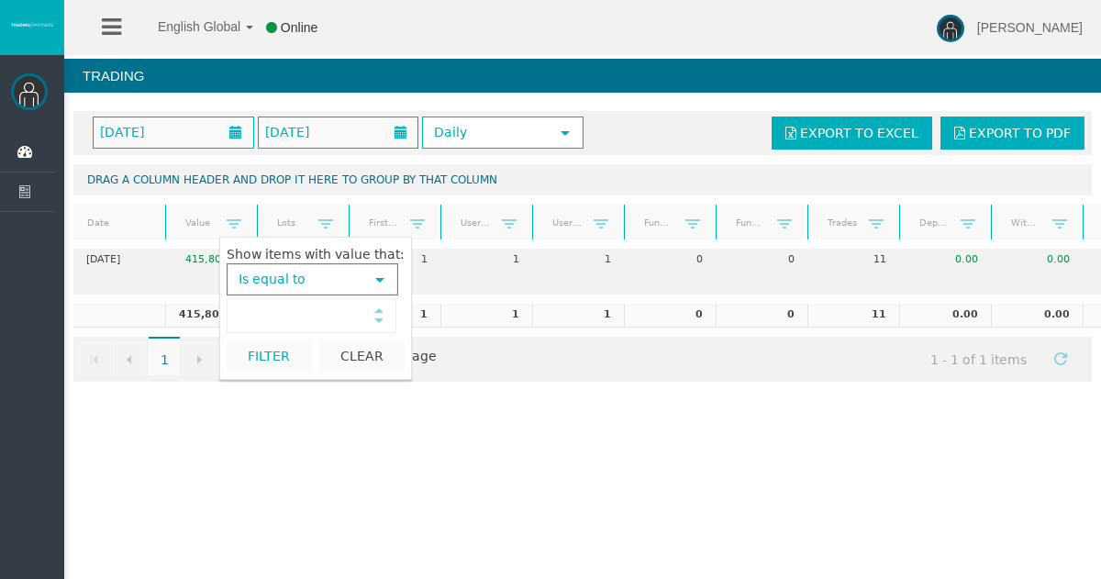
click at [226, 224] on link at bounding box center [234, 223] width 30 height 27
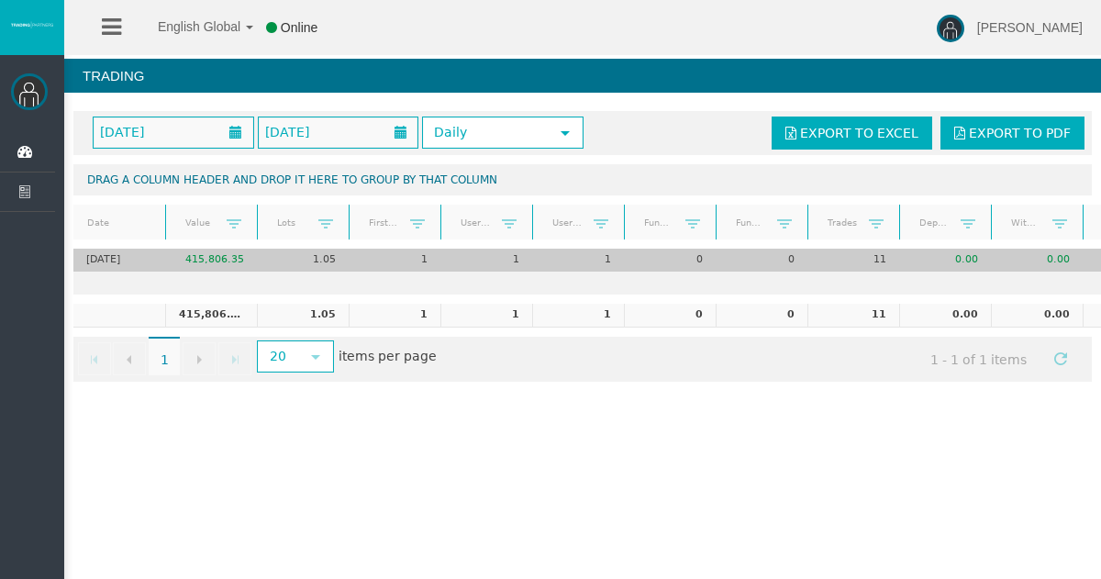
click at [599, 258] on td "1" at bounding box center [578, 260] width 92 height 23
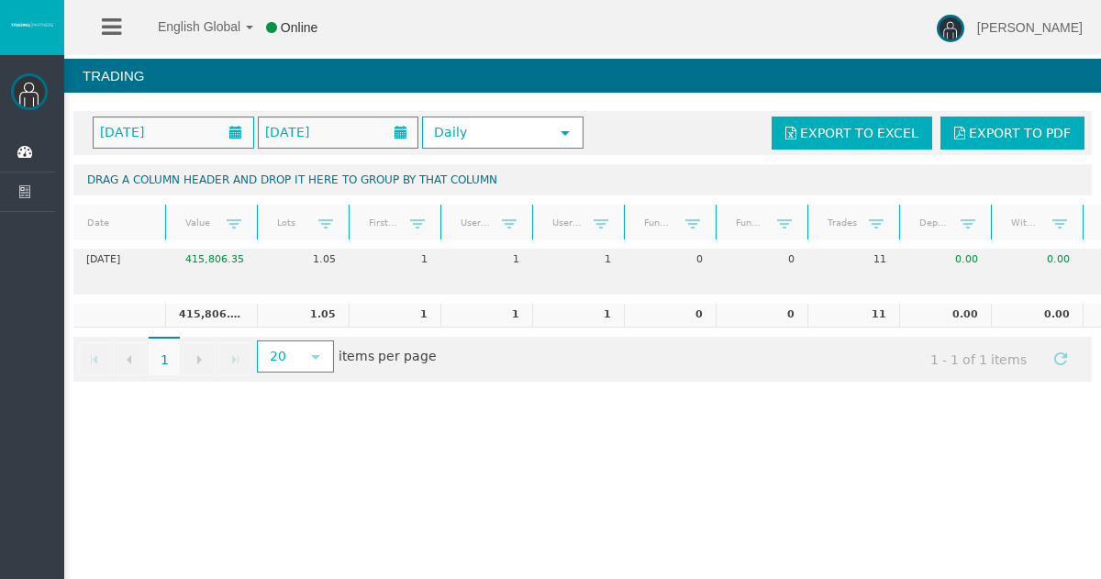
click at [632, 430] on div "English Global 简体中文 English Global 日本語 한국어 Online [PERSON_NAME] Help Log Out [P…" at bounding box center [550, 289] width 1101 height 579
click at [477, 124] on span "Daily" at bounding box center [486, 132] width 125 height 28
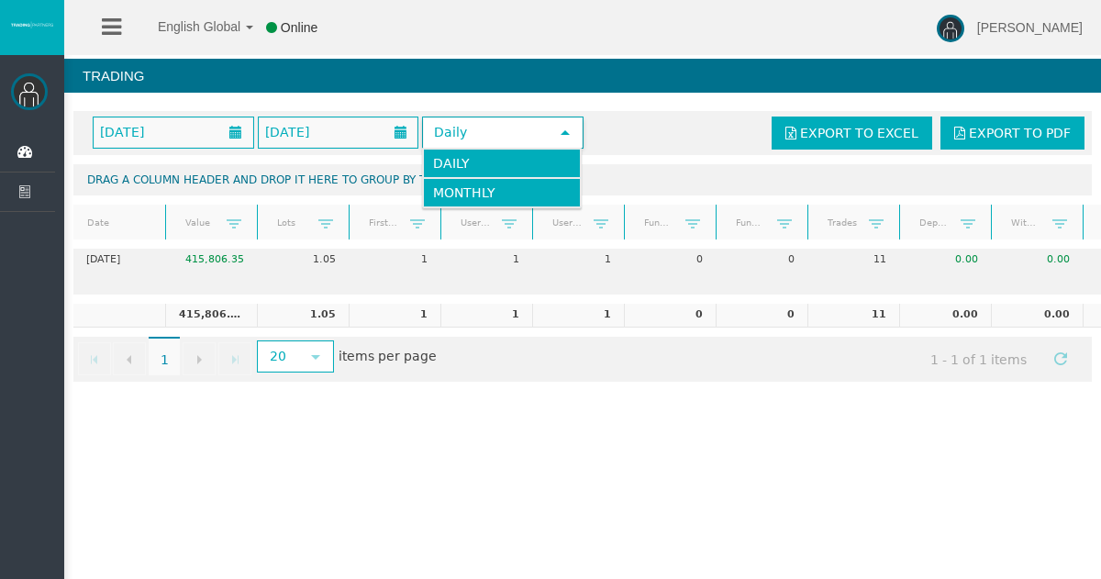
click at [486, 192] on li "Monthly" at bounding box center [502, 192] width 158 height 29
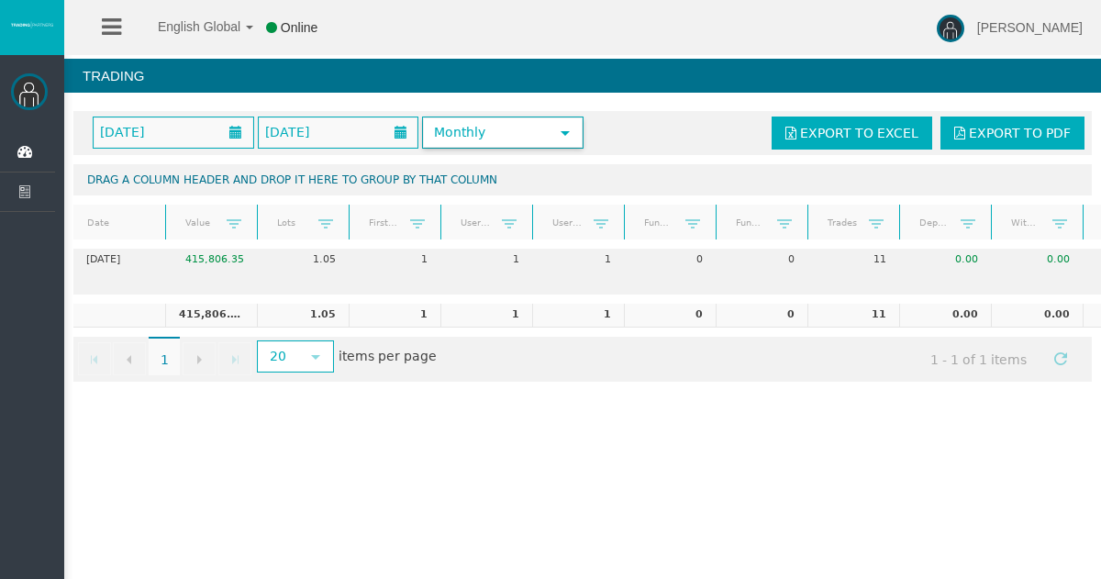
click at [553, 130] on span "select" at bounding box center [565, 132] width 33 height 28
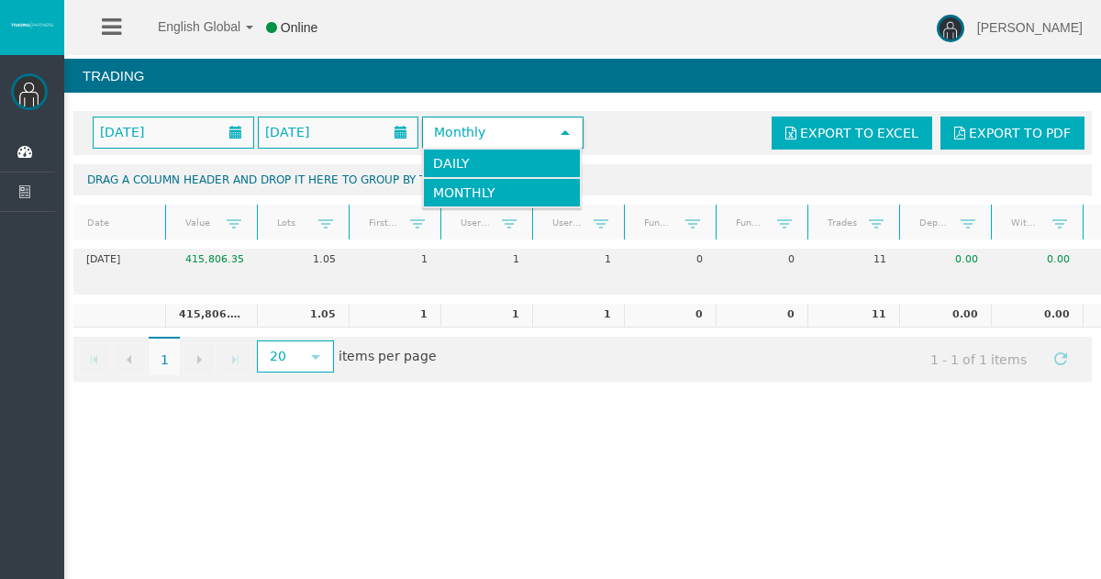
click at [530, 155] on li "Daily" at bounding box center [502, 163] width 158 height 29
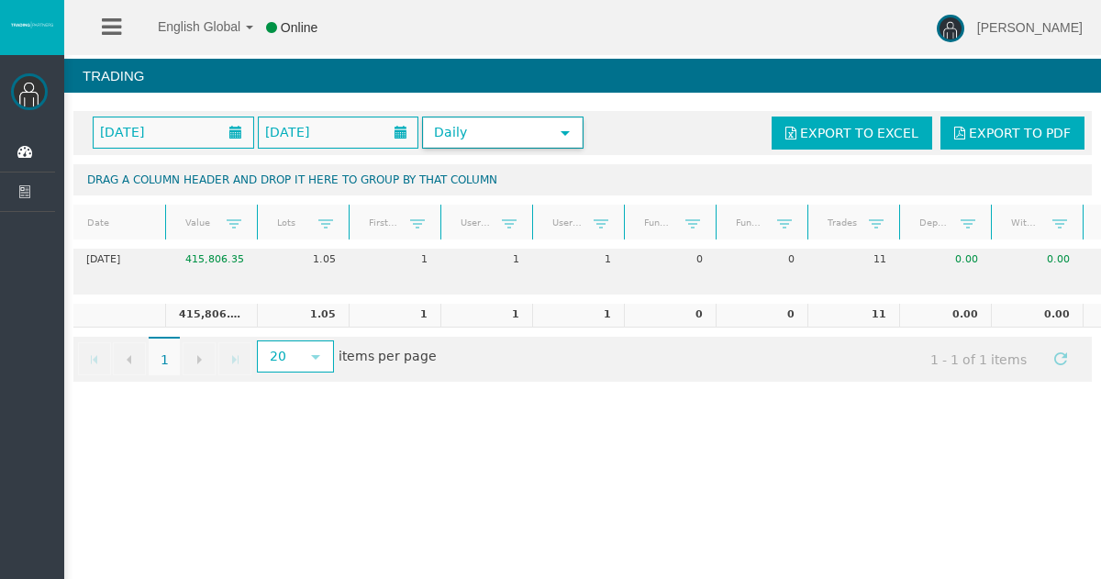
click at [547, 133] on span "Daily" at bounding box center [486, 132] width 125 height 28
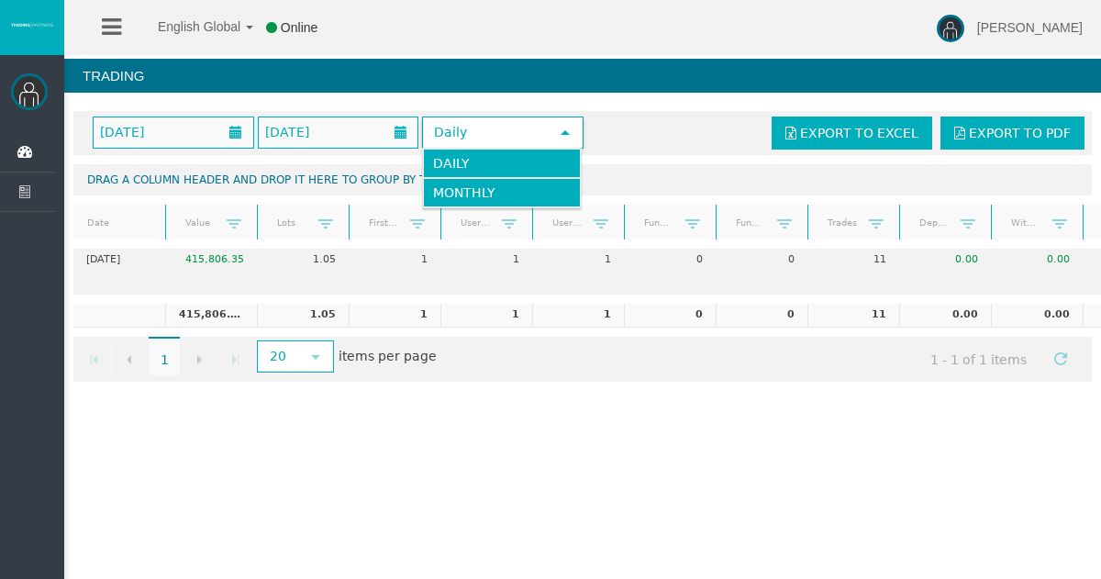
click at [527, 190] on li "Monthly" at bounding box center [502, 192] width 158 height 29
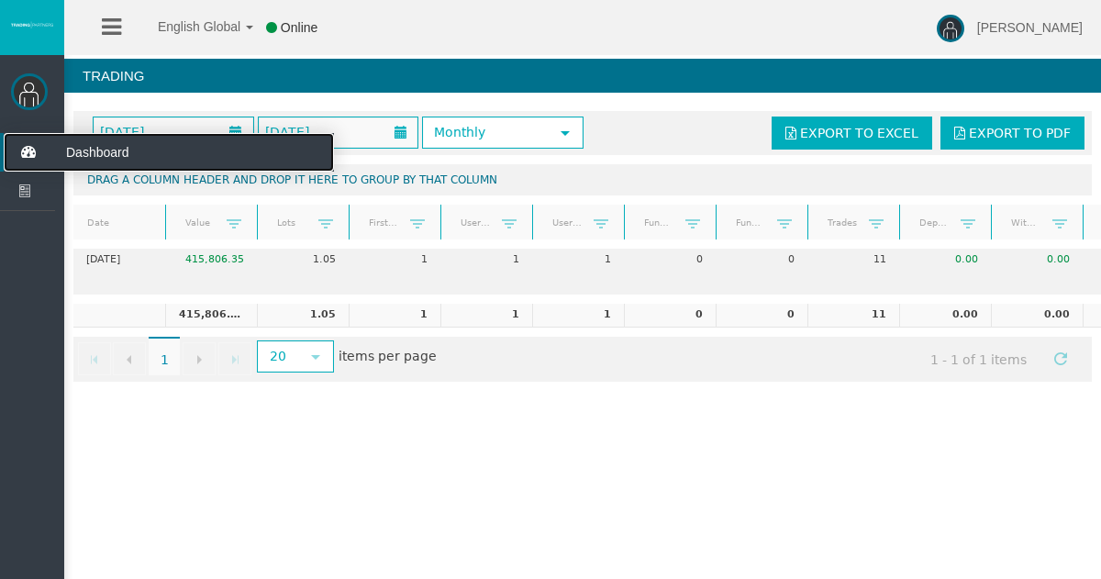
click at [119, 153] on span "Dashboard" at bounding box center [142, 152] width 180 height 39
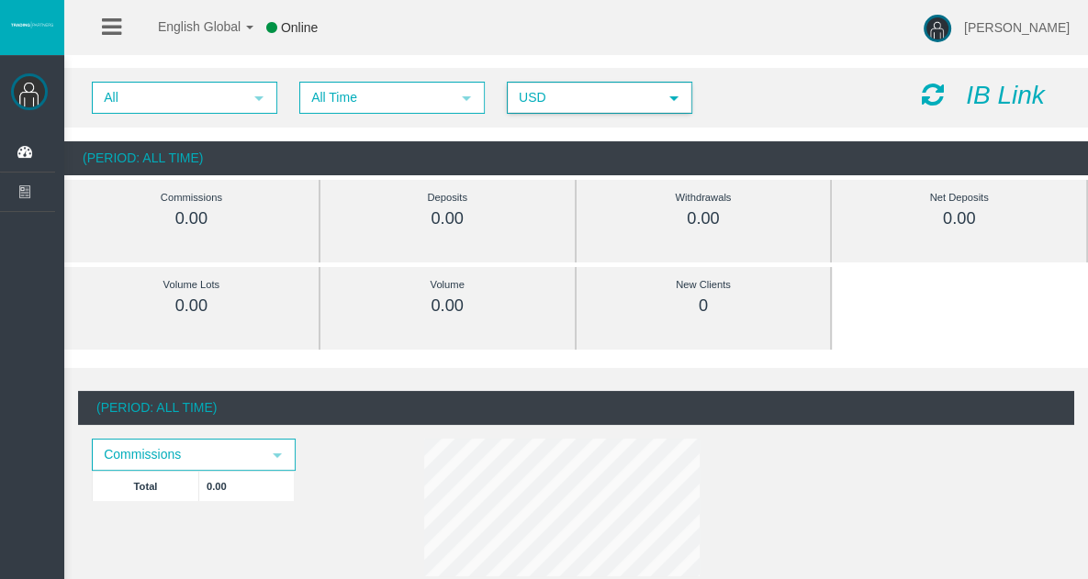
click at [669, 96] on span "select" at bounding box center [673, 98] width 15 height 15
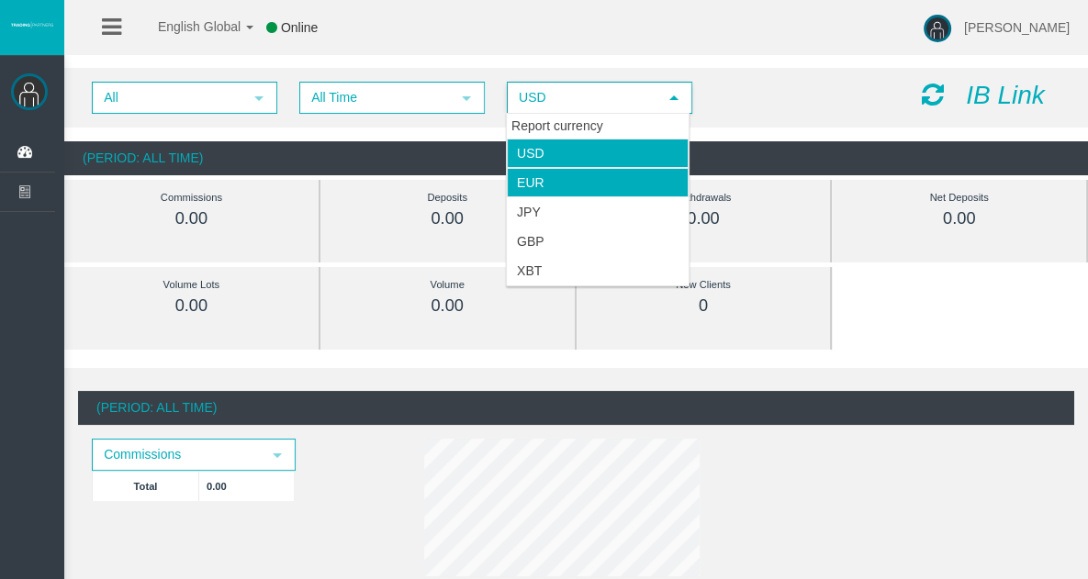
click at [630, 184] on li "EUR" at bounding box center [598, 182] width 182 height 29
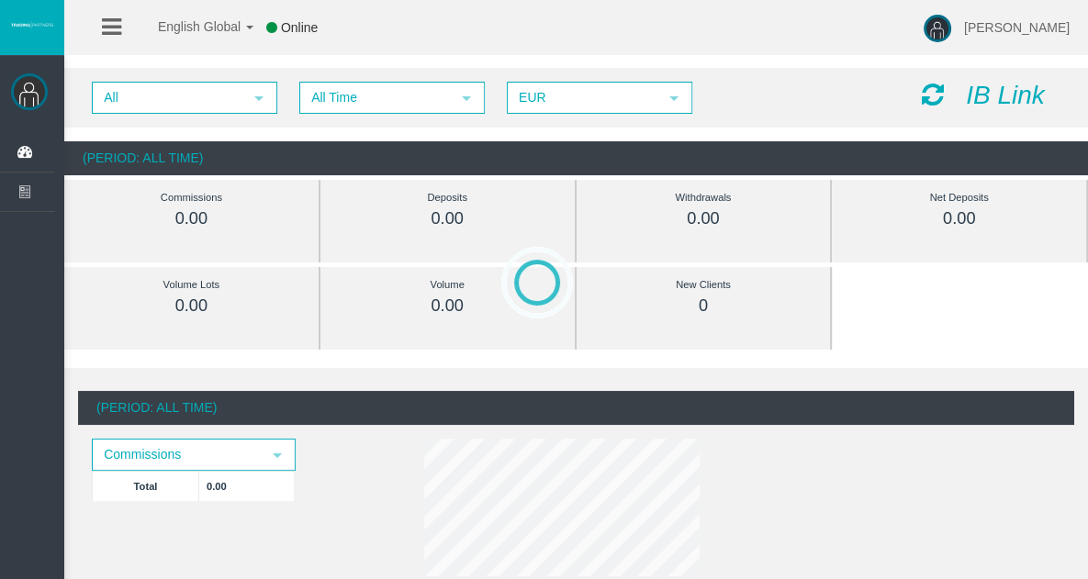
click at [927, 88] on icon at bounding box center [932, 95] width 22 height 26
click at [1035, 91] on icon "IB Link" at bounding box center [1005, 95] width 79 height 28
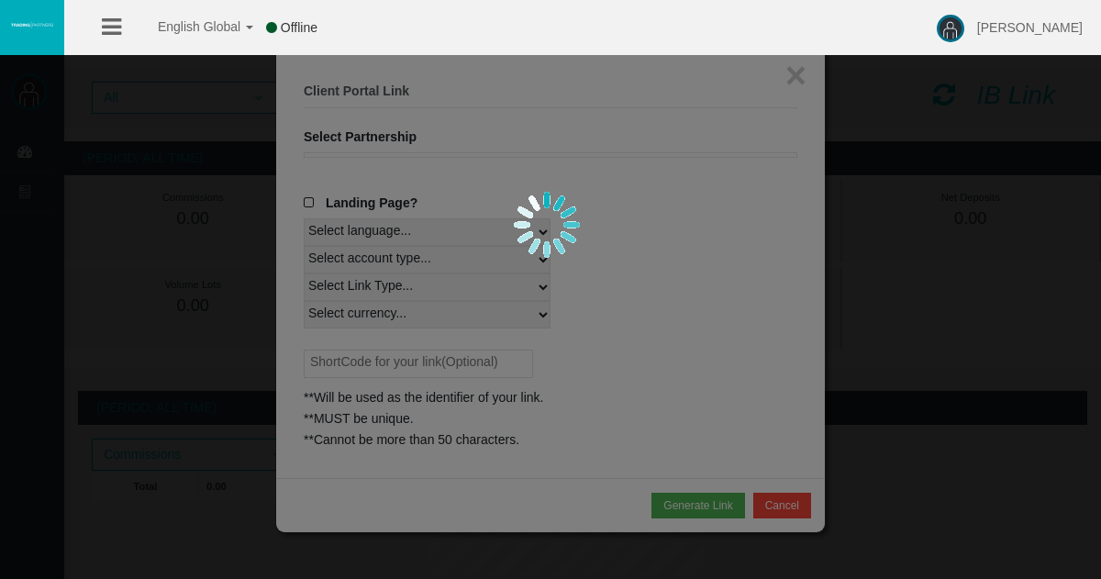
click at [307, 205] on div at bounding box center [550, 289] width 1101 height 579
click at [721, 258] on div at bounding box center [550, 289] width 1101 height 579
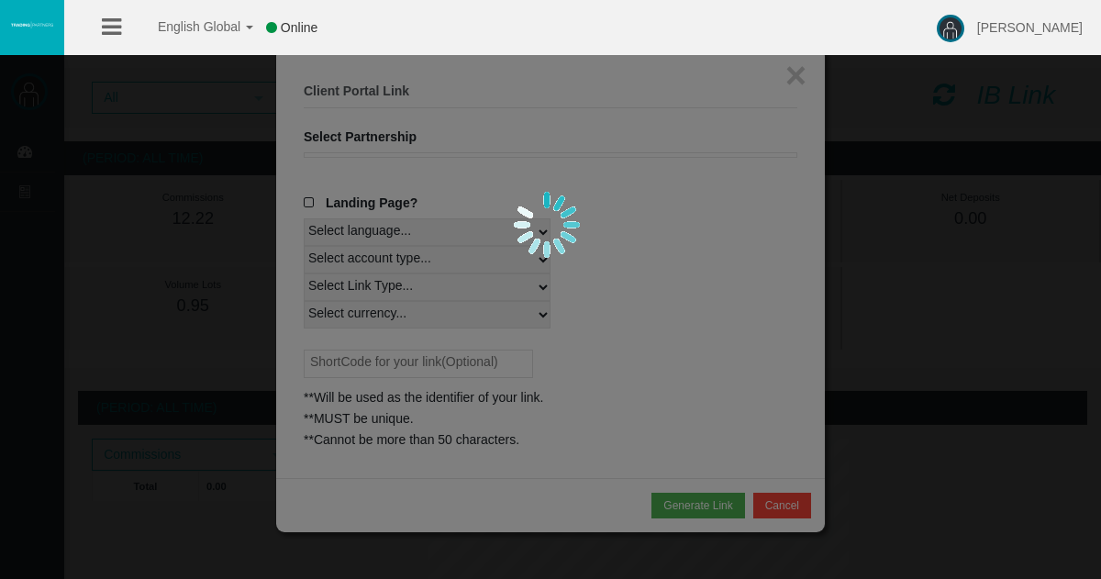
click at [689, 384] on div at bounding box center [550, 289] width 1101 height 579
click at [513, 305] on div at bounding box center [550, 289] width 1101 height 579
drag, startPoint x: 526, startPoint y: 239, endPoint x: 563, endPoint y: 177, distance: 71.6
click at [526, 239] on div at bounding box center [551, 229] width 91 height 91
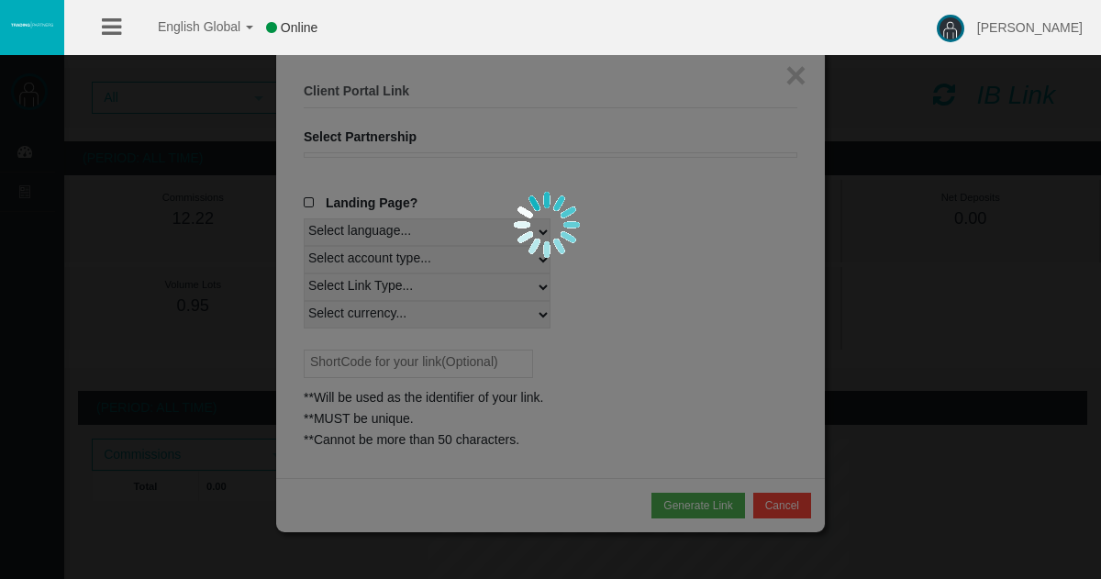
click at [806, 80] on div at bounding box center [550, 289] width 1101 height 579
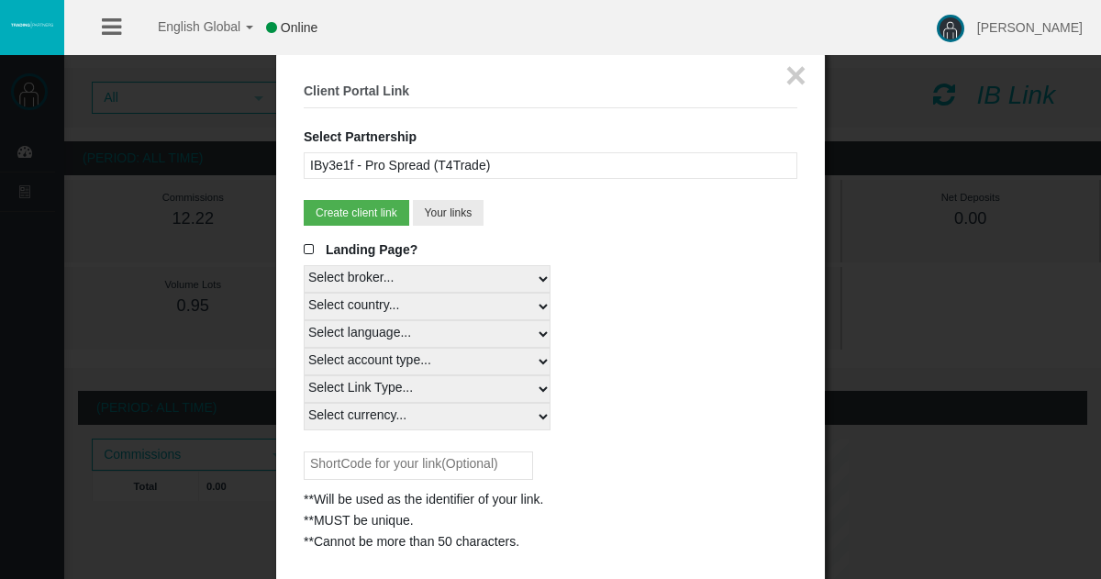
click at [305, 243] on span at bounding box center [313, 249] width 18 height 13
click at [0, 0] on input "Landing Page?" at bounding box center [0, 0] width 0 height 0
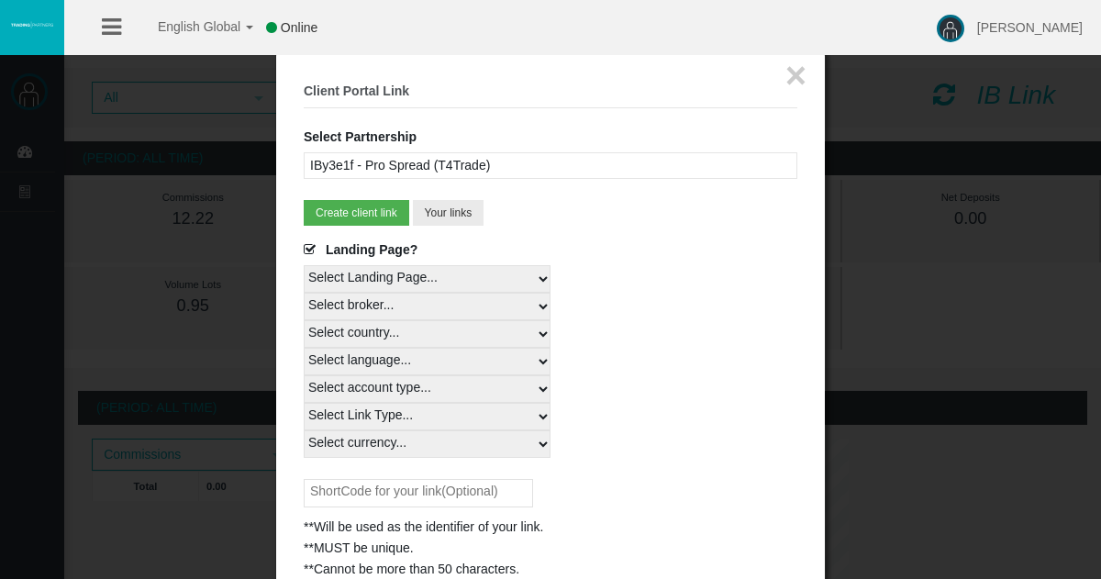
click at [543, 276] on select "Select Landing Page..." at bounding box center [427, 279] width 247 height 28
click at [304, 265] on select "Select Landing Page..." at bounding box center [427, 279] width 247 height 28
click at [533, 326] on select "Select country... Rest of the World" at bounding box center [427, 334] width 247 height 28
select select
click at [304, 320] on select "Select country... Rest of the World" at bounding box center [427, 334] width 247 height 28
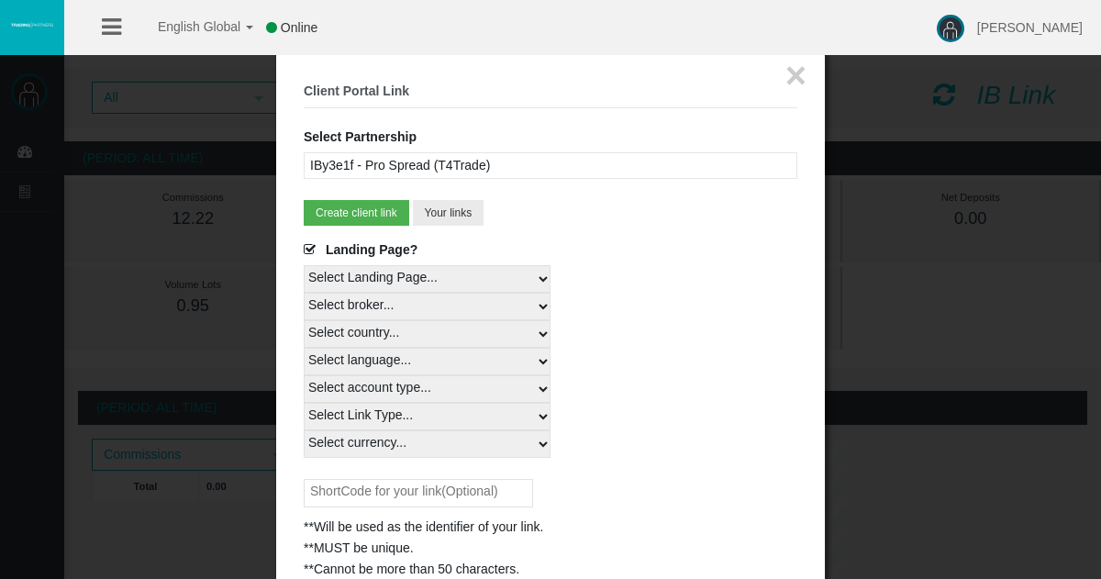
click at [545, 360] on select "Select language... English Japanese Chinese Portuguese Spanish Czech German Fre…" at bounding box center [427, 362] width 247 height 28
select select
click at [304, 348] on select "Select language... English Japanese Chinese Portuguese Spanish Czech German Fre…" at bounding box center [427, 362] width 247 height 28
click at [541, 386] on select "Select account type... All Platforms MT4 LiveFloatingSpreadAccount MT4 LiveFixe…" at bounding box center [427, 389] width 247 height 28
select select
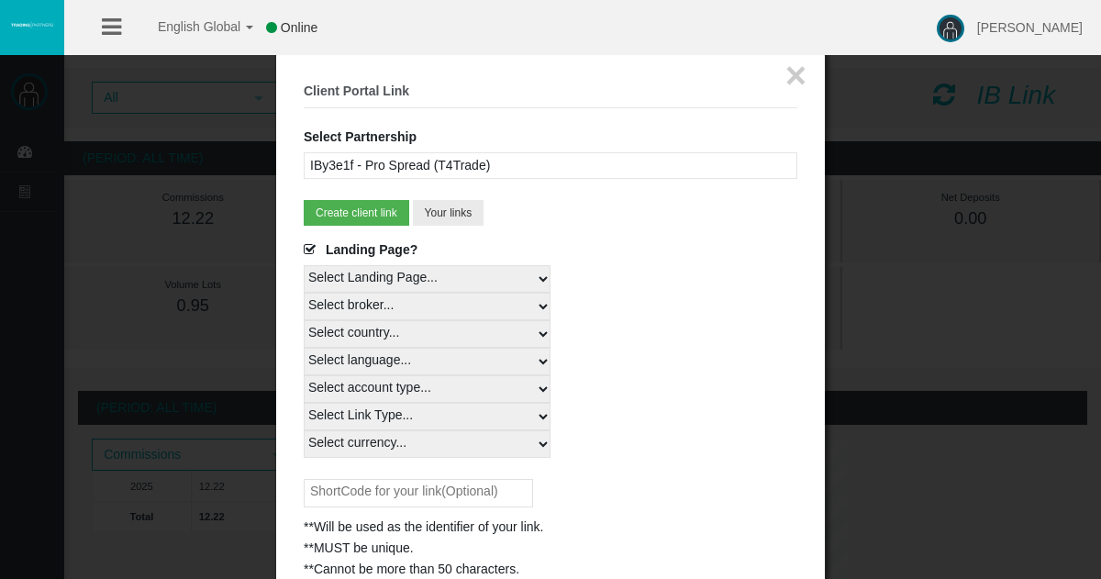
click at [304, 375] on select "Select account type... All Platforms MT4 LiveFloatingSpreadAccount MT4 LiveFixe…" at bounding box center [427, 389] width 247 height 28
click at [545, 419] on select "Select Link Type... Real" at bounding box center [427, 417] width 247 height 28
select select "Real"
click at [304, 403] on select "Select Link Type... Real" at bounding box center [427, 417] width 247 height 28
click at [540, 443] on select "Select currency... All Currencies EUR GBP USD" at bounding box center [427, 444] width 247 height 28
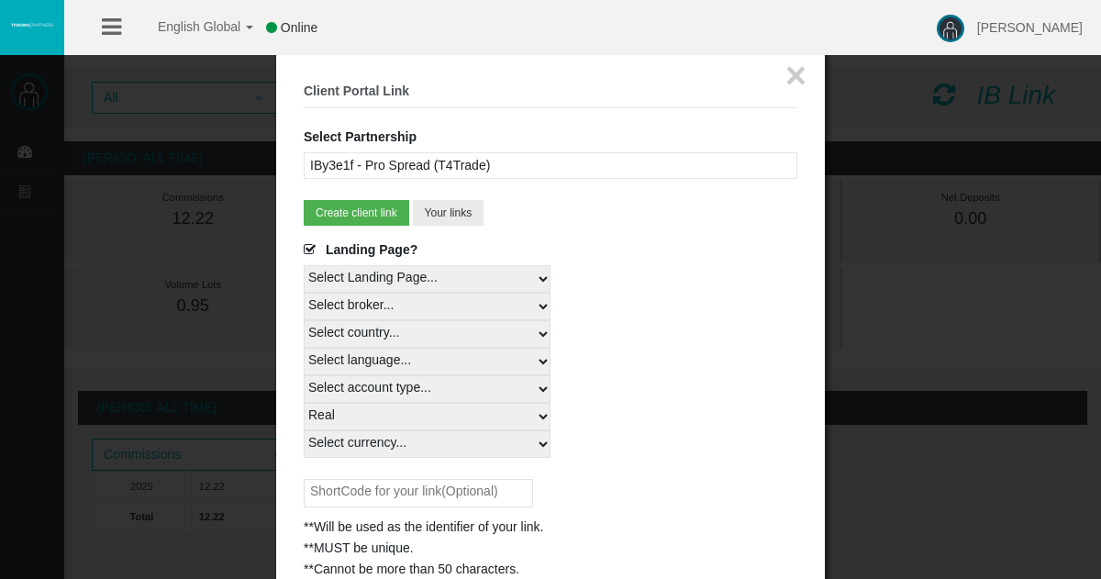
select select "USD"
click at [304, 430] on select "Select currency... All Currencies EUR GBP USD" at bounding box center [427, 444] width 247 height 28
click at [486, 498] on input "text" at bounding box center [418, 493] width 229 height 28
click at [377, 216] on button "Create client link" at bounding box center [357, 213] width 106 height 26
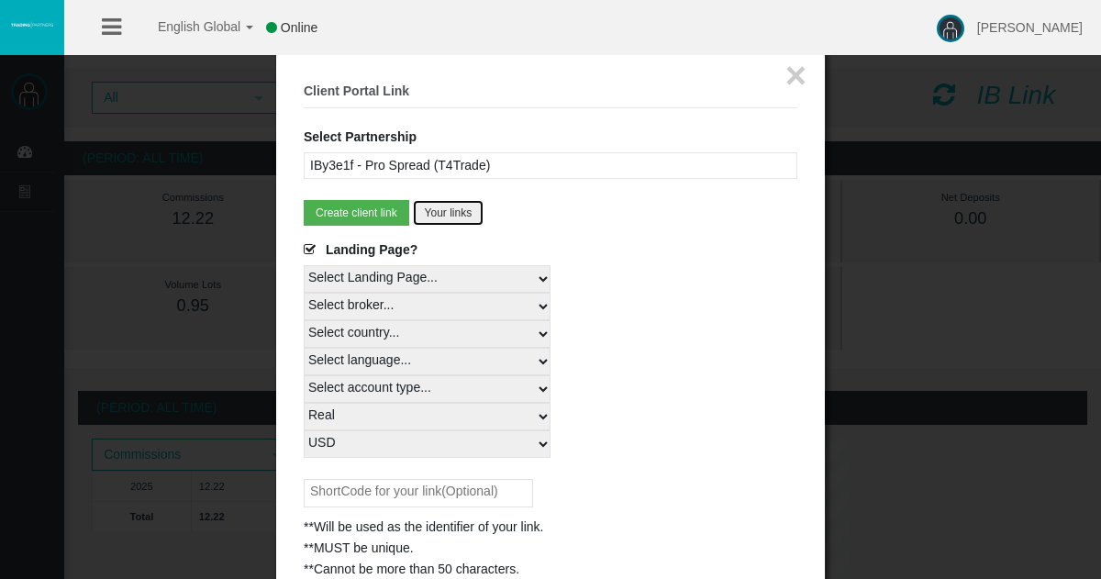
click at [448, 212] on button "Your links" at bounding box center [449, 213] width 72 height 26
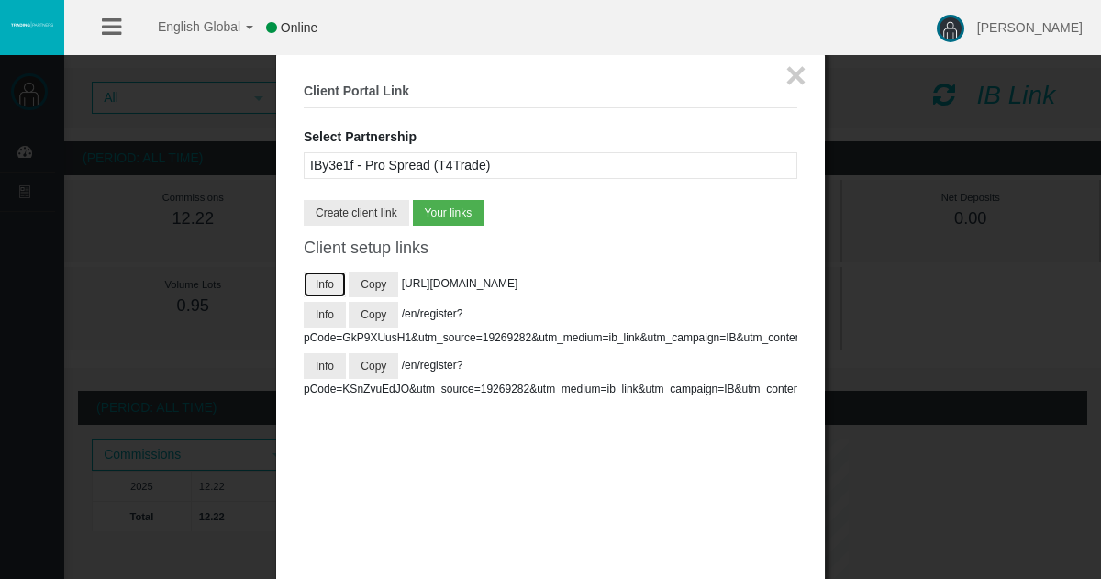
click at [326, 284] on button "Info" at bounding box center [325, 285] width 42 height 26
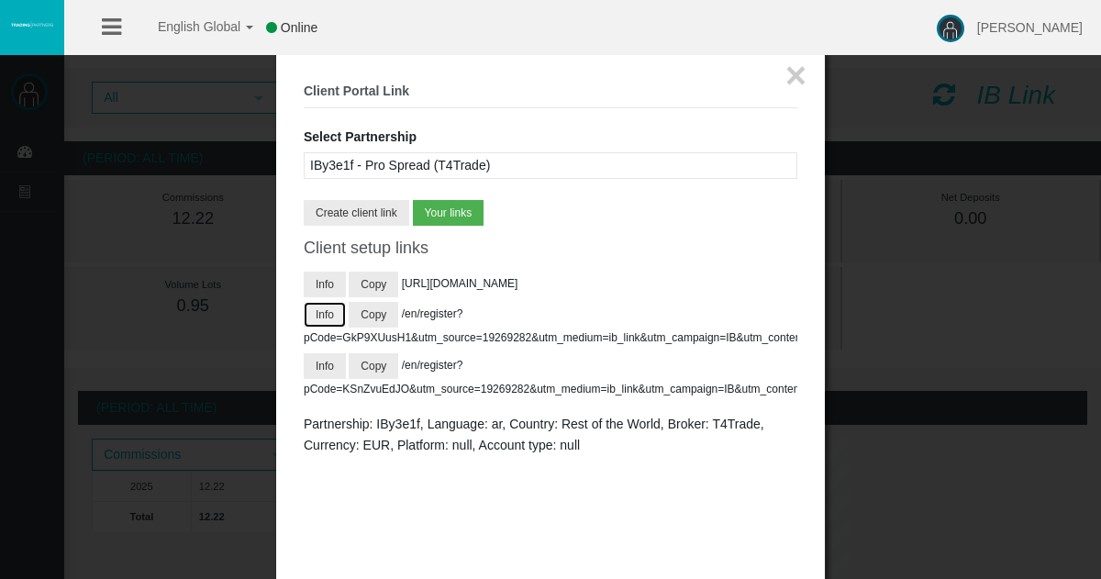
click at [312, 328] on button "Info" at bounding box center [325, 315] width 42 height 26
click at [318, 379] on button "Info" at bounding box center [325, 366] width 42 height 26
click at [325, 278] on button "Info" at bounding box center [325, 285] width 42 height 26
click at [320, 328] on button "Info" at bounding box center [325, 315] width 42 height 26
click at [354, 212] on button "Create client link" at bounding box center [357, 213] width 106 height 26
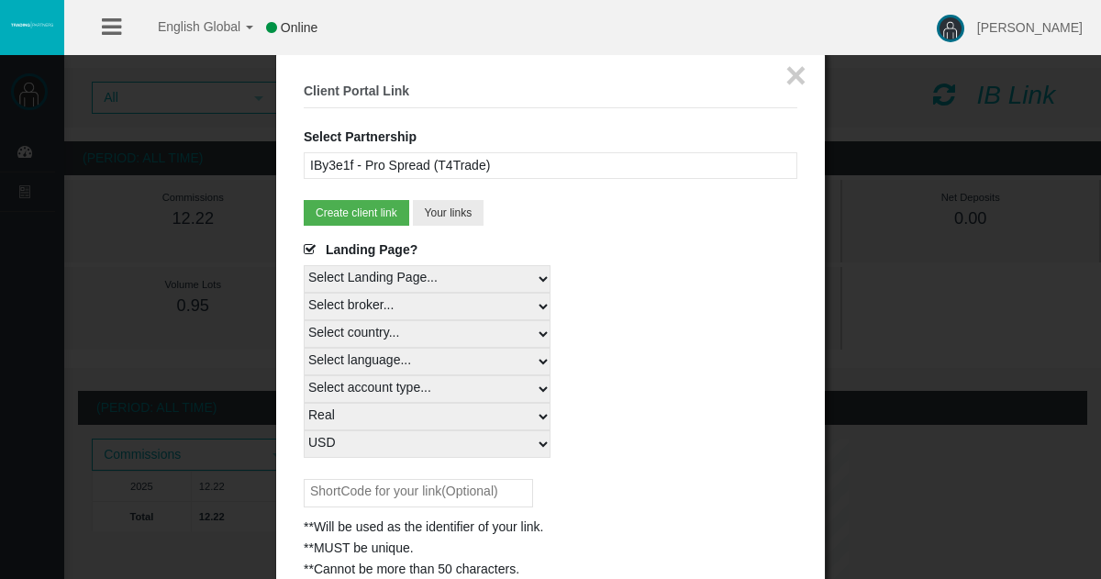
click at [374, 486] on input "text" at bounding box center [418, 493] width 229 height 28
type input "fsk"
click at [538, 282] on select "Select Landing Page..." at bounding box center [427, 279] width 247 height 28
click at [304, 265] on select "Select Landing Page..." at bounding box center [427, 279] width 247 height 28
click at [340, 208] on button "Create client link" at bounding box center [357, 213] width 106 height 26
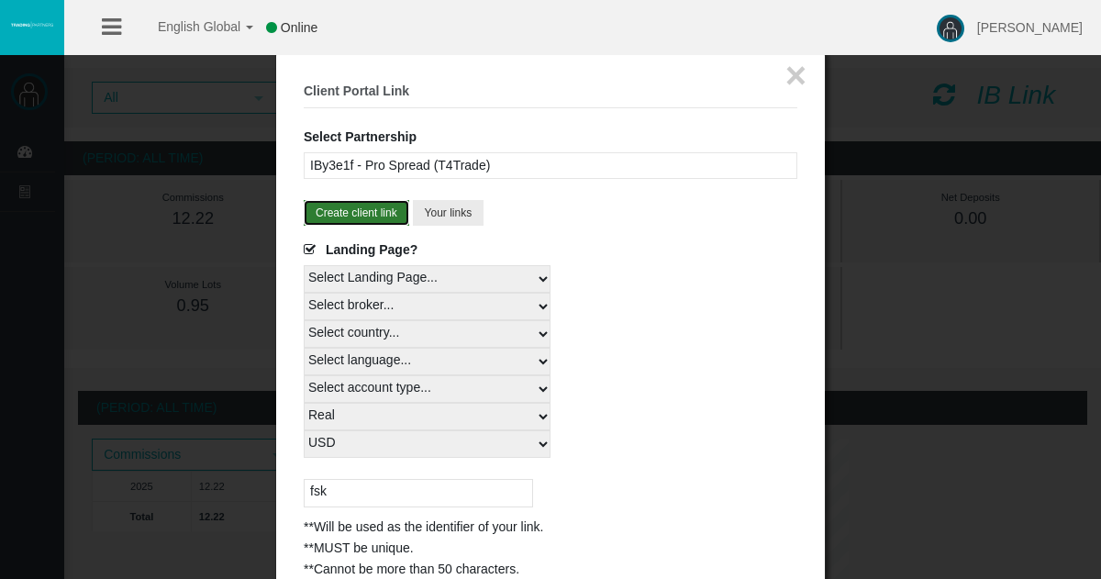
click at [358, 217] on button "Create client link" at bounding box center [357, 213] width 106 height 26
click at [460, 213] on button "Your links" at bounding box center [449, 213] width 72 height 26
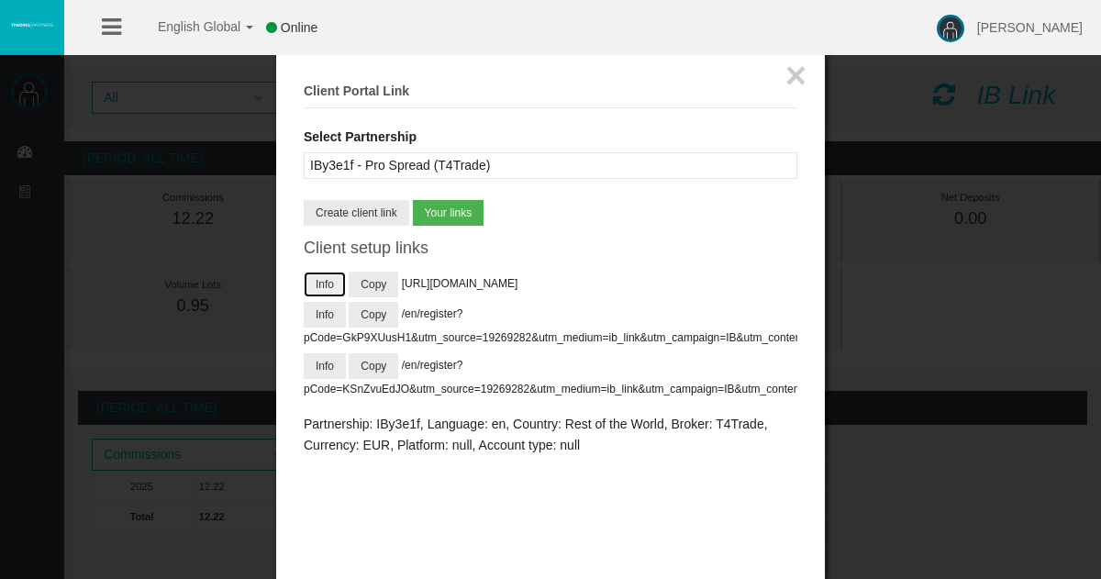
click at [325, 287] on button "Info" at bounding box center [325, 285] width 42 height 26
click at [324, 328] on button "Info" at bounding box center [325, 315] width 42 height 26
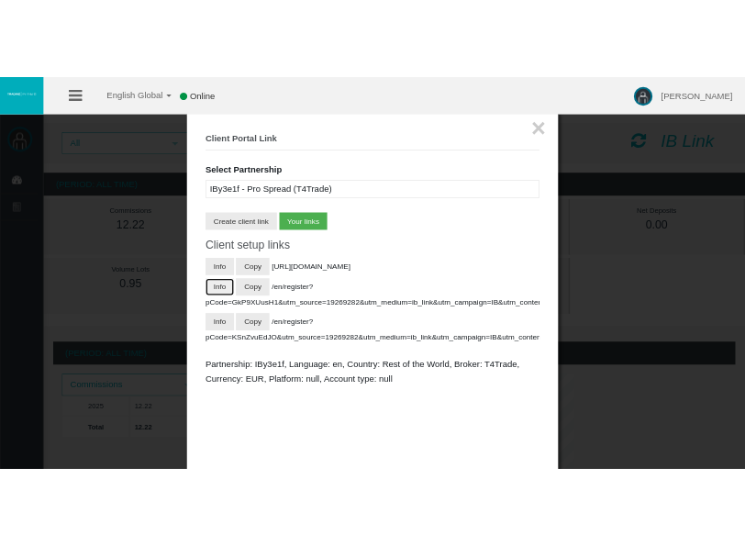
scroll to position [39, 0]
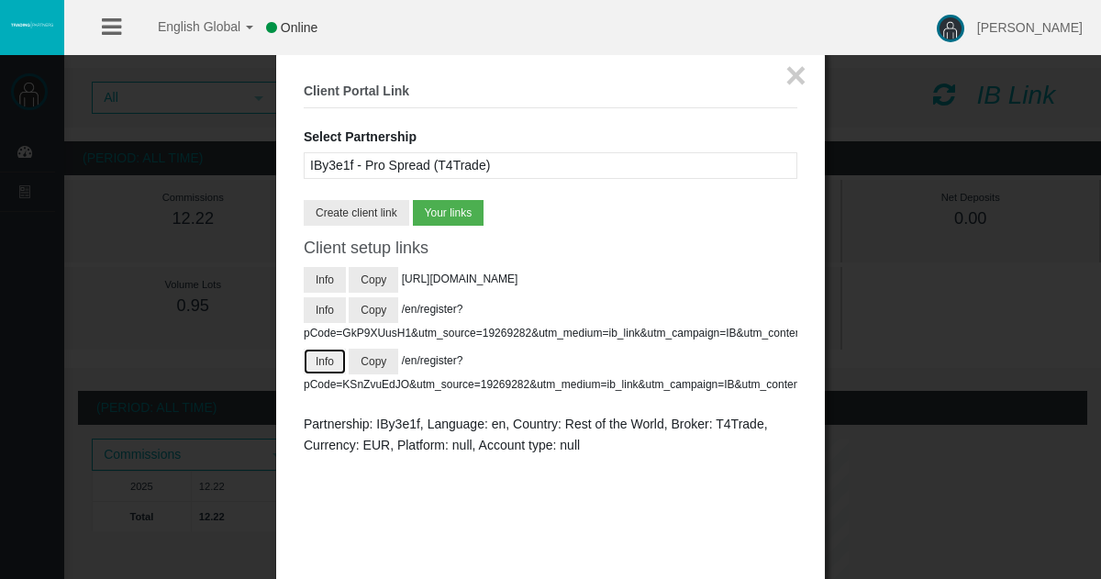
click at [322, 349] on button "Info" at bounding box center [325, 362] width 42 height 26
click at [353, 217] on button "Create client link" at bounding box center [357, 213] width 106 height 26
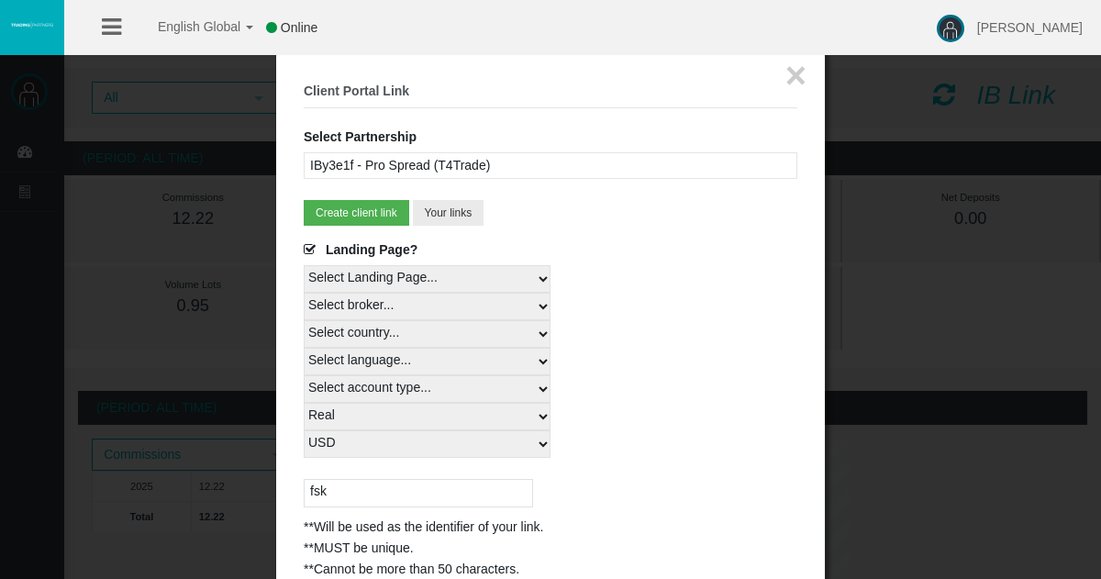
click at [806, 447] on div "× Client Portal Link Select Partnership IBy3e1f - Pro Spread (T4Trade) IBvz9bb …" at bounding box center [550, 328] width 549 height 560
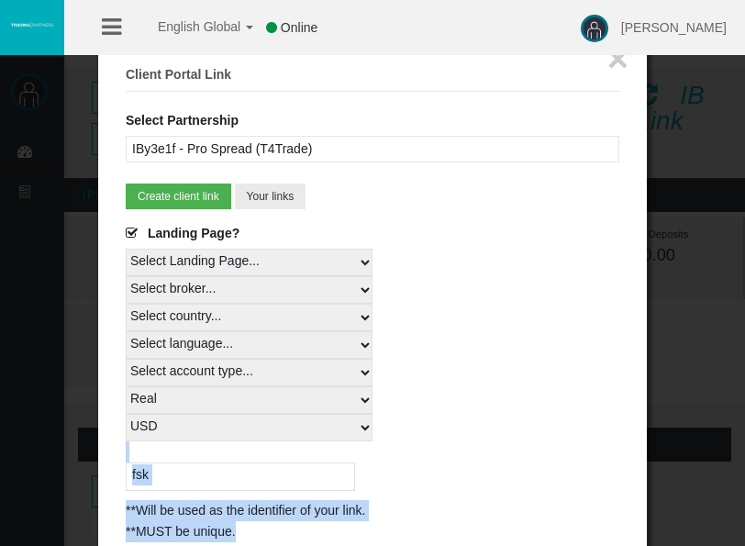
drag, startPoint x: 564, startPoint y: 419, endPoint x: 603, endPoint y: 520, distance: 108.1
click at [603, 520] on div "Landing Page? Select Landing Page... Select broker... T4Trade Select country...…" at bounding box center [373, 393] width 494 height 341
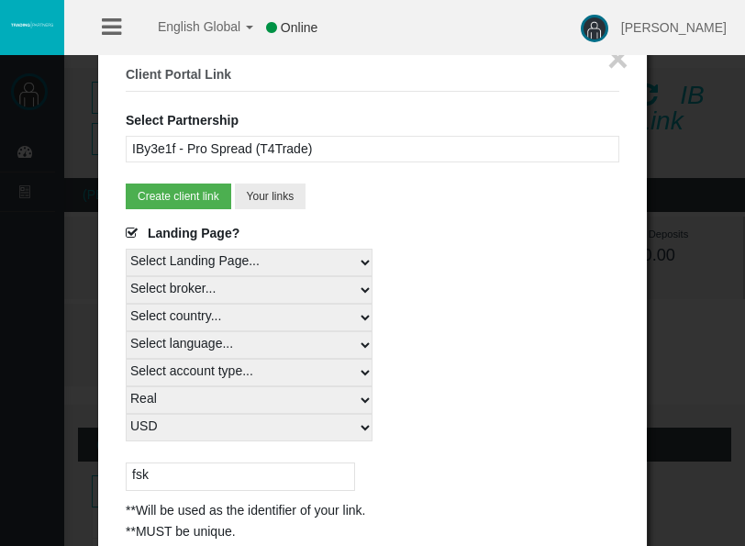
click at [537, 359] on div "Select account type... All Platforms MT4 LiveFloatingSpreadAccount MT4 LiveFixe…" at bounding box center [373, 373] width 494 height 28
click at [154, 192] on button "Create client link" at bounding box center [179, 197] width 106 height 26
drag, startPoint x: 261, startPoint y: 525, endPoint x: 243, endPoint y: 527, distance: 17.5
click at [243, 527] on div "**MUST be unique." at bounding box center [373, 531] width 494 height 21
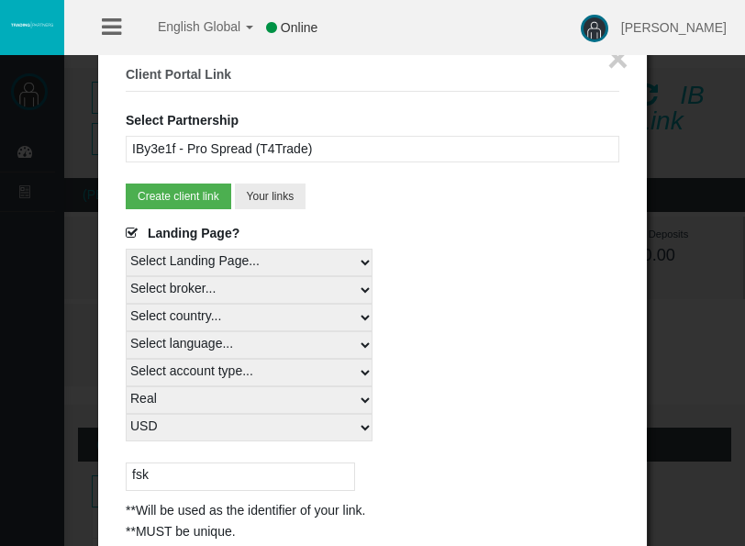
click at [365, 369] on select "Select account type... All Platforms MT4 LiveFloatingSpreadAccount MT4 LiveFixe…" at bounding box center [249, 373] width 247 height 28
click at [126, 359] on select "Select account type... All Platforms MT4 LiveFloatingSpreadAccount MT4 LiveFixe…" at bounding box center [249, 373] width 247 height 28
click at [369, 375] on select "Select account type... All Platforms MT4 LiveFloatingSpreadAccount MT4 LiveFixe…" at bounding box center [249, 373] width 247 height 28
select select
click at [126, 359] on select "Select account type... All Platforms MT4 LiveFloatingSpreadAccount MT4 LiveFixe…" at bounding box center [249, 373] width 247 height 28
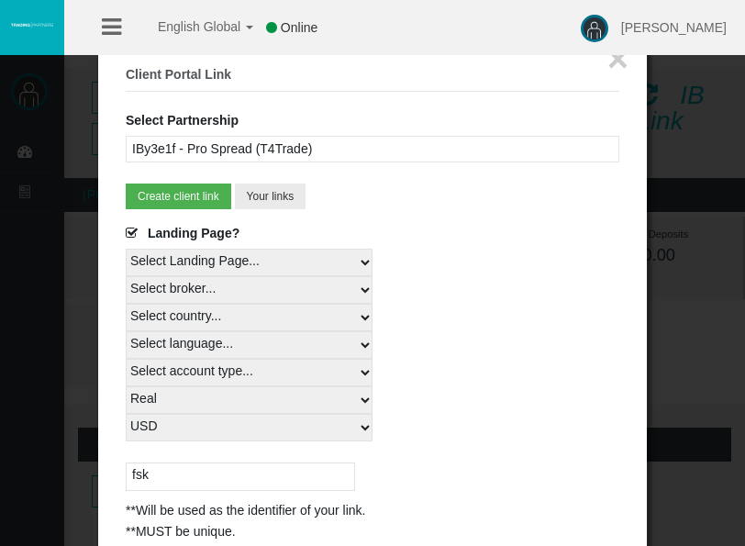
click at [347, 398] on select "Select Link Type... Real" at bounding box center [249, 400] width 247 height 28
click at [126, 386] on select "Select Link Type... Real" at bounding box center [249, 400] width 247 height 28
click at [236, 435] on select "Select currency... All Currencies EUR GBP USD" at bounding box center [249, 428] width 247 height 28
click at [126, 414] on select "Select currency... All Currencies EUR GBP USD" at bounding box center [249, 428] width 247 height 28
click at [173, 200] on button "Create client link" at bounding box center [179, 197] width 106 height 26
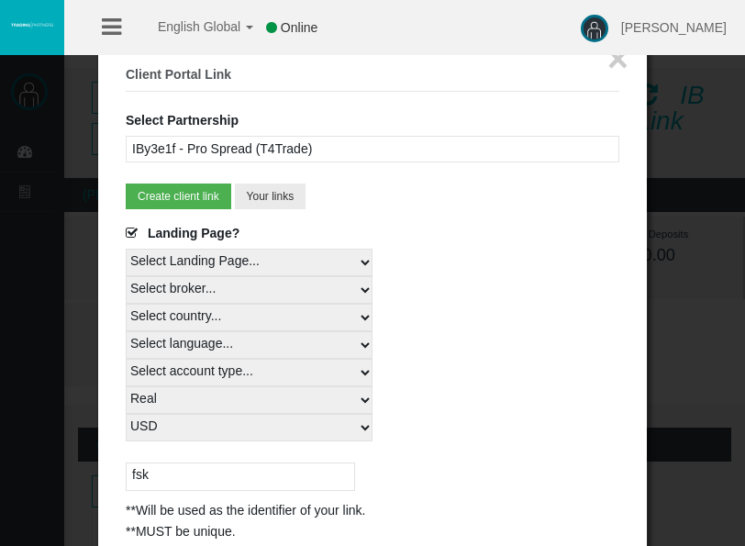
click at [426, 221] on fieldset "× Client Portal Link Select Partnership IBy3e1f - Pro Spread (T4Trade) IBvz9bb …" at bounding box center [373, 311] width 494 height 505
click at [296, 197] on button "Your links" at bounding box center [271, 197] width 72 height 26
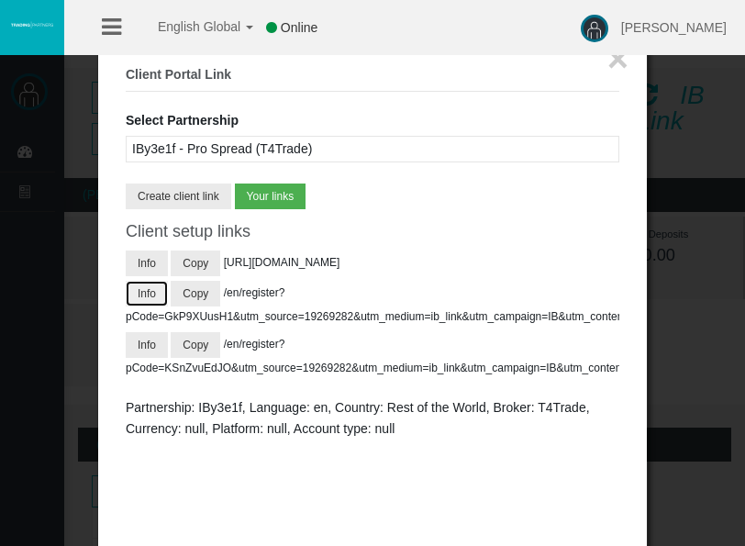
click at [150, 281] on button "Info" at bounding box center [147, 294] width 42 height 26
click at [616, 64] on button "×" at bounding box center [618, 58] width 21 height 37
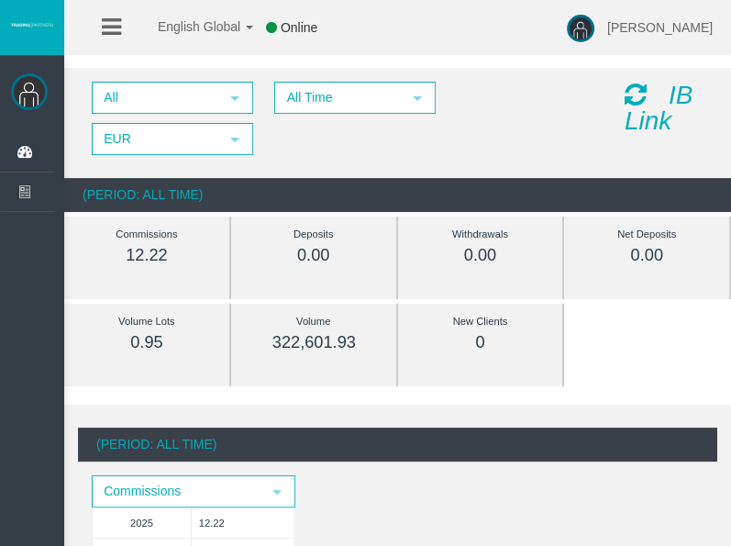
click at [636, 95] on icon at bounding box center [636, 95] width 22 height 26
click at [233, 140] on span "select" at bounding box center [235, 139] width 15 height 15
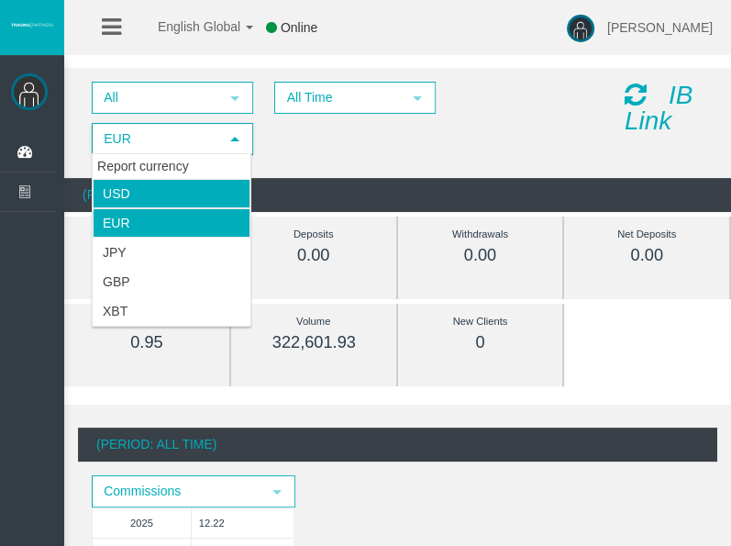
click at [191, 193] on li "USD" at bounding box center [172, 193] width 158 height 29
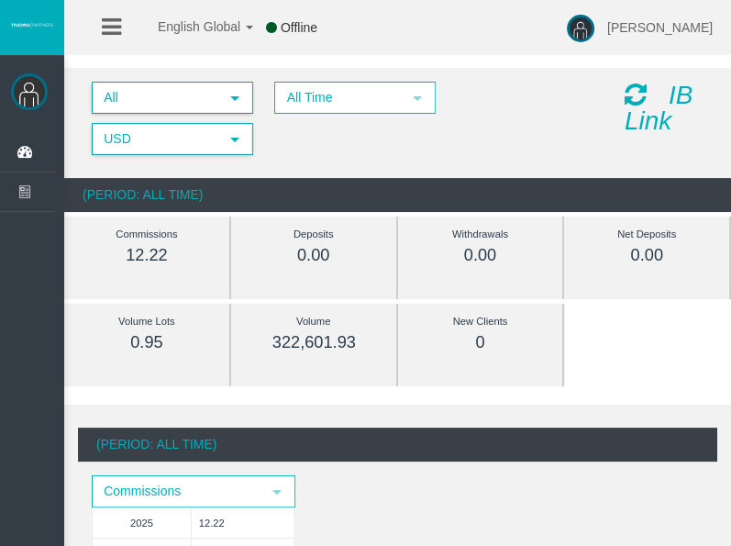
click at [235, 98] on span "select" at bounding box center [235, 98] width 15 height 15
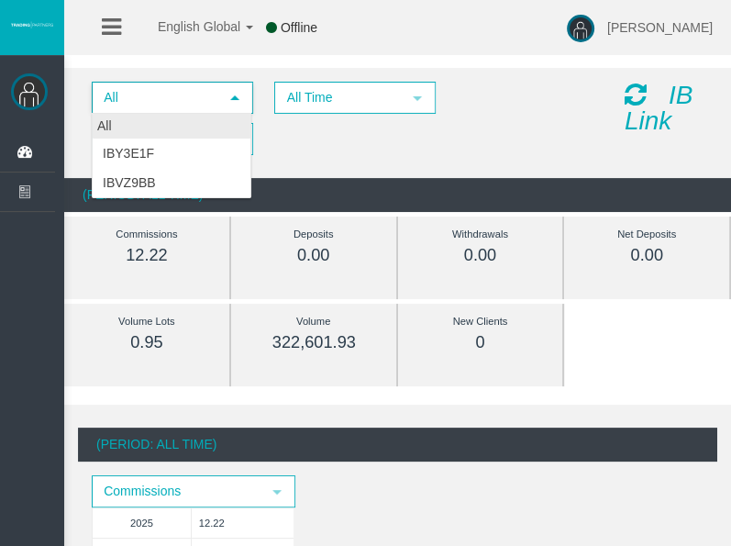
click at [178, 127] on div "All" at bounding box center [172, 126] width 158 height 25
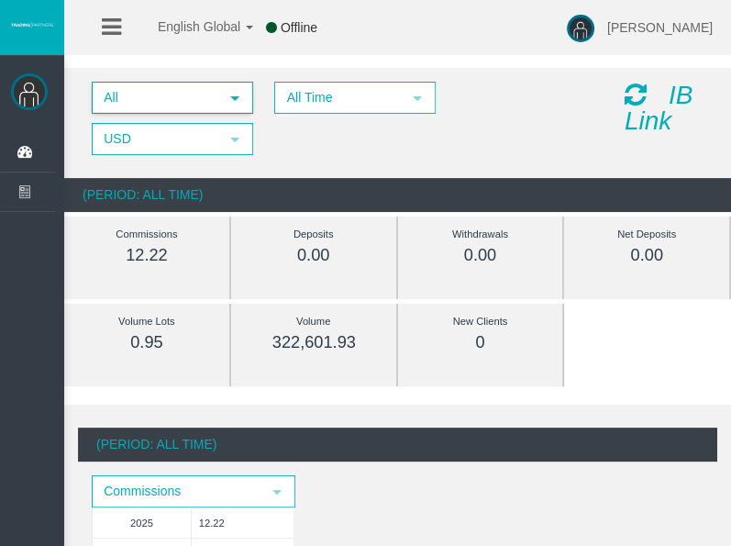
click at [640, 87] on icon at bounding box center [636, 95] width 22 height 26
click at [224, 139] on span "select" at bounding box center [234, 139] width 33 height 28
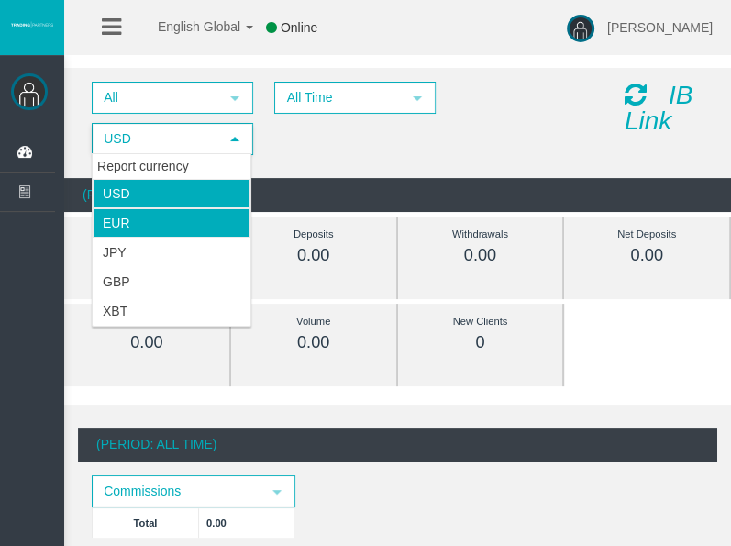
click at [204, 223] on li "EUR" at bounding box center [172, 222] width 158 height 29
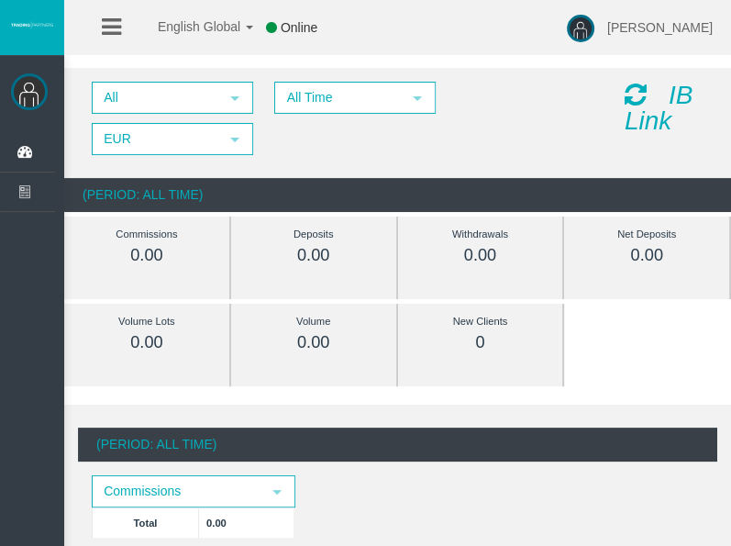
click at [636, 89] on icon at bounding box center [636, 95] width 22 height 26
click at [229, 136] on span "select" at bounding box center [235, 139] width 15 height 15
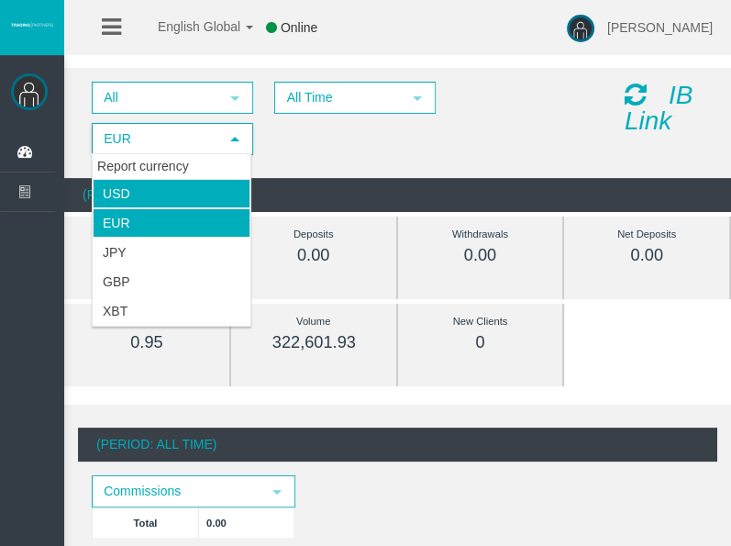
click at [202, 189] on li "USD" at bounding box center [172, 193] width 158 height 29
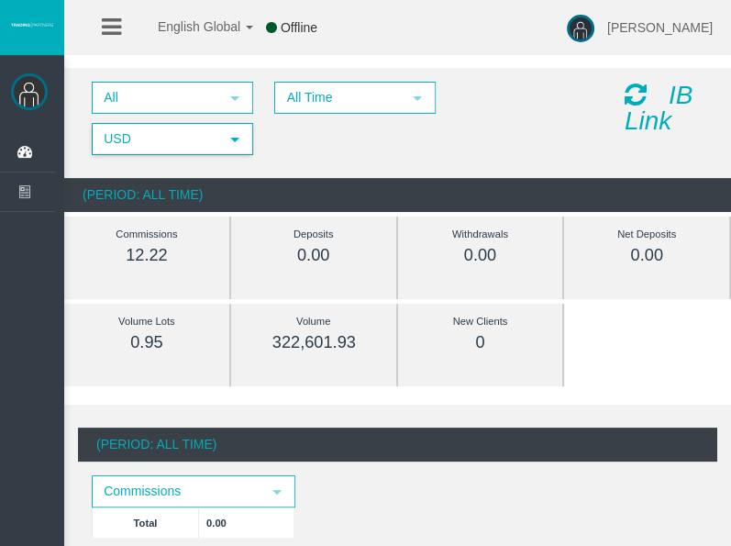
click at [635, 86] on icon at bounding box center [636, 95] width 22 height 26
click at [629, 86] on icon at bounding box center [636, 95] width 22 height 26
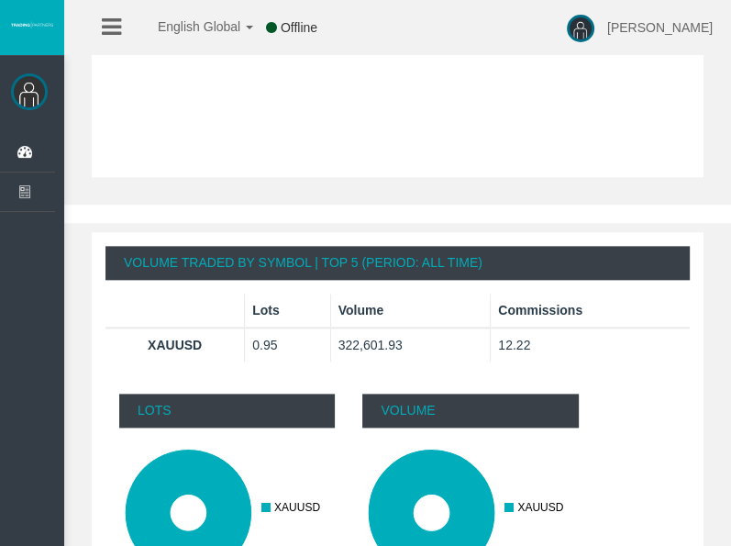
scroll to position [1162, 0]
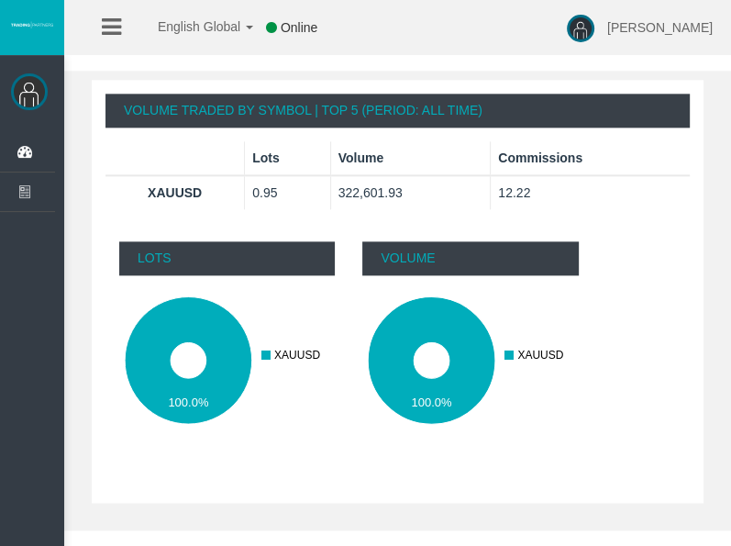
click at [555, 153] on th "Commissions" at bounding box center [590, 158] width 199 height 34
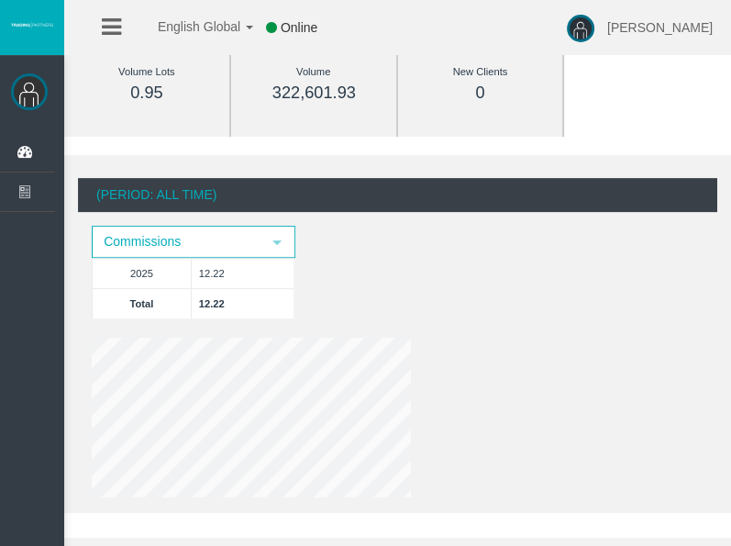
scroll to position [0, 0]
